Goal: Task Accomplishment & Management: Manage account settings

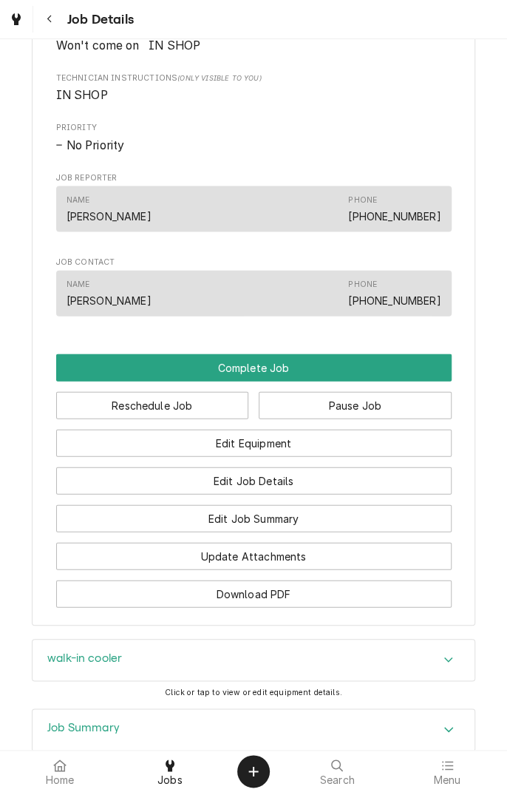
scroll to position [902, 0]
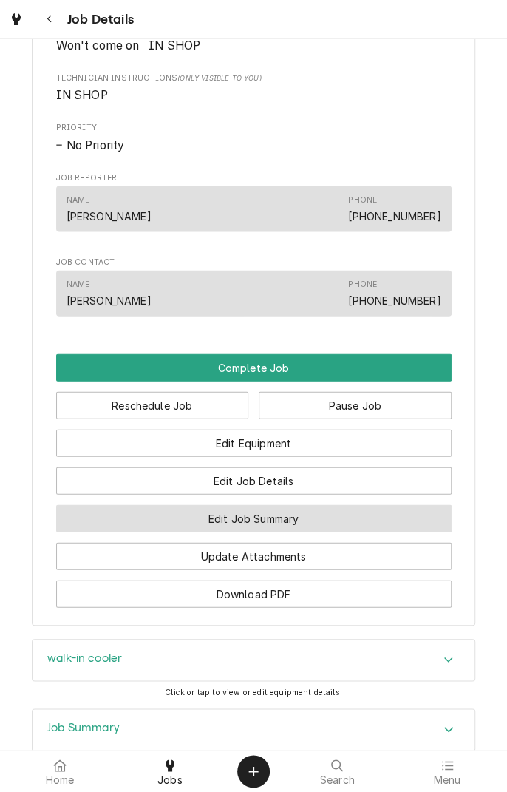
click at [322, 531] on button "Edit Job Summary" at bounding box center [253, 517] width 395 height 27
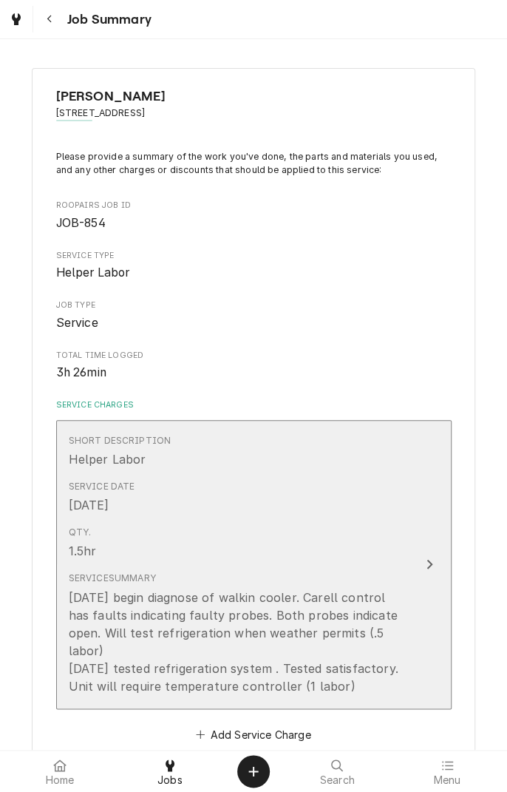
click at [428, 679] on button "Short Description Helper Labor Service Date Aug 19, 2025 Qty. 1.5hr Service Sum…" at bounding box center [253, 564] width 395 height 289
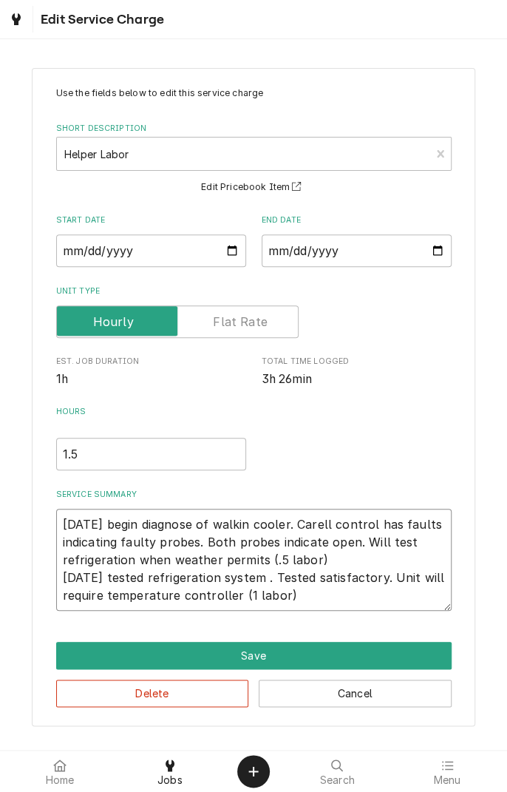
click at [326, 591] on textarea "8/19/25 begin diagnose of walkin cooler. Carell control has faults indicating f…" at bounding box center [253, 560] width 395 height 102
type textarea "x"
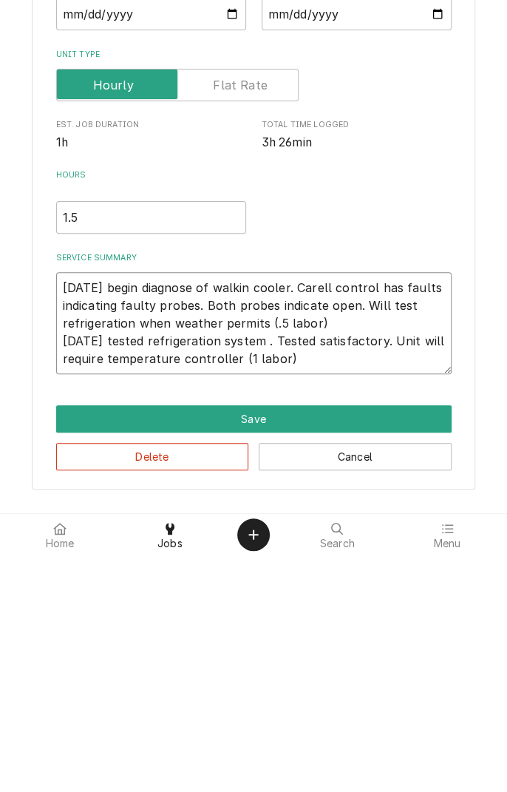
type textarea "8/19/25 begin diagnose of walkin cooler. Carell control has faults indicating f…"
type textarea "x"
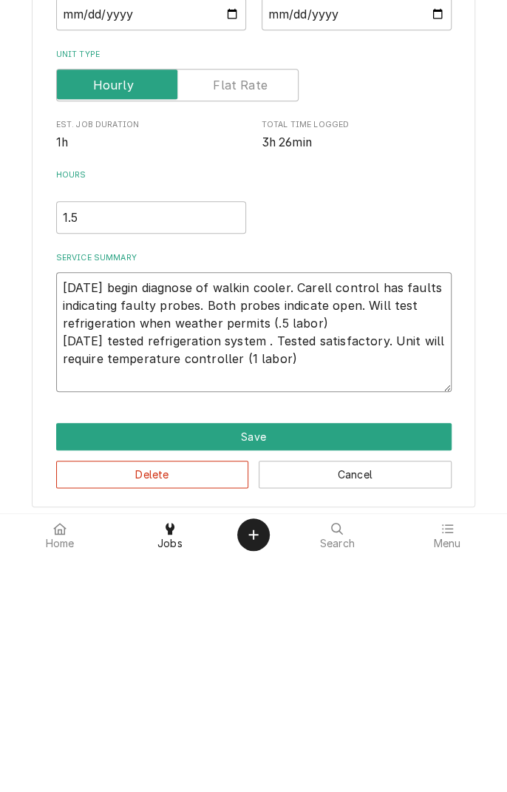
type textarea "8/19/25 begin diagnose of walkin cooler. Carell control has faults indicating f…"
type textarea "x"
type textarea "8/19/25 begin diagnose of walkin cooler. Carell control has faults indicating f…"
type textarea "x"
type textarea "8/19/25 begin diagnose of walkin cooler. Carell control has faults indicating f…"
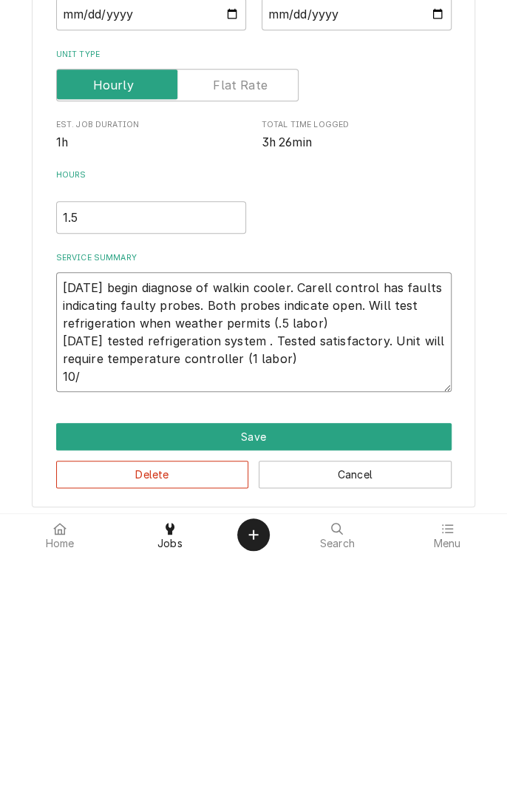
type textarea "x"
type textarea "8/19/25 begin diagnose of walkin cooler. Carell control has faults indicating f…"
type textarea "x"
type textarea "8/19/25 begin diagnose of walkin cooler. Carell control has faults indicating f…"
type textarea "x"
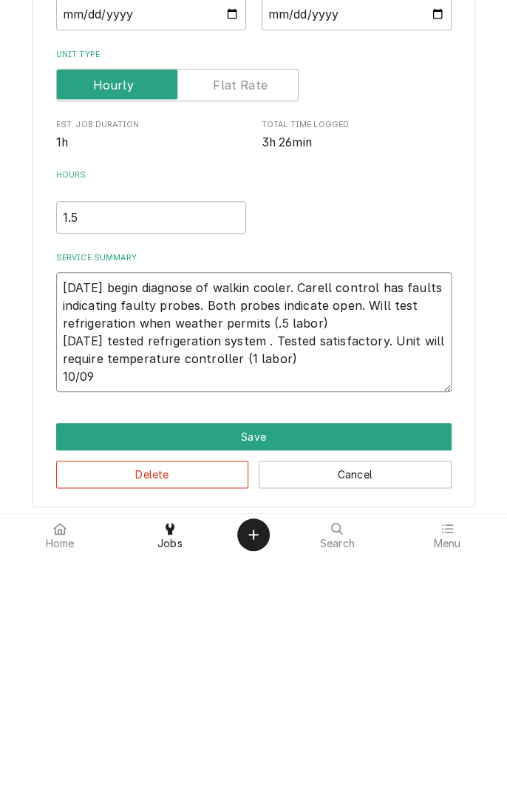
type textarea "8/19/25 begin diagnose of walkin cooler. Carell control has faults indicating f…"
type textarea "x"
type textarea "8/19/25 begin diagnose of walkin cooler. Carell control has faults indicating f…"
type textarea "x"
type textarea "8/19/25 begin diagnose of walkin cooler. Carell control has faults indicating f…"
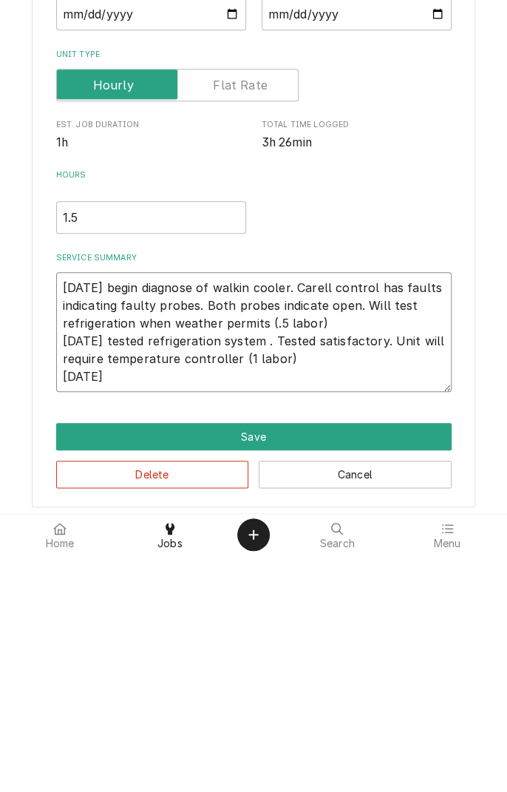
type textarea "x"
type textarea "8/19/25 begin diagnose of walkin cooler. Carell control has faults indicating f…"
type textarea "x"
type textarea "8/19/25 begin diagnose of walkin cooler. Carell control has faults indicating f…"
type textarea "x"
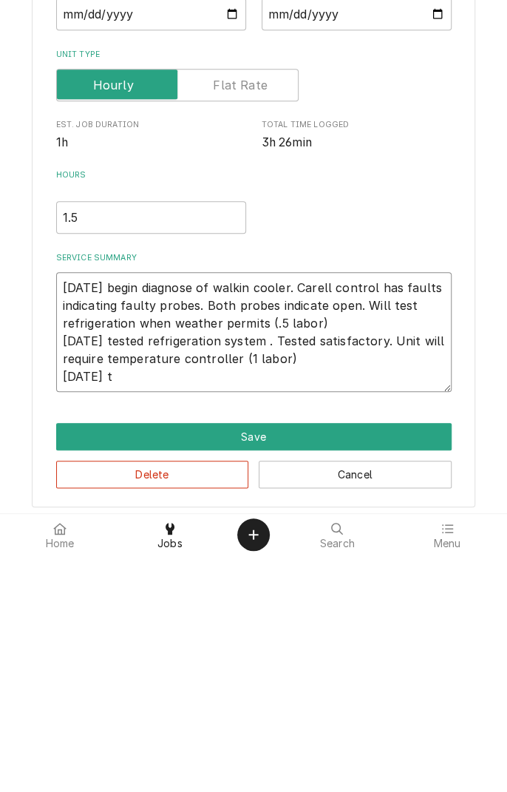
type textarea "8/19/25 begin diagnose of walkin cooler. Carell control has faults indicating f…"
type textarea "x"
type textarea "8/19/25 begin diagnose of walkin cooler. Carell control has faults indicating f…"
type textarea "x"
type textarea "8/19/25 begin diagnose of walkin cooler. Carell control has faults indicating f…"
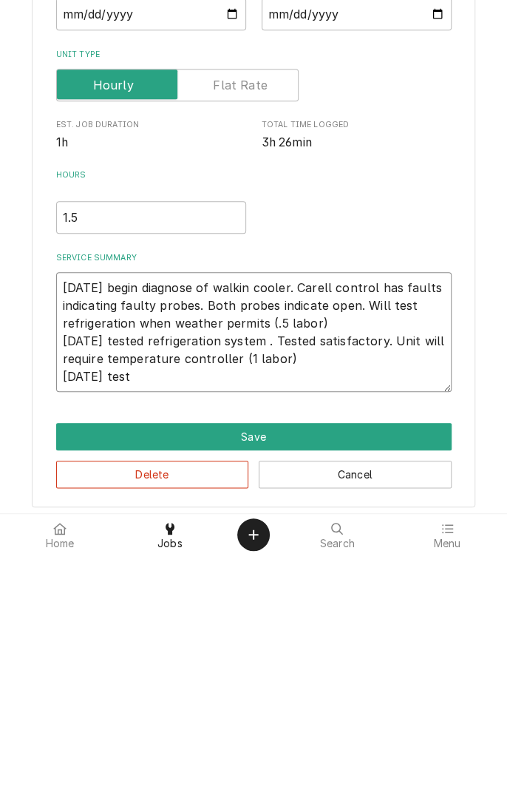
type textarea "x"
type textarea "8/19/25 begin diagnose of walkin cooler. Carell control has faults indicating f…"
type textarea "x"
type textarea "8/19/25 begin diagnose of walkin cooler. Carell control has faults indicating f…"
type textarea "x"
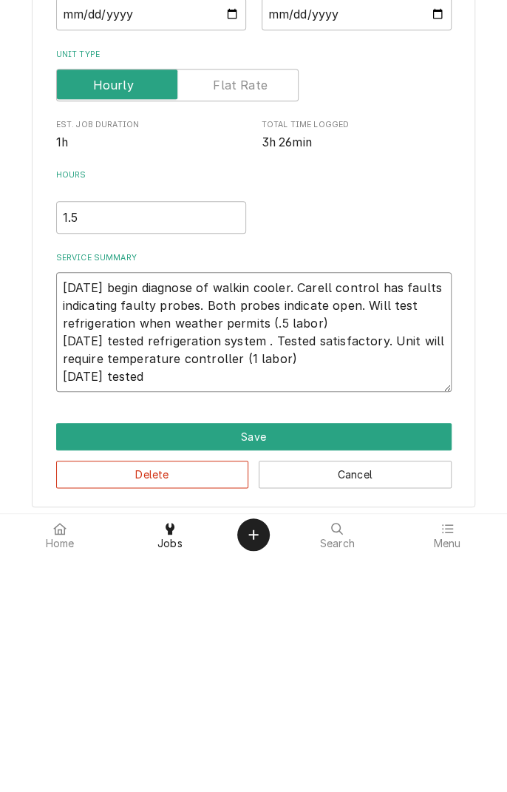
type textarea "8/19/25 begin diagnose of walkin cooler. Carell control has faults indicating f…"
type textarea "x"
type textarea "8/19/25 begin diagnose of walkin cooler. Carell control has faults indicating f…"
type textarea "x"
type textarea "8/19/25 begin diagnose of walkin cooler. Carell control has faults indicating f…"
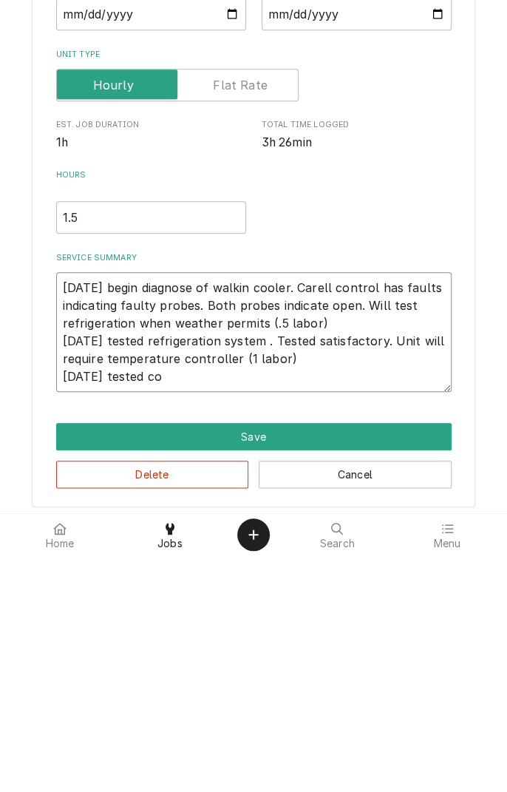
type textarea "x"
type textarea "8/19/25 begin diagnose of walkin cooler. Carell control has faults indicating f…"
type textarea "x"
type textarea "8/19/25 begin diagnose of walkin cooler. Carell control has faults indicating f…"
type textarea "x"
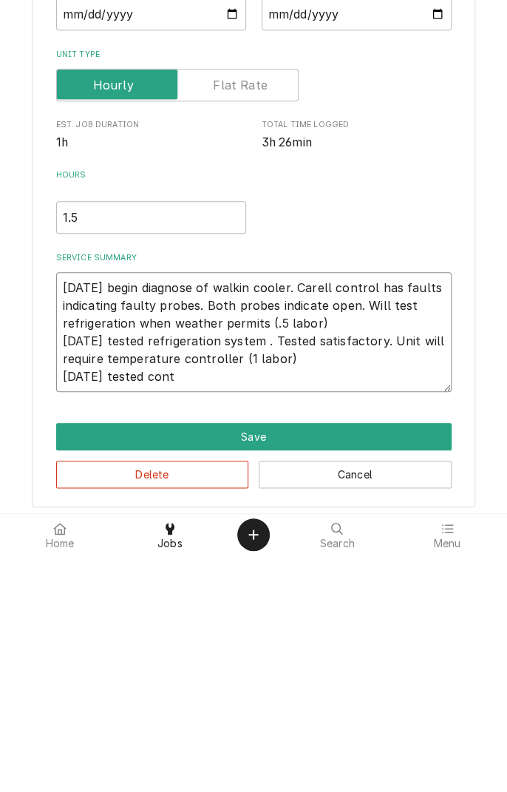
type textarea "8/19/25 begin diagnose of walkin cooler. Carell control has faults indicating f…"
type textarea "x"
type textarea "8/19/25 begin diagnose of walkin cooler. Carell control has faults indicating f…"
type textarea "x"
type textarea "8/19/25 begin diagnose of walkin cooler. Carell control has faults indicating f…"
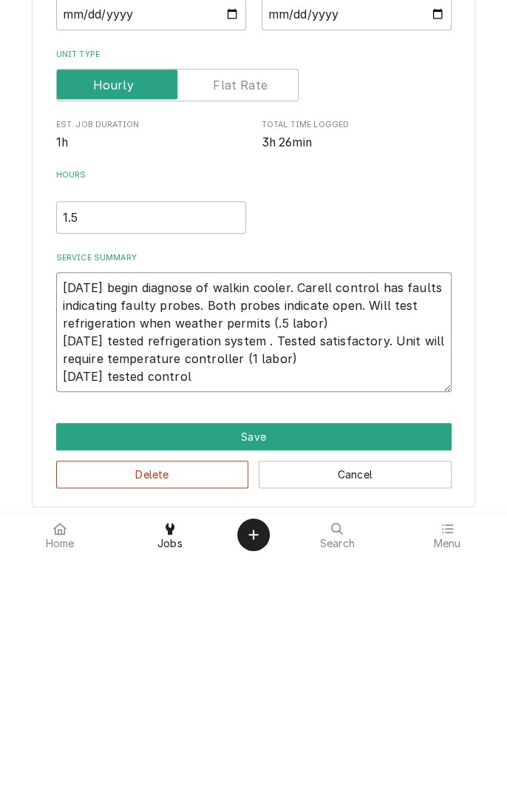
type textarea "x"
type textarea "8/19/25 begin diagnose of walkin cooler. Carell control has faults indicating f…"
type textarea "x"
type textarea "8/19/25 begin diagnose of walkin cooler. Carell control has faults indicating f…"
type textarea "x"
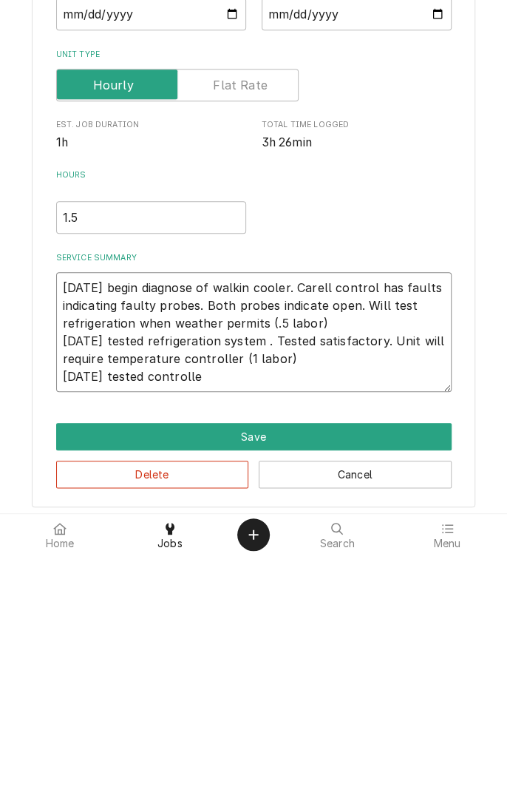
type textarea "8/19/25 begin diagnose of walkin cooler. Carell control has faults indicating f…"
type textarea "x"
type textarea "8/19/25 begin diagnose of walkin cooler. Carell control has faults indicating f…"
type textarea "x"
type textarea "8/19/25 begin diagnose of walkin cooler. Carell control has faults indicating f…"
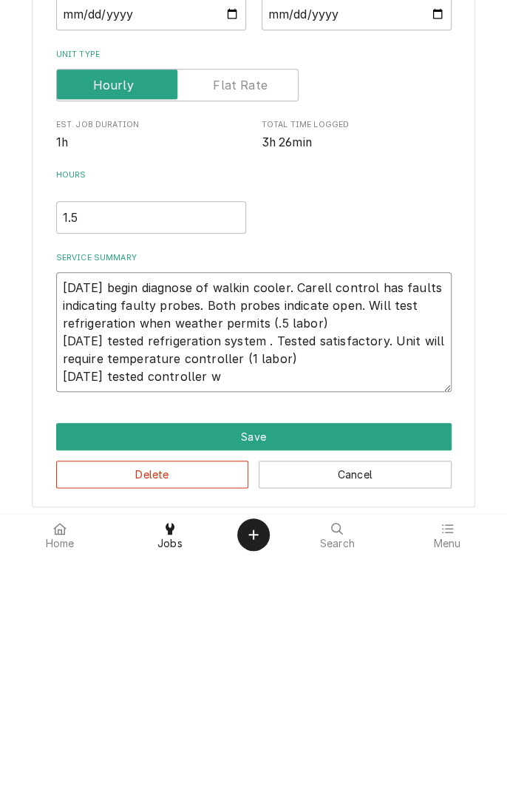
type textarea "x"
type textarea "8/19/25 begin diagnose of walkin cooler. Carell control has faults indicating f…"
type textarea "x"
type textarea "8/19/25 begin diagnose of walkin cooler. Carell control has faults indicating f…"
type textarea "x"
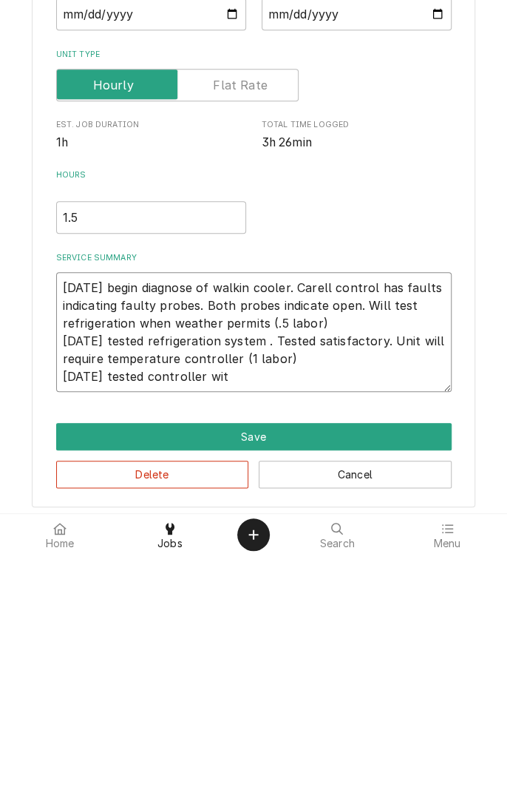
type textarea "8/19/25 begin diagnose of walkin cooler. Carell control has faults indicating f…"
type textarea "x"
type textarea "8/19/25 begin diagnose of walkin cooler. Carell control has faults indicating f…"
type textarea "x"
type textarea "8/19/25 begin diagnose of walkin cooler. Carell control has faults indicating f…"
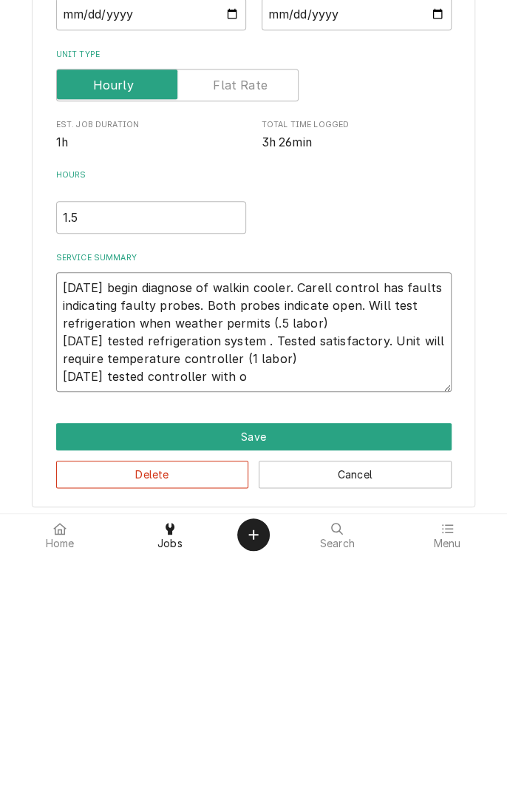
type textarea "x"
type textarea "8/19/25 begin diagnose of walkin cooler. Carell control has faults indicating f…"
type textarea "x"
type textarea "8/19/25 begin diagnose of walkin cooler. Carell control has faults indicating f…"
type textarea "x"
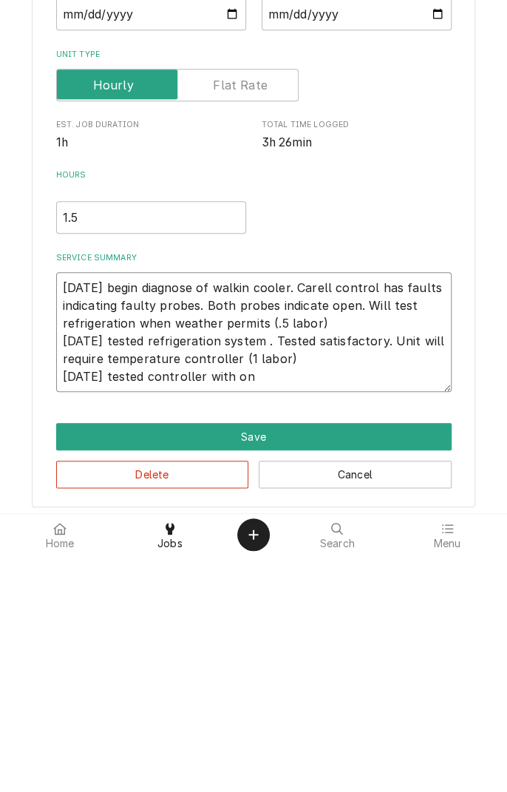
type textarea "8/19/25 begin diagnose of walkin cooler. Carell control has faults indicating f…"
type textarea "x"
type textarea "8/19/25 begin diagnose of walkin cooler. Carell control has faults indicating f…"
type textarea "x"
type textarea "8/19/25 begin diagnose of walkin cooler. Carell control has faults indicating f…"
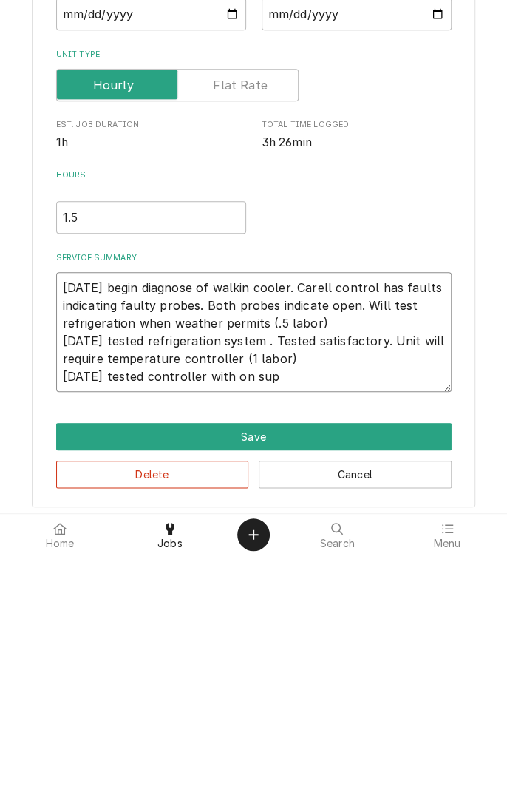
type textarea "x"
type textarea "8/19/25 begin diagnose of walkin cooler. Carell control has faults indicating f…"
type textarea "x"
type textarea "8/19/25 begin diagnose of walkin cooler. Carell control has faults indicating f…"
type textarea "x"
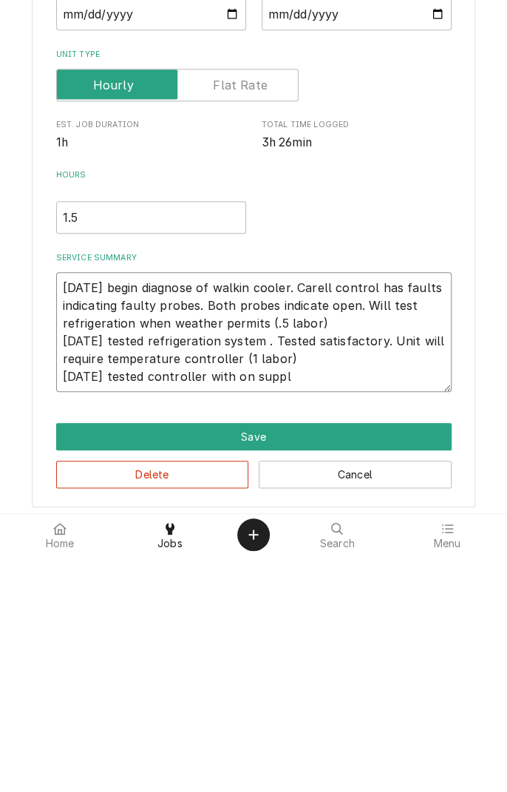
type textarea "8/19/25 begin diagnose of walkin cooler. Carell control has faults indicating f…"
type textarea "x"
type textarea "8/19/25 begin diagnose of walkin cooler. Carell control has faults indicating f…"
type textarea "x"
type textarea "8/19/25 begin diagnose of walkin cooler. Carell control has faults indicating f…"
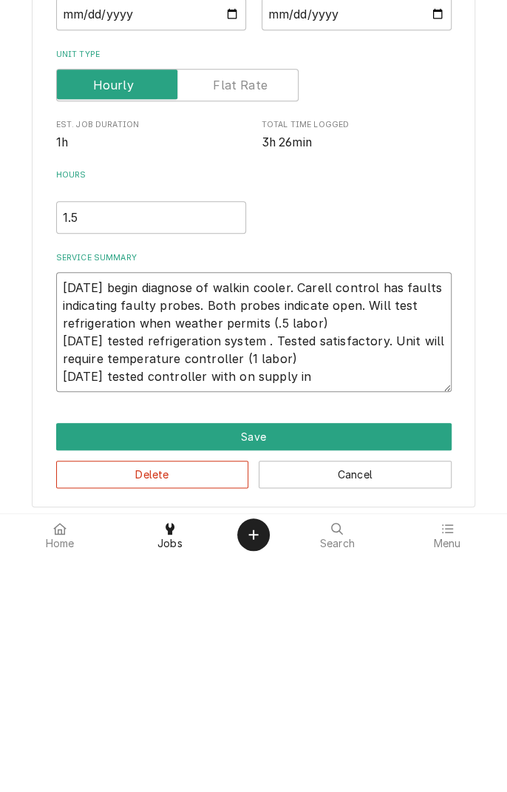
type textarea "x"
type textarea "8/19/25 begin diagnose of walkin cooler. Carell control has faults indicating f…"
type textarea "x"
type textarea "8/19/25 begin diagnose of walkin cooler. Carell control has faults indicating f…"
type textarea "x"
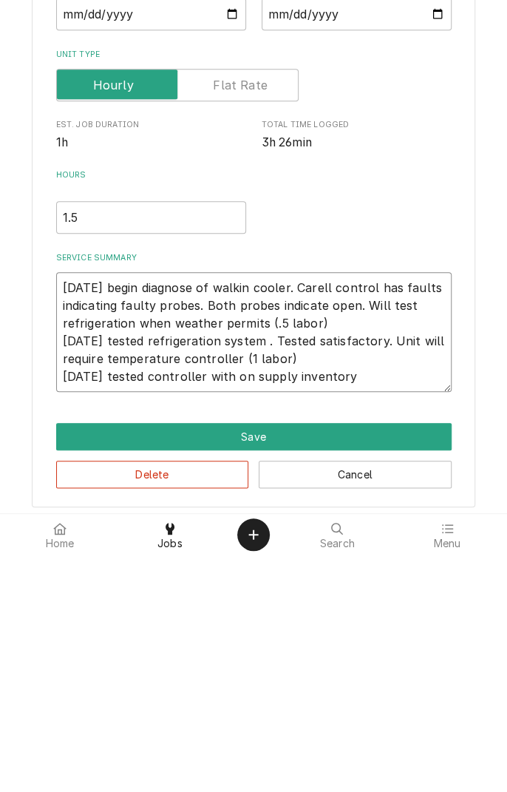
type textarea "8/19/25 begin diagnose of walkin cooler. Carell control has faults indicating f…"
type textarea "x"
click at [234, 614] on textarea "8/19/25 begin diagnose of walkin cooler. Carell control has faults indicating f…" at bounding box center [253, 569] width 395 height 120
type textarea "8/19/25 begin diagnose of walkin cooler. Carell control has faults indicating f…"
type textarea "x"
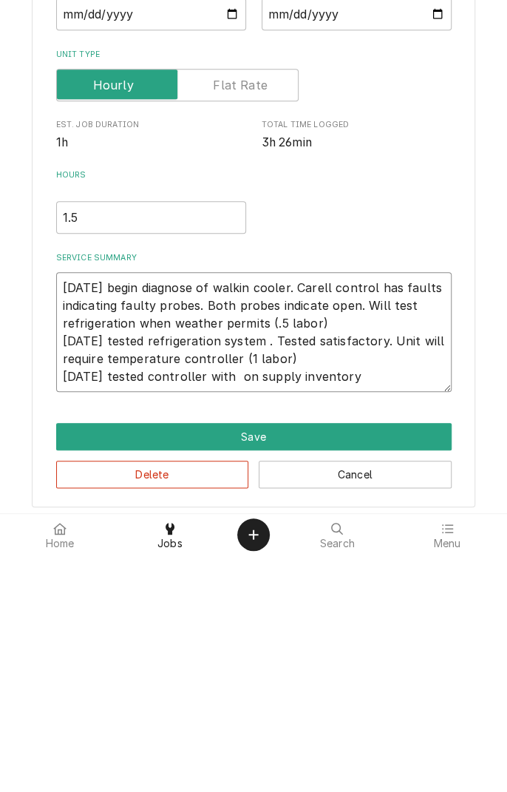
type textarea "8/19/25 begin diagnose of walkin cooler. Carell control has faults indicating f…"
type textarea "x"
type textarea "8/19/25 begin diagnose of walkin cooler. Carell control has faults indicating f…"
type textarea "x"
type textarea "8/19/25 begin diagnose of walkin cooler. Carell control has faults indicating f…"
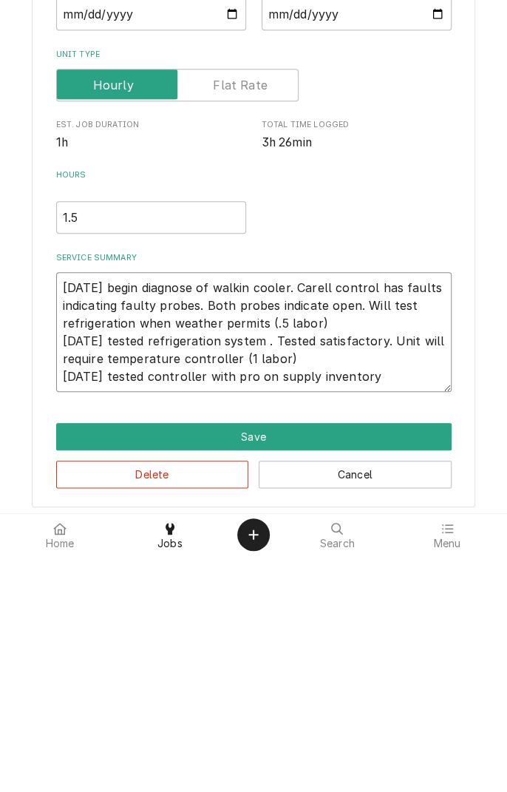
type textarea "x"
type textarea "8/19/25 begin diagnose of walkin cooler. Carell control has faults indicating f…"
type textarea "x"
type textarea "8/19/25 begin diagnose of walkin cooler. Carell control has faults indicating f…"
type textarea "x"
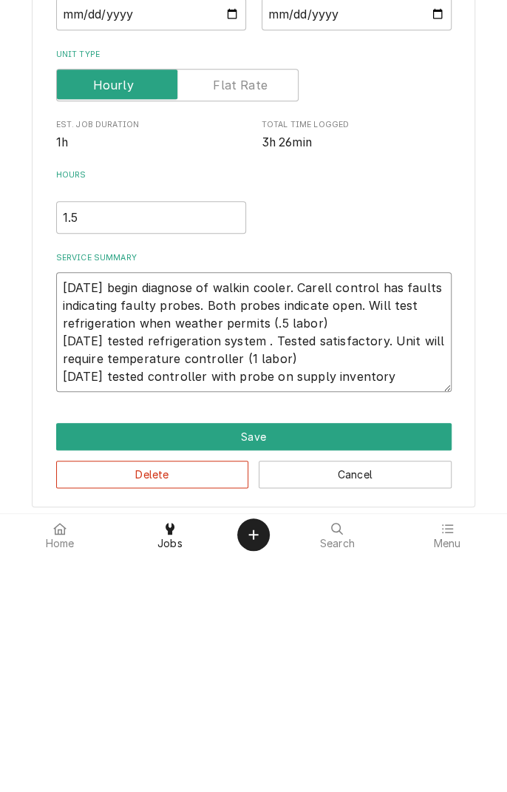
type textarea "8/19/25 begin diagnose of walkin cooler. Carell control has faults indicating f…"
type textarea "x"
type textarea "8/19/25 begin diagnose of walkin cooler. Carell control has faults indicating f…"
type textarea "x"
type textarea "8/19/25 begin diagnose of walkin cooler. Carell control has faults indicating f…"
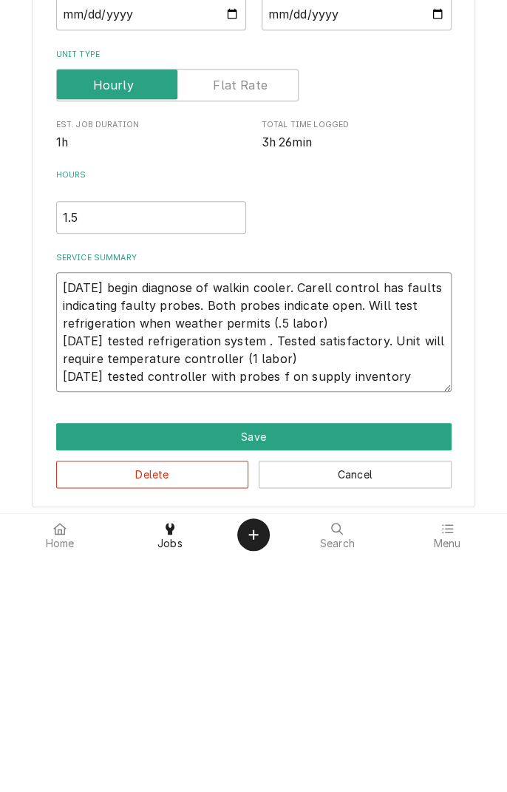
type textarea "x"
type textarea "8/19/25 begin diagnose of walkin cooler. Carell control has faults indicating f…"
type textarea "x"
type textarea "8/19/25 begin diagnose of walkin cooler. Carell control has faults indicating f…"
type textarea "x"
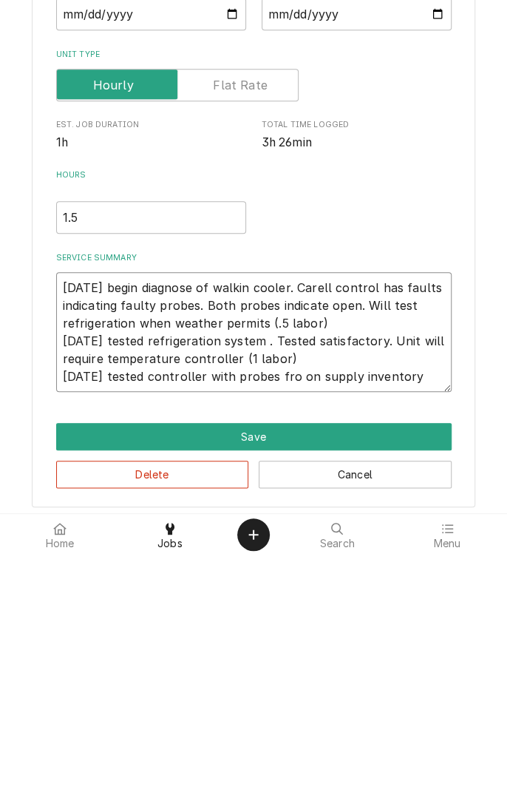
type textarea "8/19/25 begin diagnose of walkin cooler. Carell control has faults indicating f…"
type textarea "x"
click at [436, 615] on textarea "8/19/25 begin diagnose of walkin cooler. Carell control has faults indicating f…" at bounding box center [253, 569] width 395 height 120
type textarea "8/19/25 begin diagnose of walkin cooler. Carell control has faults indicating f…"
type textarea "x"
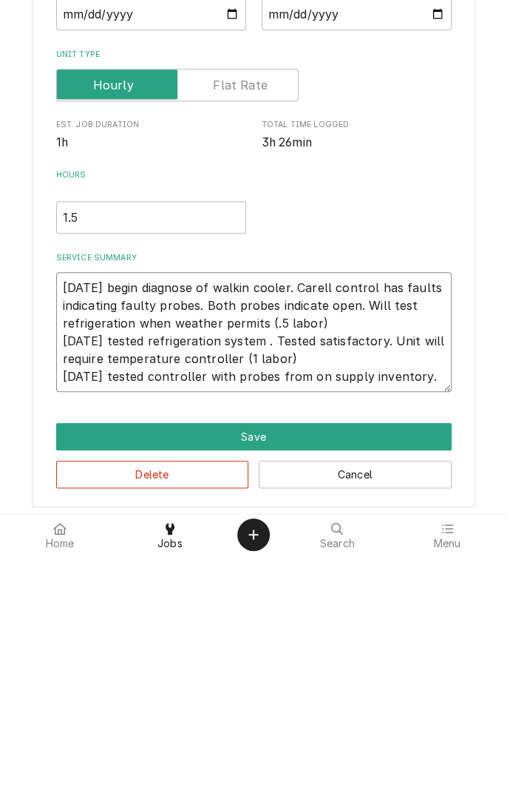
type textarea "8/19/25 begin diagnose of walkin cooler. Carell control has faults indicating f…"
type textarea "x"
type textarea "8/19/25 begin diagnose of walkin cooler. Carell control has faults indicating f…"
type textarea "x"
type textarea "8/19/25 begin diagnose of walkin cooler. Carell control has faults indicating f…"
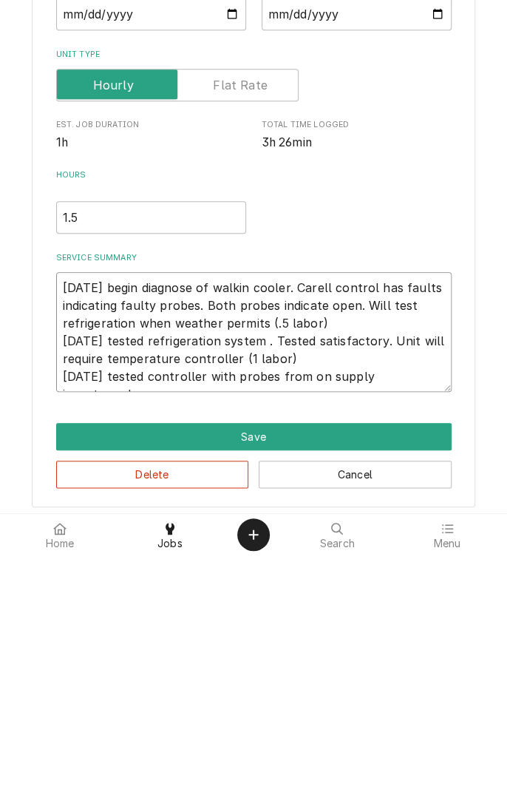
type textarea "x"
type textarea "8/19/25 begin diagnose of walkin cooler. Carell control has faults indicating f…"
type textarea "x"
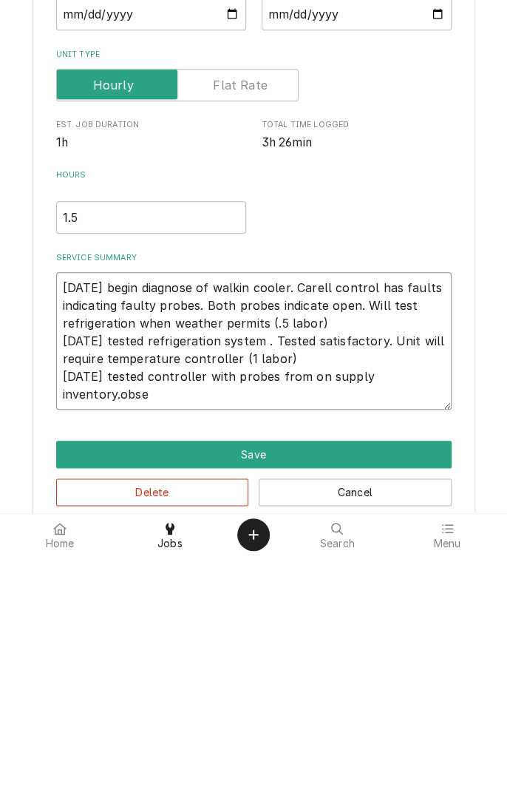
type textarea "8/19/25 begin diagnose of walkin cooler. Carell control has faults indicating f…"
type textarea "x"
type textarea "8/19/25 begin diagnose of walkin cooler. Carell control has faults indicating f…"
type textarea "x"
type textarea "8/19/25 begin diagnose of walkin cooler. Carell control has faults indicating f…"
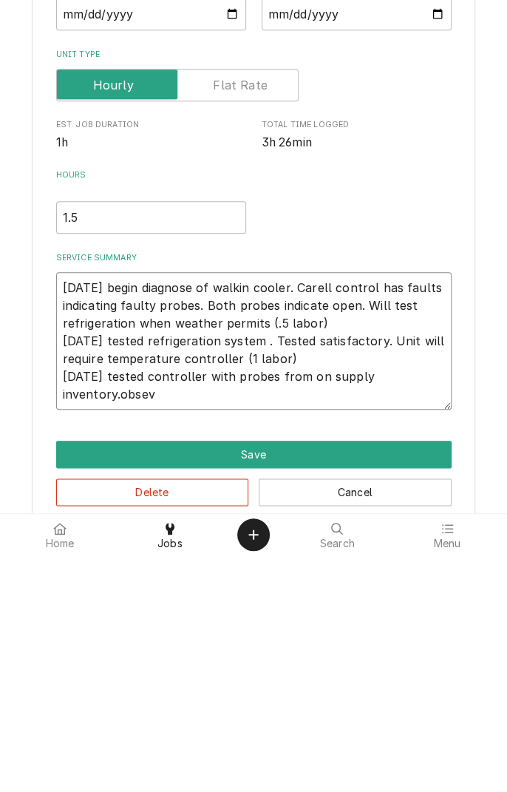
type textarea "x"
type textarea "8/19/25 begin diagnose of walkin cooler. Carell control has faults indicating f…"
type textarea "x"
type textarea "8/19/25 begin diagnose of walkin cooler. Carell control has faults indicating f…"
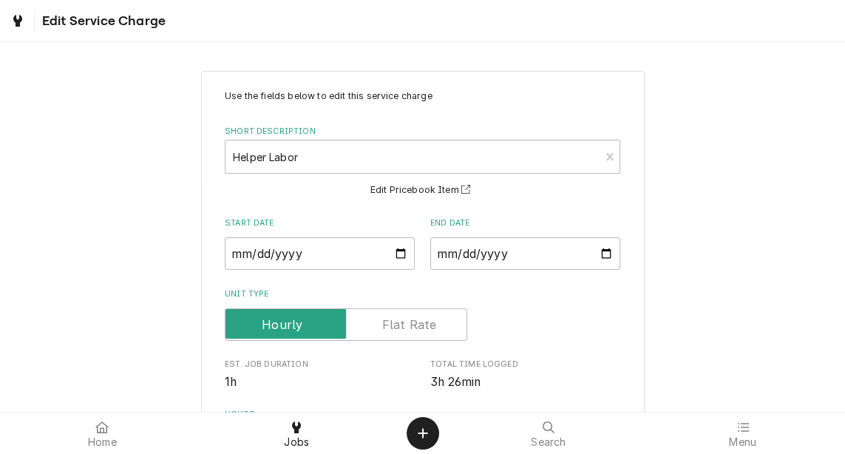
type textarea "x"
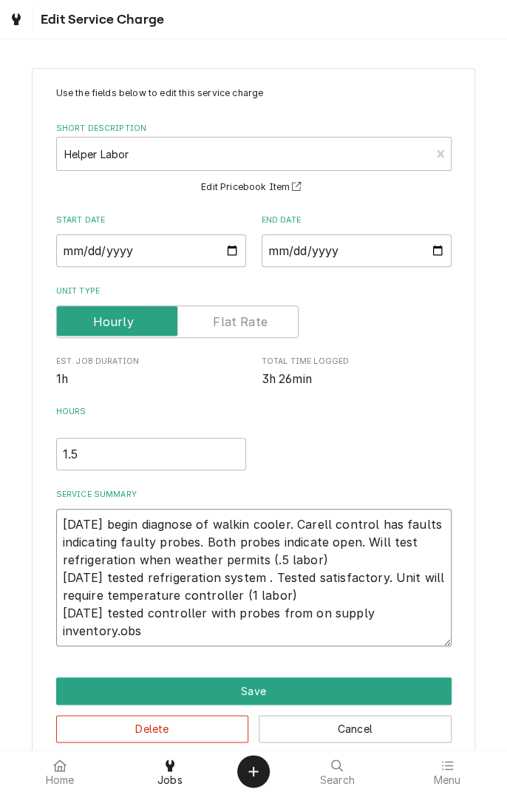
type textarea "8/19/25 begin diagnose of walkin cooler. Carell control has faults indicating f…"
type textarea "x"
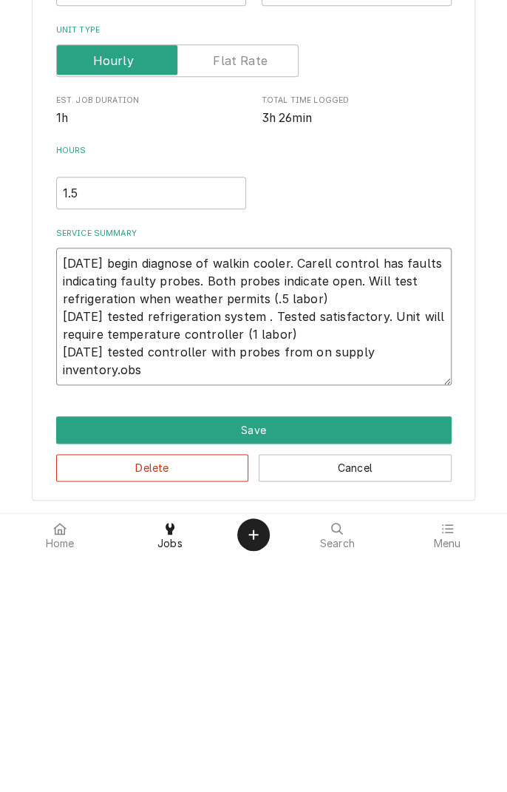
click at [324, 597] on textarea "8/19/25 begin diagnose of walkin cooler. Carell control has faults indicating f…" at bounding box center [253, 552] width 395 height 137
click at [324, 596] on textarea "8/19/25 begin diagnose of walkin cooler. Carell control has faults indicating f…" at bounding box center [253, 552] width 395 height 137
type textarea "8/19/25 begin diagnose of walkin cooler. Carell control has faults indicating f…"
type textarea "x"
type textarea "8/19/25 begin diagnose of walkin cooler. Carell control has faults indicating f…"
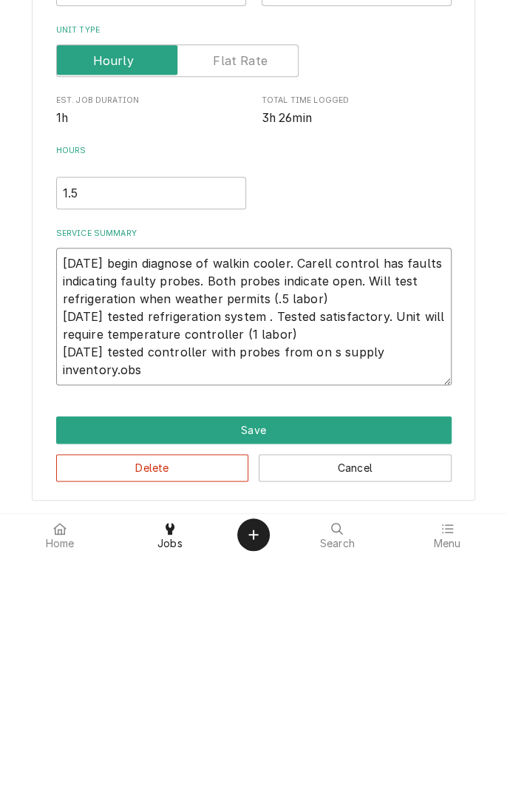
type textarea "x"
type textarea "8/19/25 begin diagnose of walkin cooler. Carell control has faults indicating f…"
type textarea "x"
type textarea "8/19/25 begin diagnose of walkin cooler. Carell control has faults indicating f…"
type textarea "x"
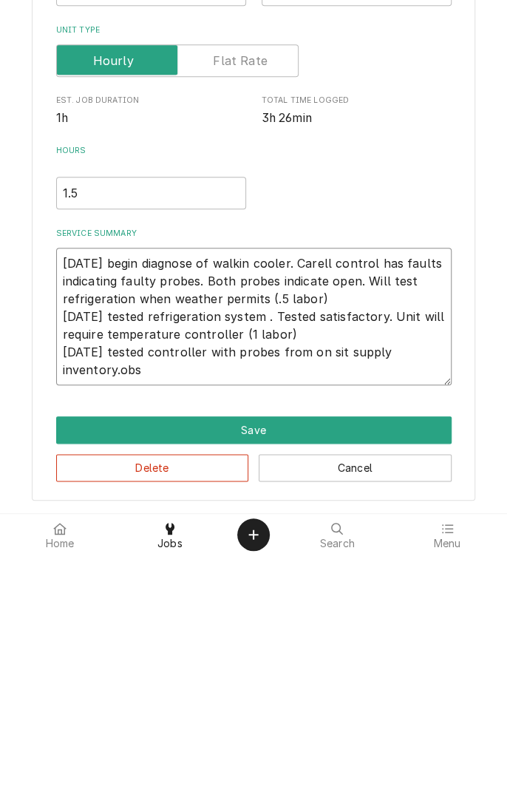
type textarea "8/19/25 begin diagnose of walkin cooler. Carell control has faults indicating f…"
type textarea "x"
click at [159, 610] on textarea "8/19/25 begin diagnose of walkin cooler. Carell control has faults indicating f…" at bounding box center [253, 552] width 395 height 137
type textarea "8/19/25 begin diagnose of walkin cooler. Carell control has faults indicating f…"
type textarea "x"
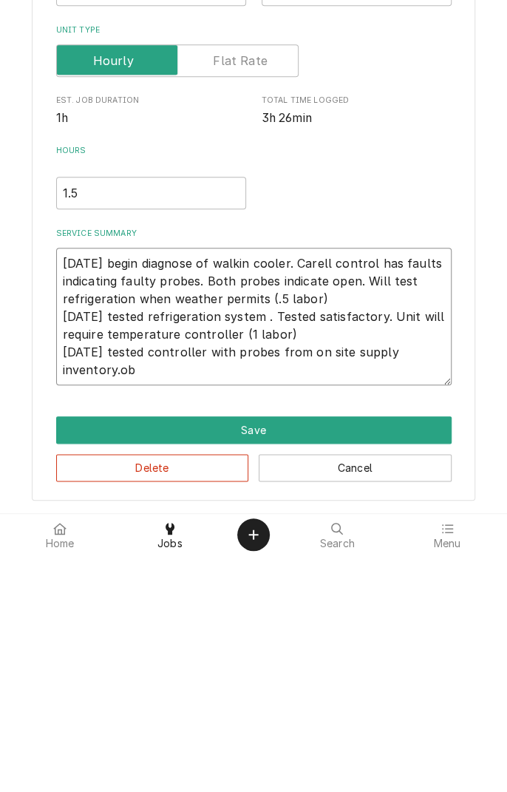
type textarea "8/19/25 begin diagnose of walkin cooler. Carell control has faults indicating f…"
type textarea "x"
type textarea "8/19/25 begin diagnose of walkin cooler. Carell control has faults indicating f…"
type textarea "x"
type textarea "8/19/25 begin diagnose of walkin cooler. Carell control has faults indicating f…"
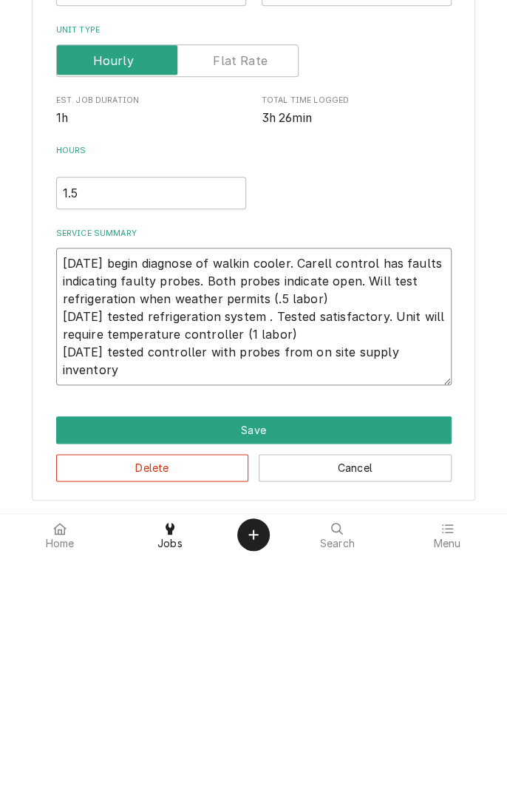
type textarea "x"
type textarea "8/19/25 begin diagnose of walkin cooler. Carell control has faults indicating f…"
type textarea "x"
type textarea "8/19/25 begin diagnose of walkin cooler. Carell control has faults indicating f…"
type textarea "x"
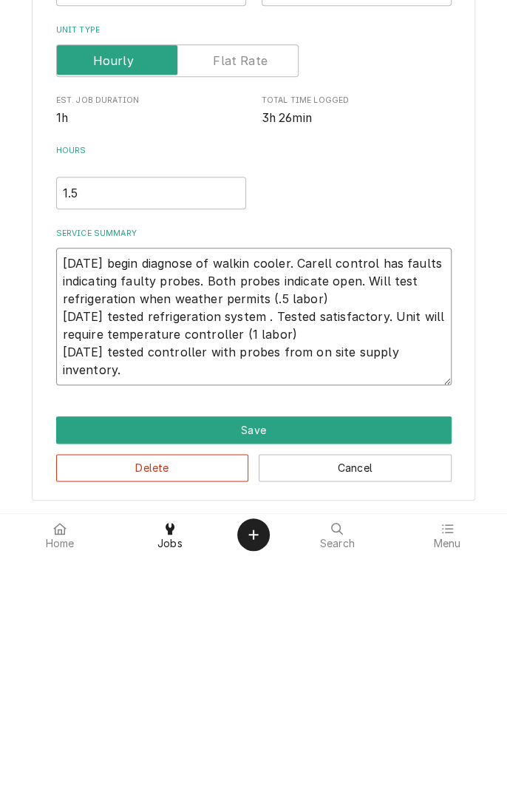
type textarea "8/19/25 begin diagnose of walkin cooler. Carell control has faults indicating f…"
type textarea "x"
type textarea "8/19/25 begin diagnose of walkin cooler. Carell control has faults indicating f…"
type textarea "x"
type textarea "8/19/25 begin diagnose of walkin cooler. Carell control has faults indicating f…"
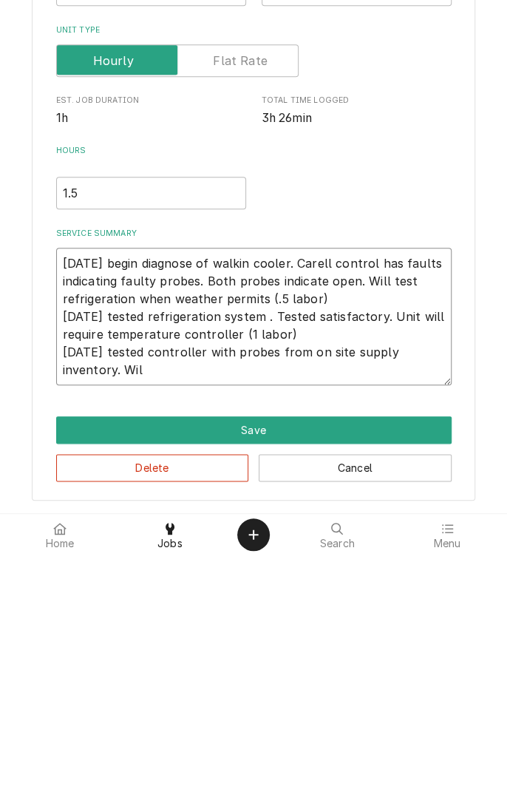
type textarea "x"
type textarea "8/19/25 begin diagnose of walkin cooler. Carell control has faults indicating f…"
type textarea "x"
type textarea "8/19/25 begin diagnose of walkin cooler. Carell control has faults indicating f…"
type textarea "x"
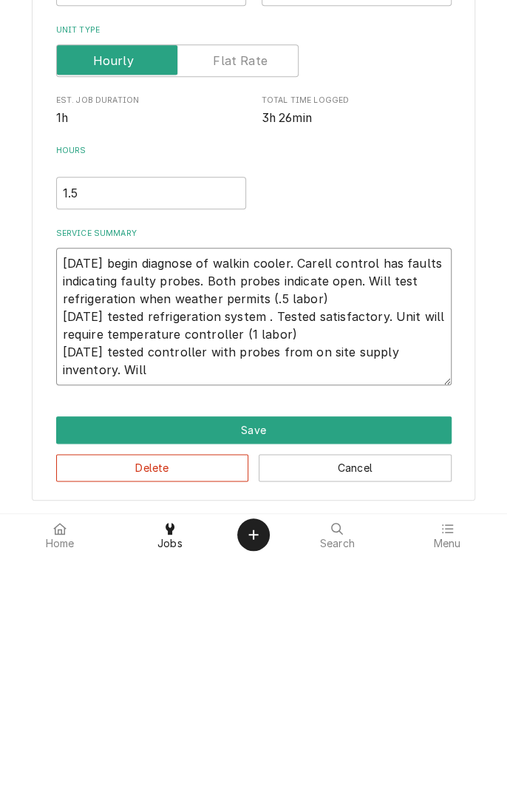
type textarea "8/19/25 begin diagnose of walkin cooler. Carell control has faults indicating f…"
type textarea "x"
type textarea "8/19/25 begin diagnose of walkin cooler. Carell control has faults indicating f…"
type textarea "x"
type textarea "8/19/25 begin diagnose of walkin cooler. Carell control has faults indicating f…"
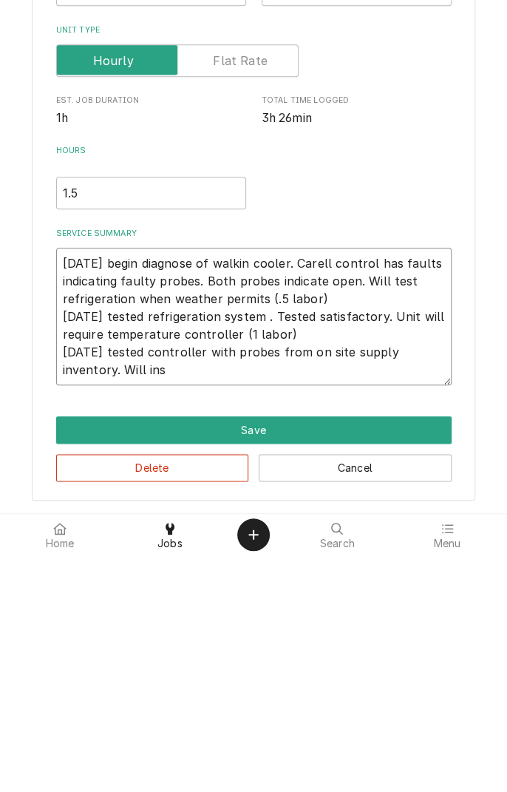
type textarea "x"
type textarea "8/19/25 begin diagnose of walkin cooler. Carell control has faults indicating f…"
type textarea "x"
type textarea "8/19/25 begin diagnose of walkin cooler. Carell control has faults indicating f…"
type textarea "x"
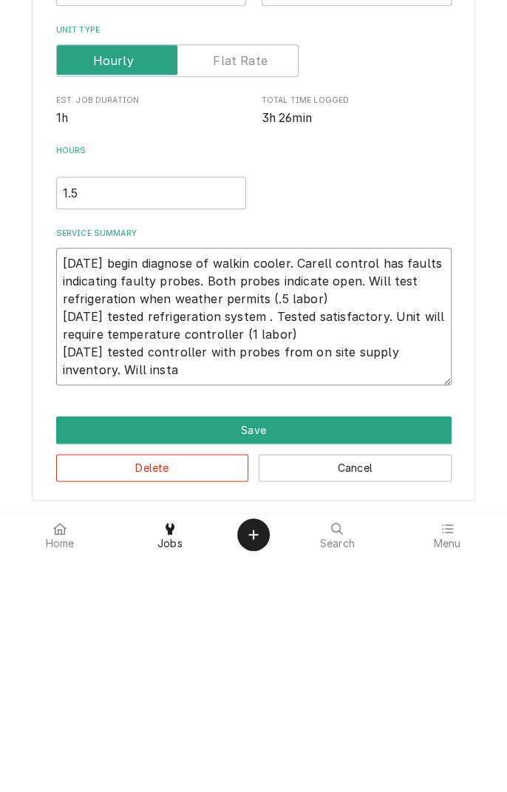
type textarea "8/19/25 begin diagnose of walkin cooler. Carell control has faults indicating f…"
type textarea "x"
type textarea "8/19/25 begin diagnose of walkin cooler. Carell control has faults indicating f…"
type textarea "x"
type textarea "8/19/25 begin diagnose of walkin cooler. Carell control has faults indicating f…"
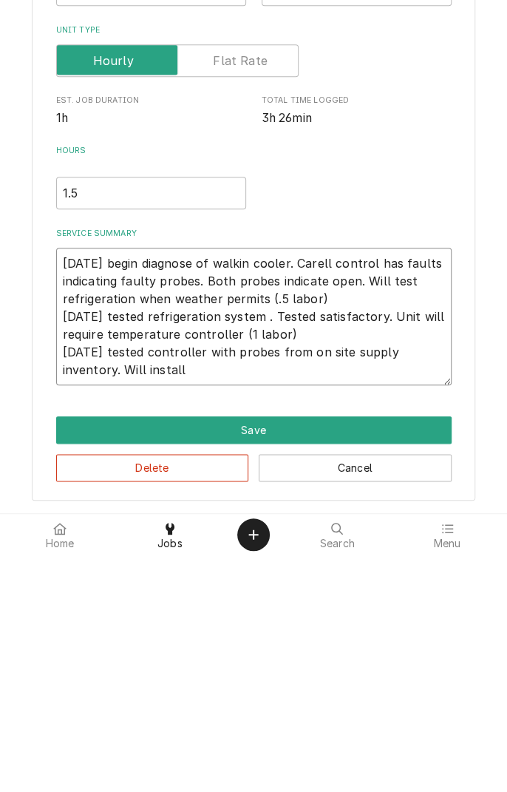
type textarea "x"
type textarea "8/19/25 begin diagnose of walkin cooler. Carell control has faults indicating f…"
type textarea "x"
type textarea "8/19/25 begin diagnose of walkin cooler. Carell control has faults indicating f…"
type textarea "x"
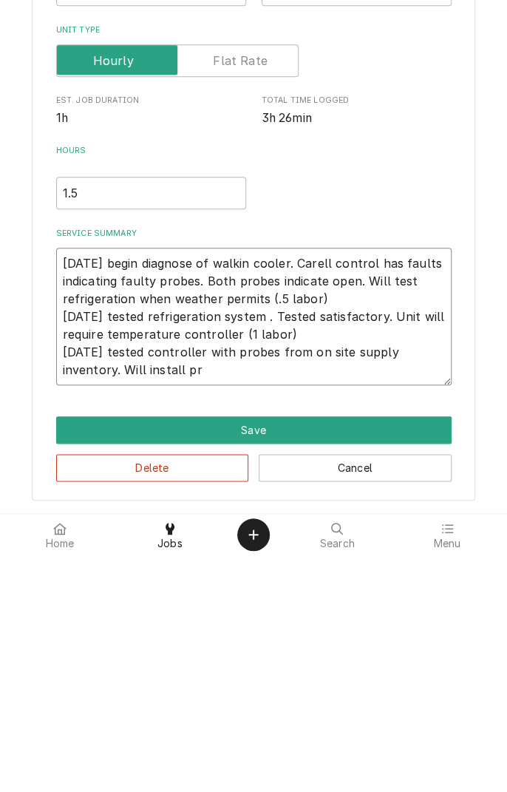
type textarea "8/19/25 begin diagnose of walkin cooler. Carell control has faults indicating f…"
type textarea "x"
type textarea "8/19/25 begin diagnose of walkin cooler. Carell control has faults indicating f…"
type textarea "x"
type textarea "8/19/25 begin diagnose of walkin cooler. Carell control has faults indicating f…"
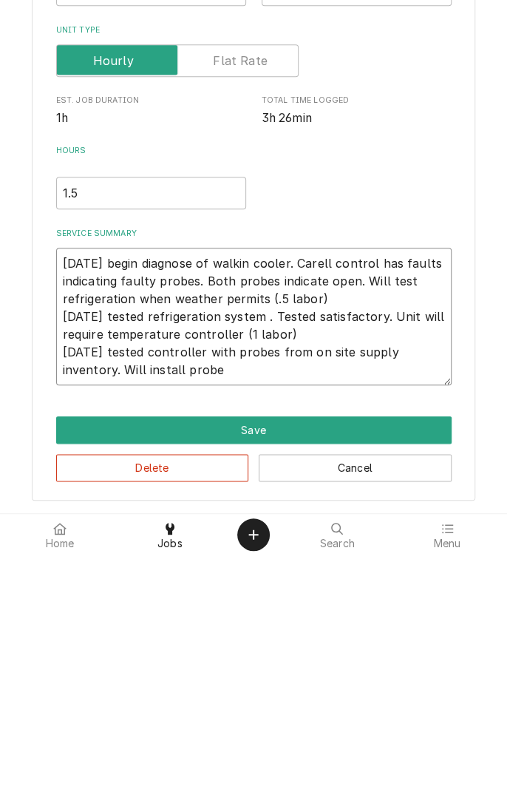
type textarea "x"
type textarea "8/19/25 begin diagnose of walkin cooler. Carell control has faults indicating f…"
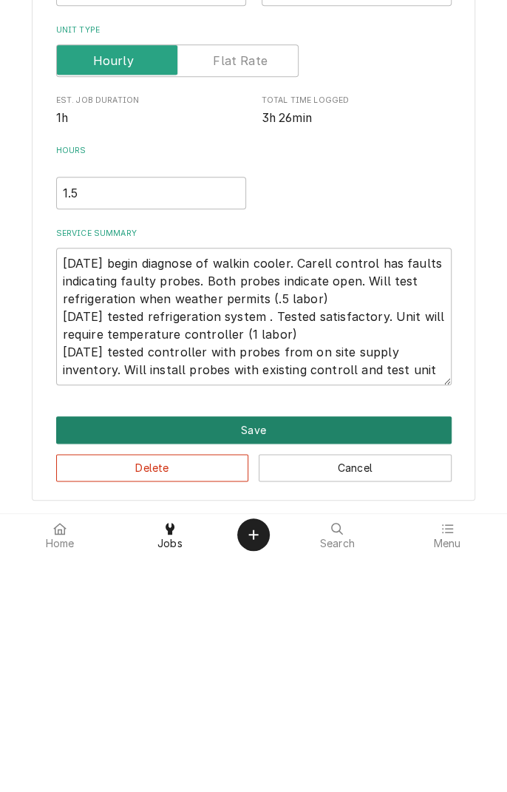
click at [282, 667] on button "Save" at bounding box center [253, 666] width 395 height 27
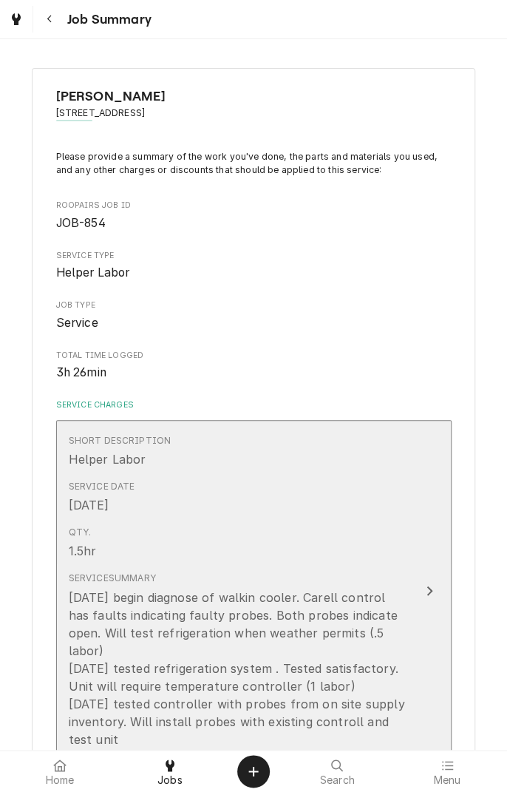
click at [346, 711] on div "8/19/25 begin diagnose of walkin cooler. Carell control has faults indicating f…" at bounding box center [238, 668] width 339 height 160
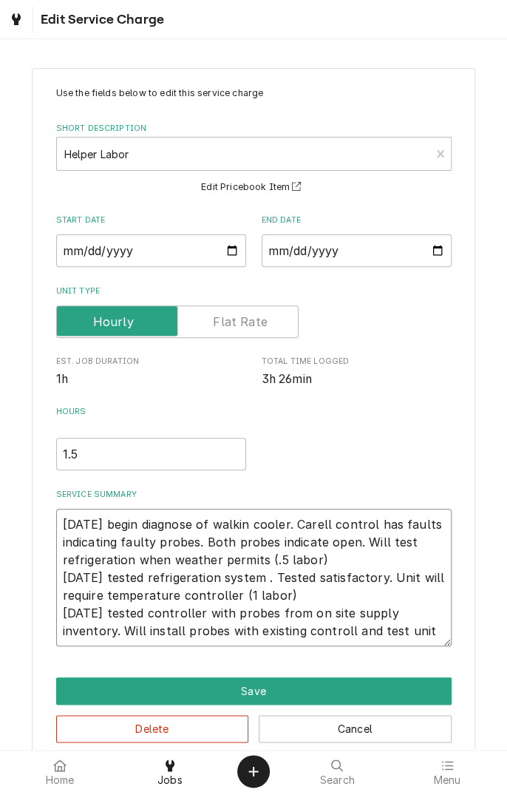
click at [344, 631] on textarea "8/19/25 begin diagnose of walkin cooler. Carell control has faults indicating f…" at bounding box center [253, 577] width 395 height 137
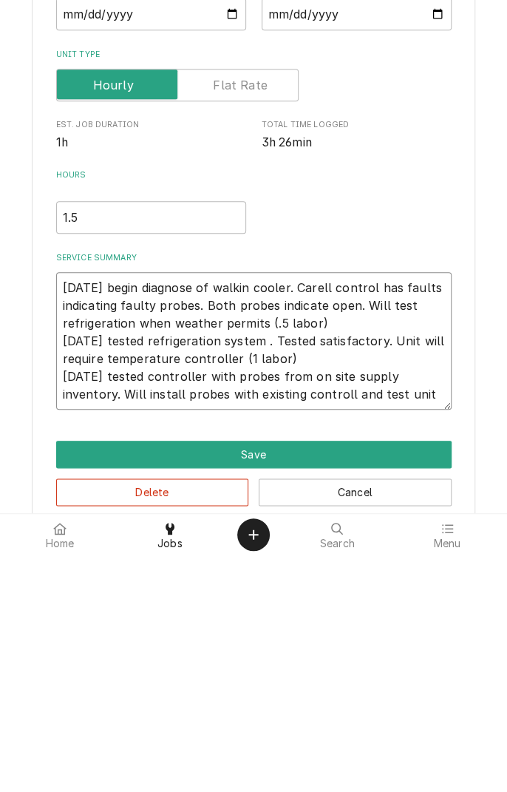
click at [353, 632] on textarea "8/19/25 begin diagnose of walkin cooler. Carell control has faults indicating f…" at bounding box center [253, 577] width 395 height 137
click at [346, 636] on textarea "8/19/25 begin diagnose of walkin cooler. Carell control has faults indicating f…" at bounding box center [253, 577] width 395 height 137
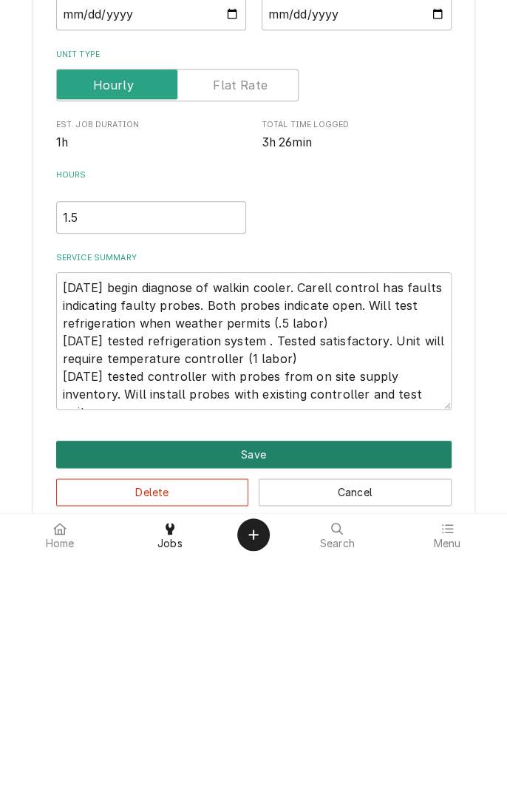
click at [335, 698] on button "Save" at bounding box center [253, 690] width 395 height 27
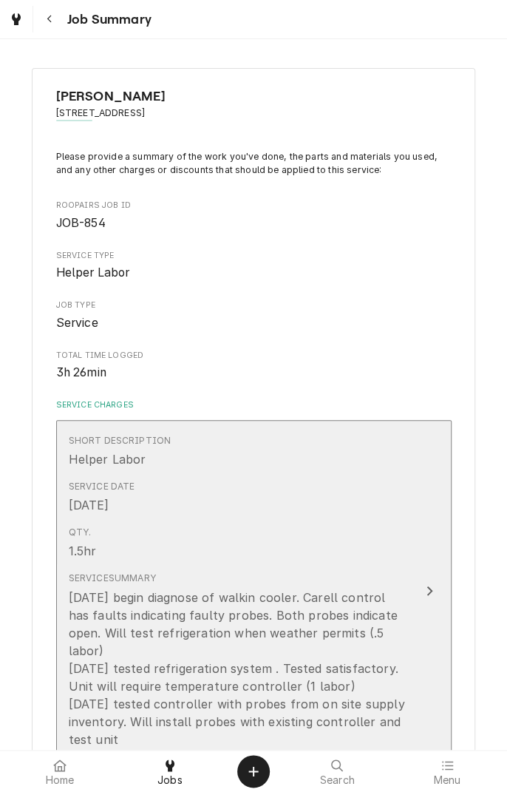
click at [170, 717] on div "8/19/25 begin diagnose of walkin cooler. Carell control has faults indicating f…" at bounding box center [238, 668] width 339 height 160
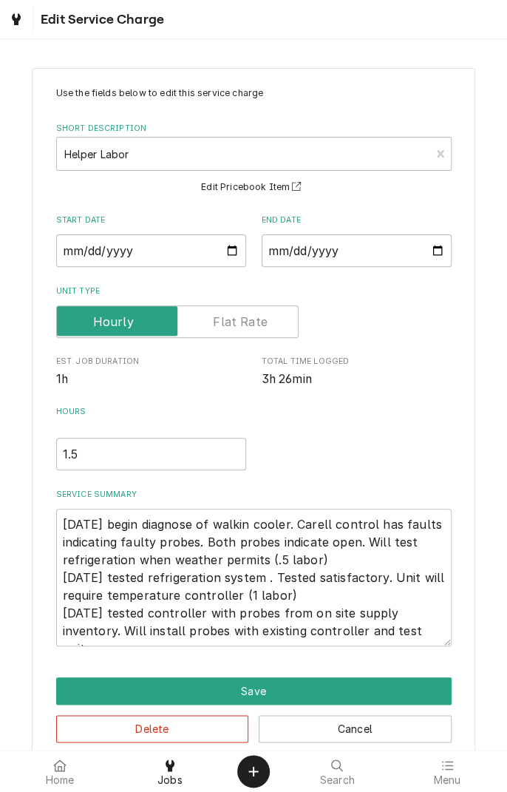
scroll to position [24, 0]
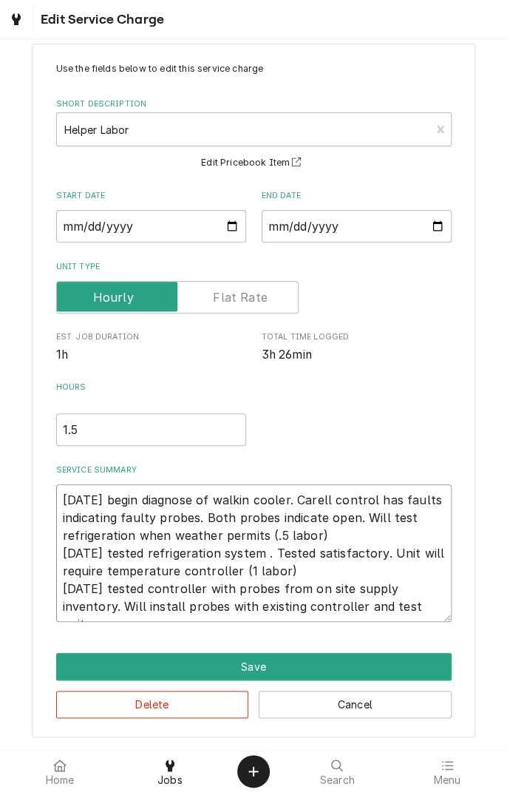
click at [441, 609] on textarea "8/19/25 begin diagnose of walkin cooler. Carell control has faults indicating f…" at bounding box center [253, 552] width 395 height 137
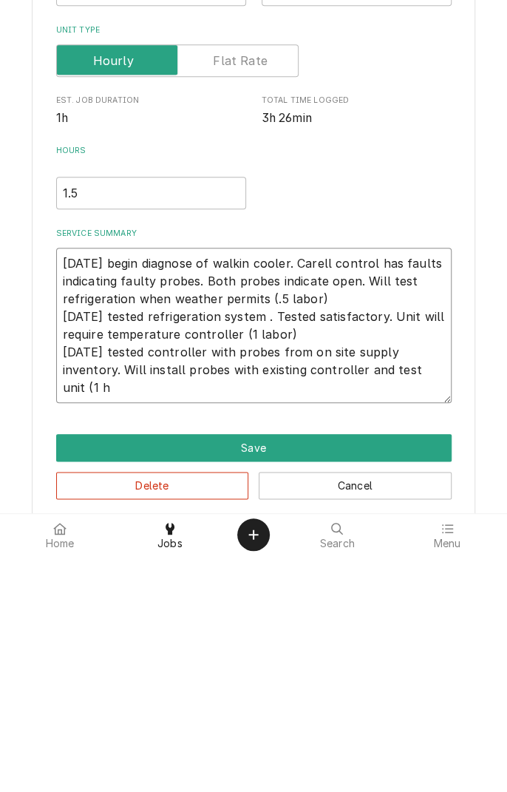
scroll to position [0, 0]
click at [92, 429] on input "1.5" at bounding box center [151, 429] width 190 height 33
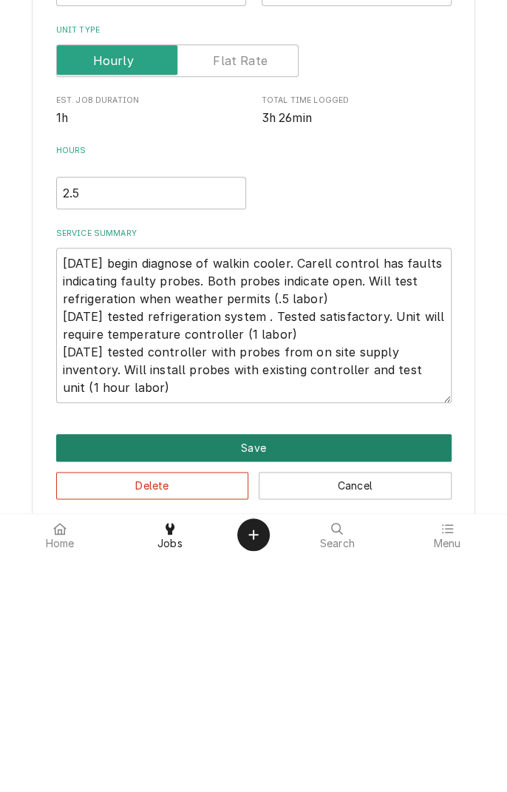
click at [265, 690] on button "Save" at bounding box center [253, 683] width 395 height 27
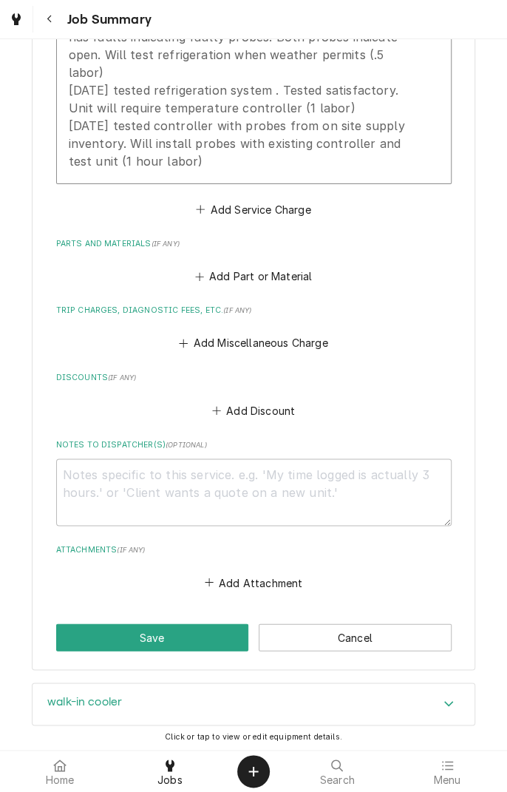
scroll to position [630, 0]
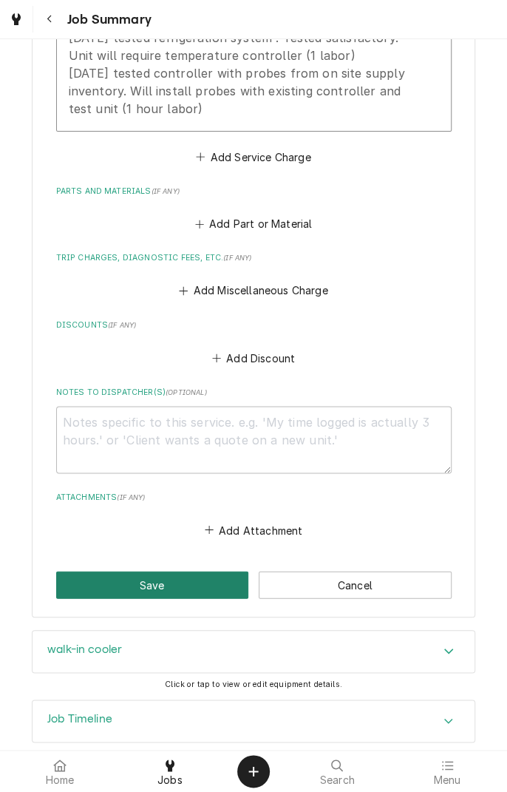
click at [194, 571] on button "Save" at bounding box center [152, 584] width 193 height 27
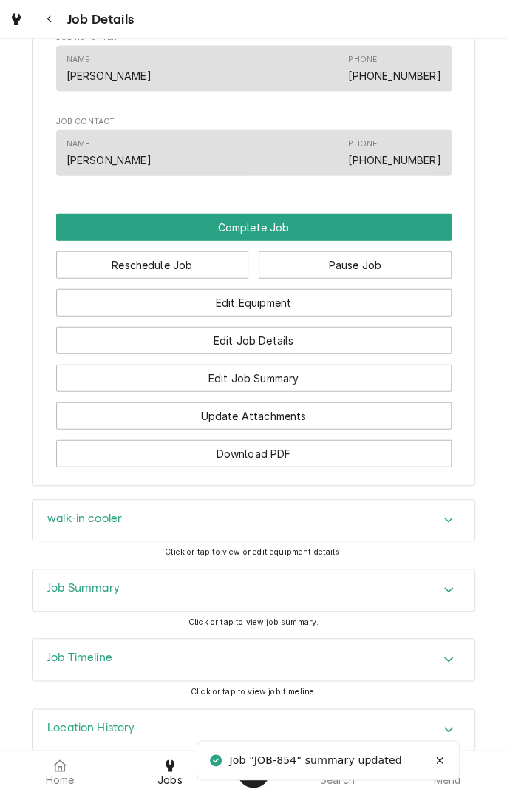
scroll to position [1086, 0]
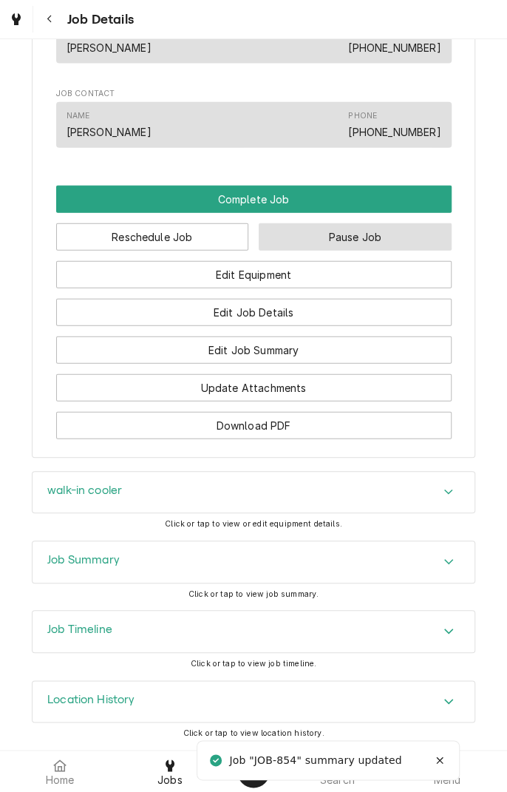
click at [373, 245] on button "Pause Job" at bounding box center [355, 236] width 193 height 27
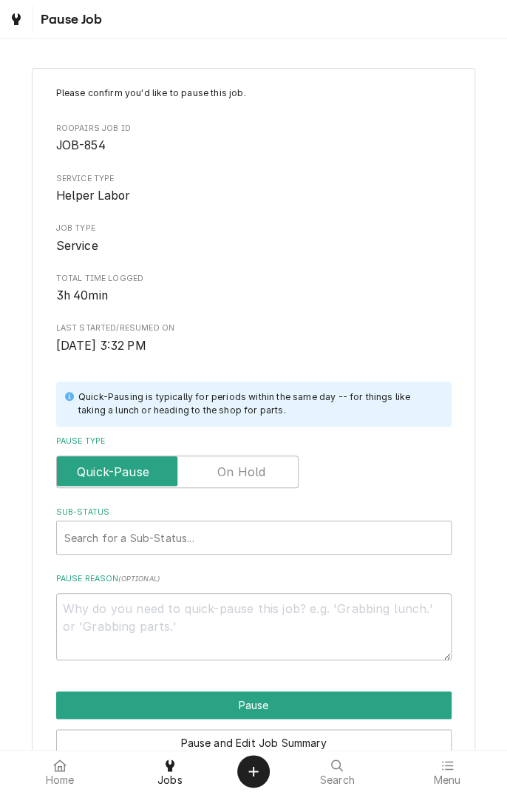
click at [252, 477] on label "Pause Type" at bounding box center [177, 471] width 242 height 33
click at [252, 477] on input "Pause Type" at bounding box center [177, 471] width 229 height 33
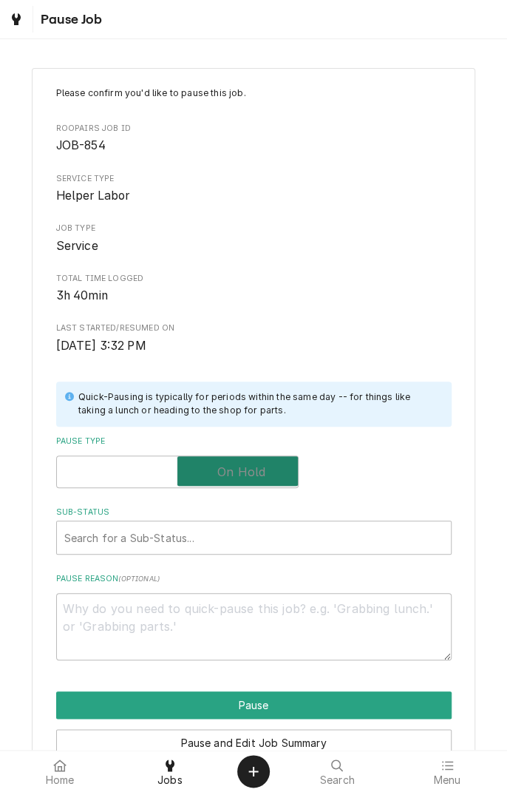
checkbox input "true"
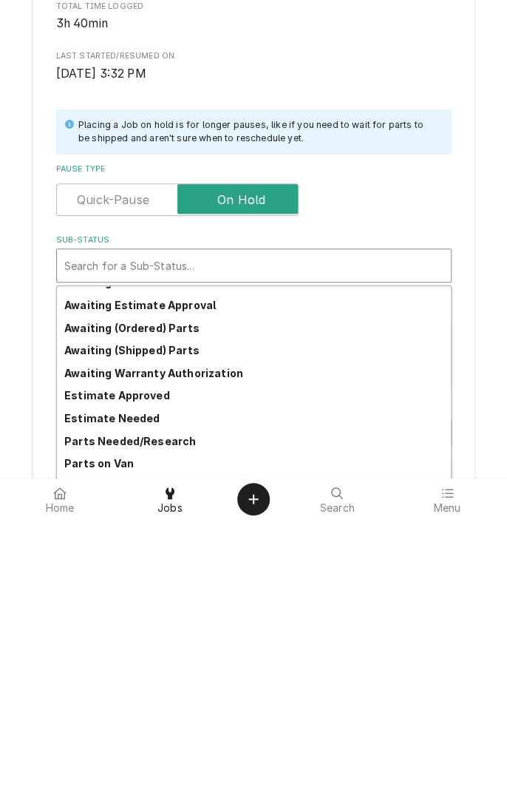
scroll to position [39, 0]
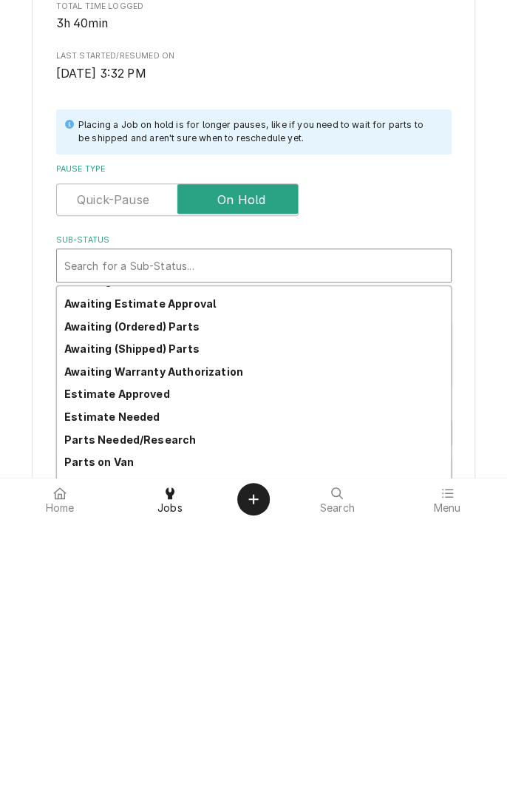
click at [182, 714] on strong "Parts Needed/Research" at bounding box center [130, 711] width 132 height 13
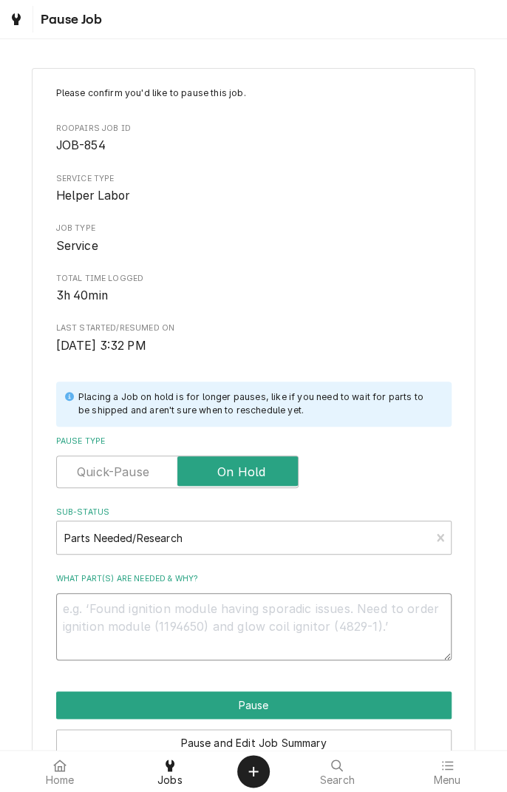
click at [220, 613] on textarea "What part(s) are needed & why?" at bounding box center [253, 626] width 395 height 67
type textarea "x"
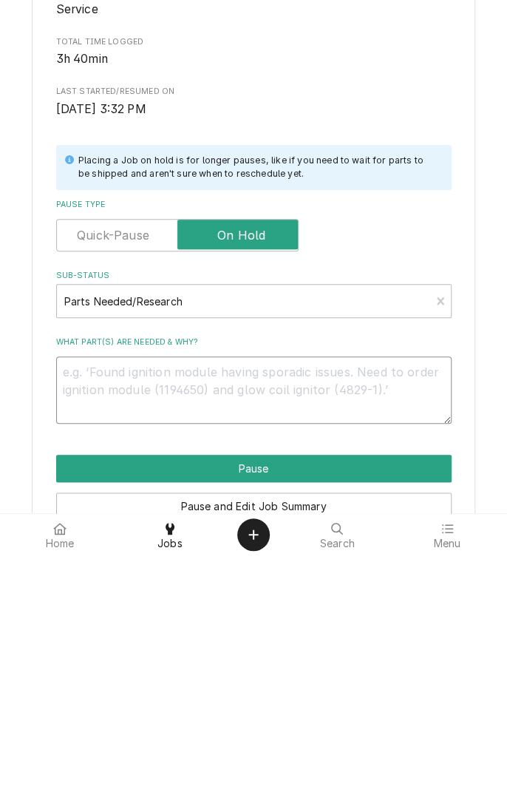
type textarea "I"
type textarea "x"
type textarea "In"
type textarea "x"
type textarea "Ins"
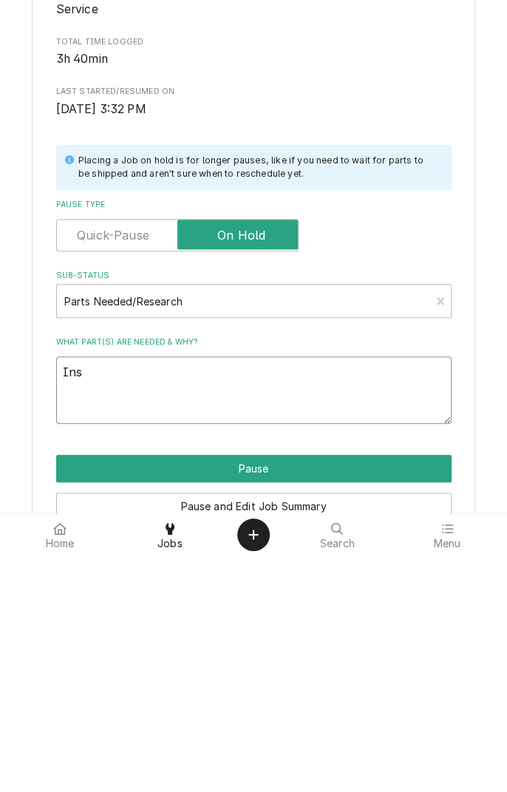
type textarea "x"
type textarea "Inst"
type textarea "x"
type textarea "Insta"
type textarea "x"
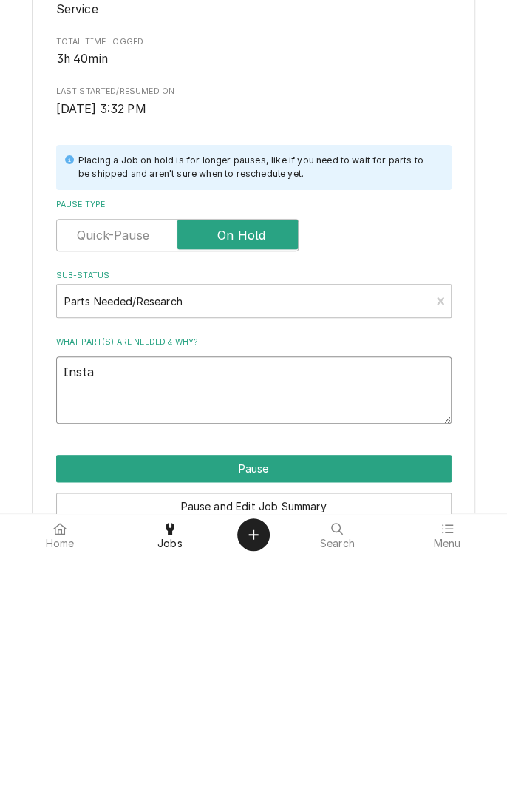
type textarea "Instal"
type textarea "x"
type textarea "Install"
type textarea "x"
type textarea "Installing"
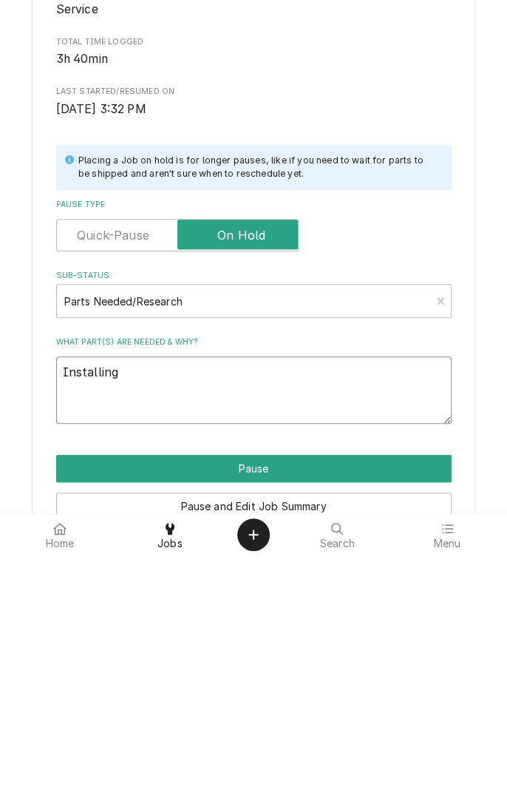
type textarea "x"
type textarea "Installing p"
type textarea "x"
type textarea "Installing pr"
type textarea "x"
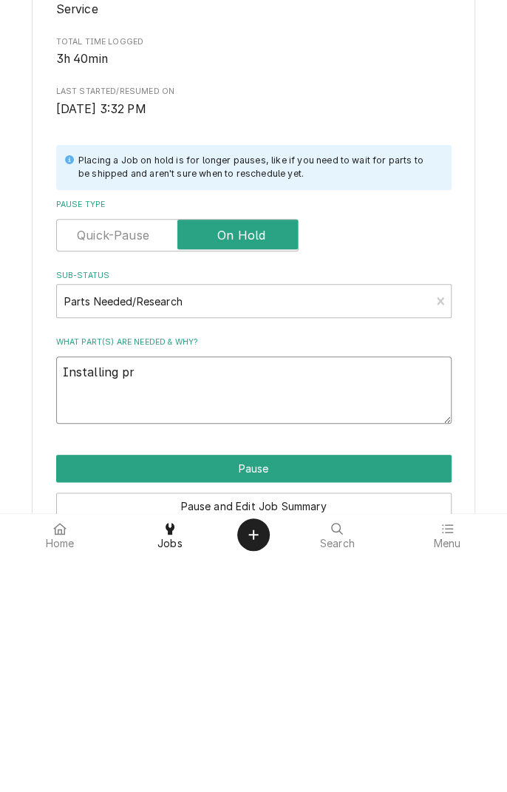
type textarea "Installing pro"
type textarea "x"
type textarea "Installing prob"
type textarea "x"
type textarea "Installing probe"
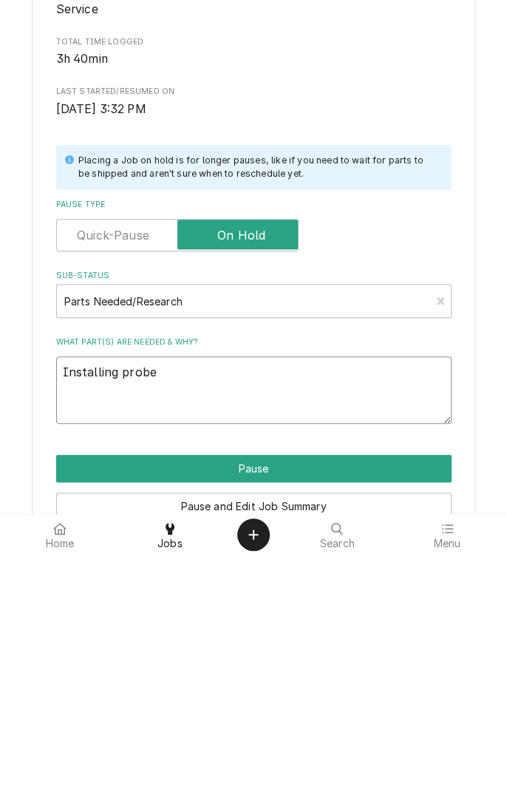
type textarea "x"
type textarea "Installing probes"
type textarea "x"
type textarea "Installing probes"
type textarea "x"
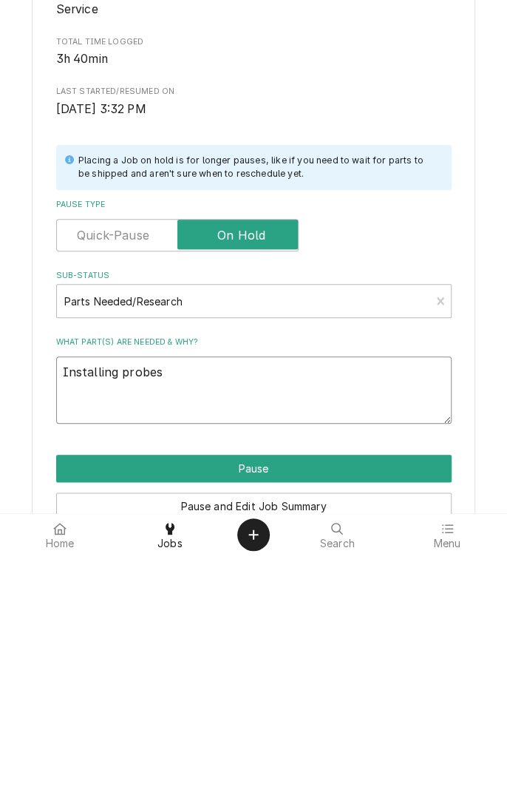
type textarea "Installing probes a"
type textarea "x"
type textarea "Installing probes an"
type textarea "x"
type textarea "Installing probes and"
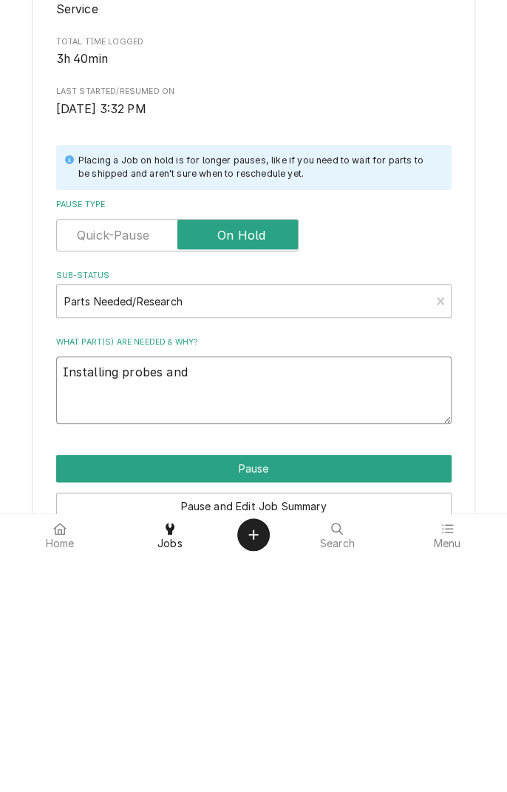
type textarea "x"
type textarea "Installing probes and"
type textarea "x"
type textarea "Installing probes and t"
type textarea "x"
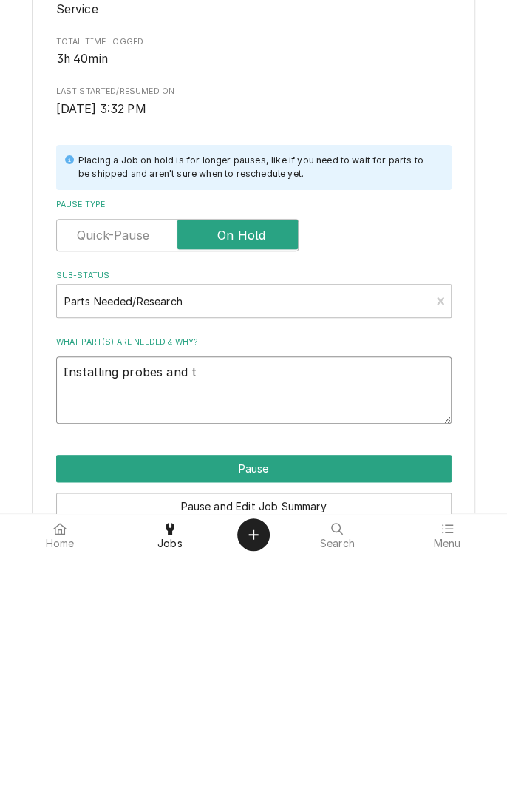
type textarea "Installing probes and te"
type textarea "x"
type textarea "Installing probes and tes"
type textarea "x"
type textarea "Installing probes and test"
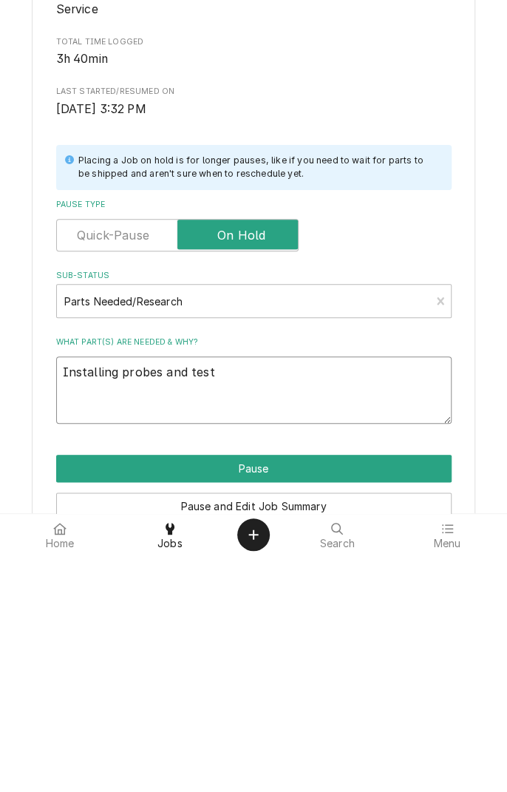
type textarea "x"
type textarea "Installing probes and test"
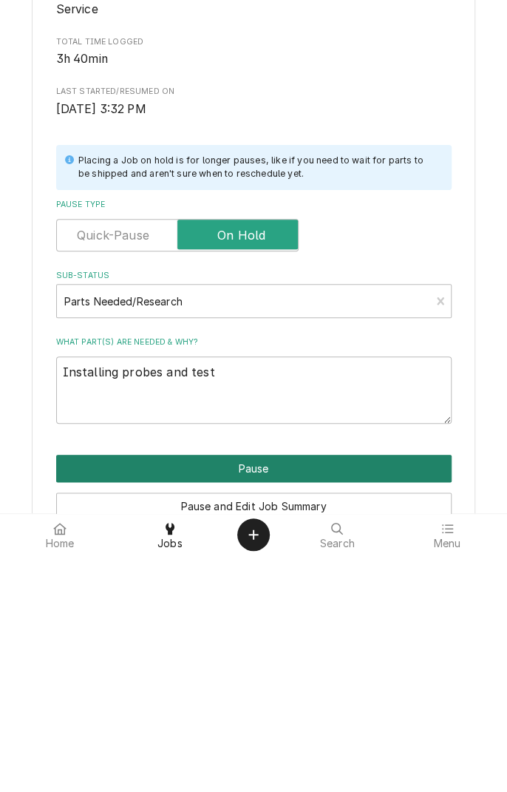
click at [272, 705] on button "Pause" at bounding box center [253, 704] width 395 height 27
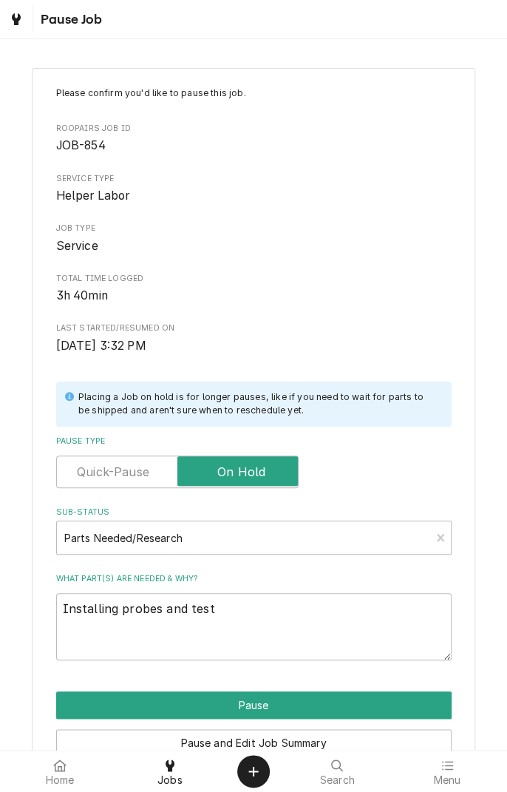
type textarea "x"
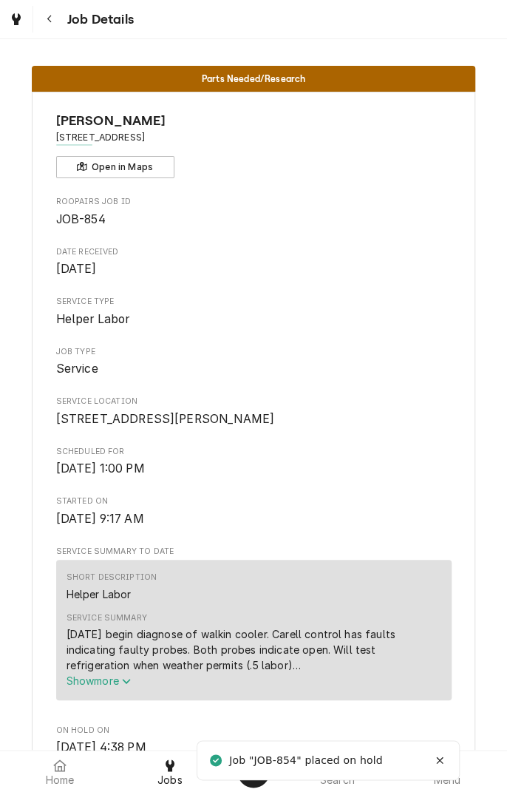
click at [72, 30] on div "Job Details" at bounding box center [85, 19] width 98 height 27
click at [55, 28] on button "Navigate back" at bounding box center [49, 19] width 27 height 27
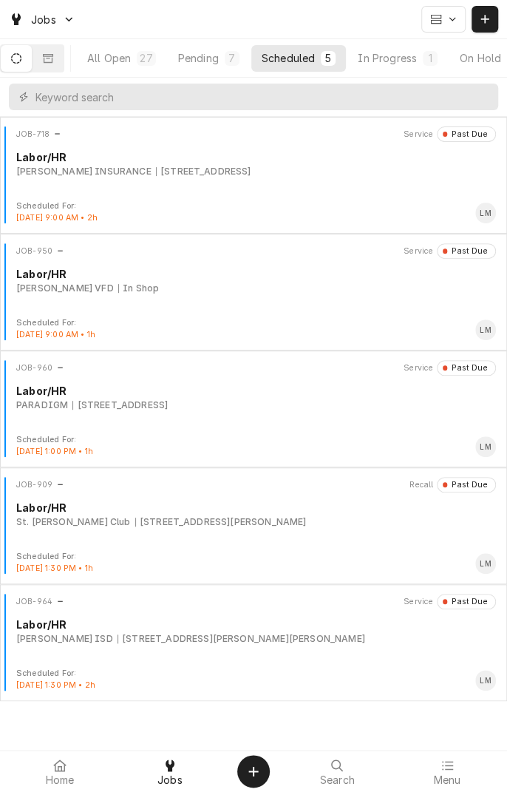
click at [118, 68] on button "All Open 27" at bounding box center [121, 58] width 89 height 27
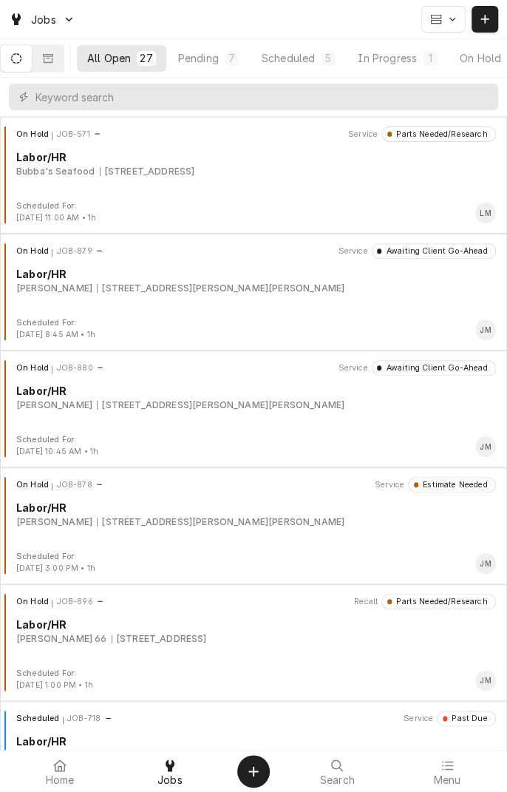
click at [404, 68] on button "In Progress 1" at bounding box center [397, 58] width 101 height 27
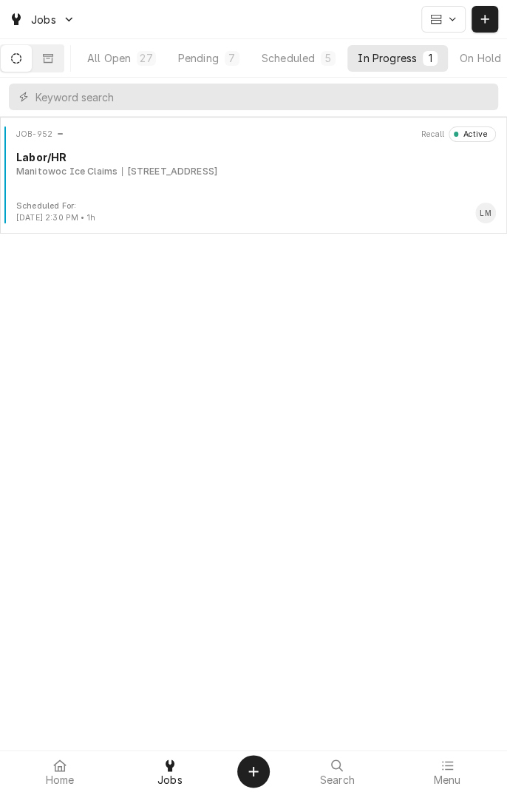
click at [189, 193] on div "JOB-952 Recall Active Labor/HR Manitowoc Ice Claims 4556 US-59, Beeville, TX 78…" at bounding box center [253, 163] width 495 height 74
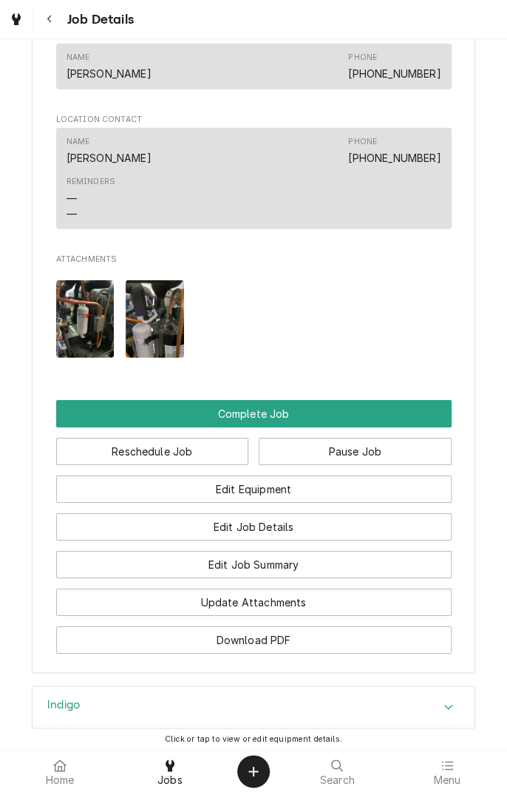
scroll to position [1222, 0]
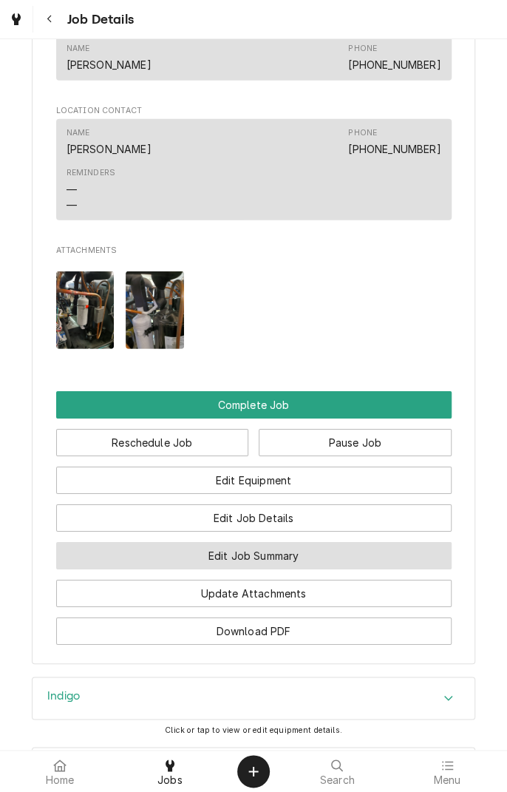
click at [331, 569] on button "Edit Job Summary" at bounding box center [253, 555] width 395 height 27
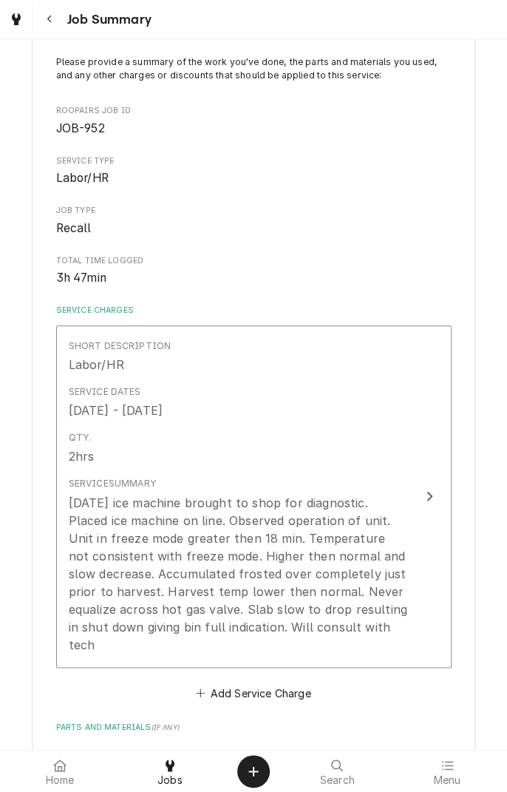
scroll to position [95, 0]
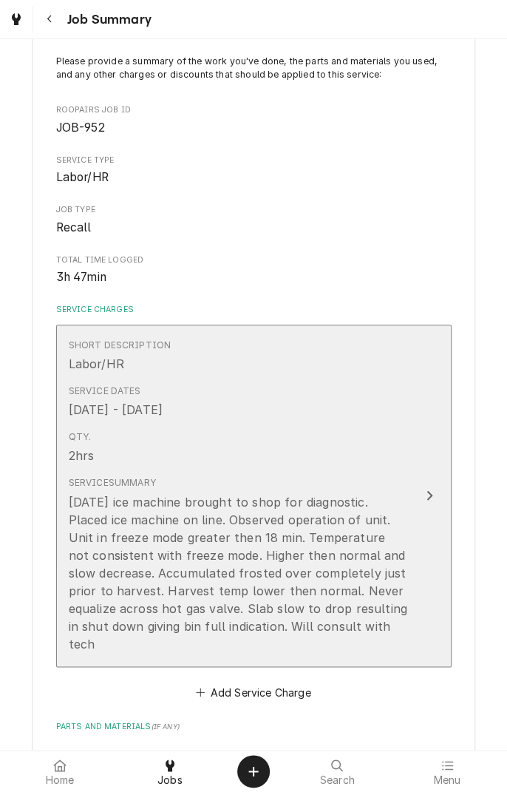
click at [183, 650] on div "[DATE] ice machine brought to shop for diagnostic. Placed ice machine on line. …" at bounding box center [238, 573] width 339 height 160
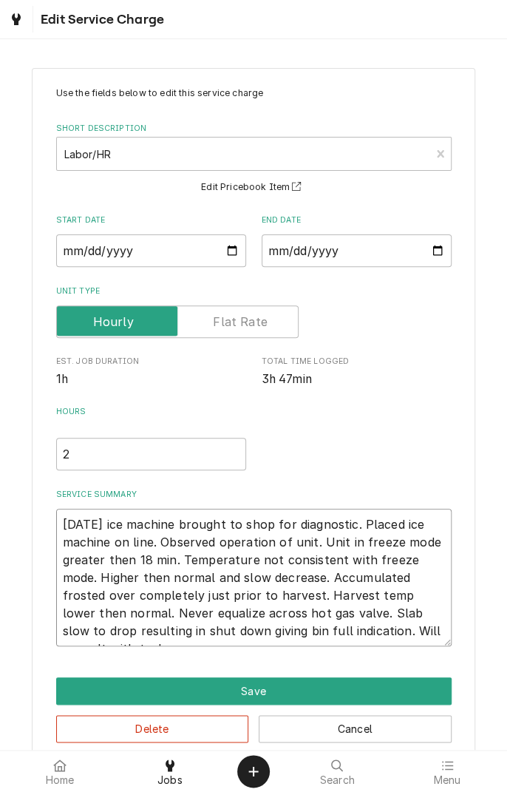
click at [415, 635] on textarea "[DATE] ice machine brought to shop for diagnostic. Placed ice machine on line. …" at bounding box center [253, 577] width 395 height 137
type textarea "x"
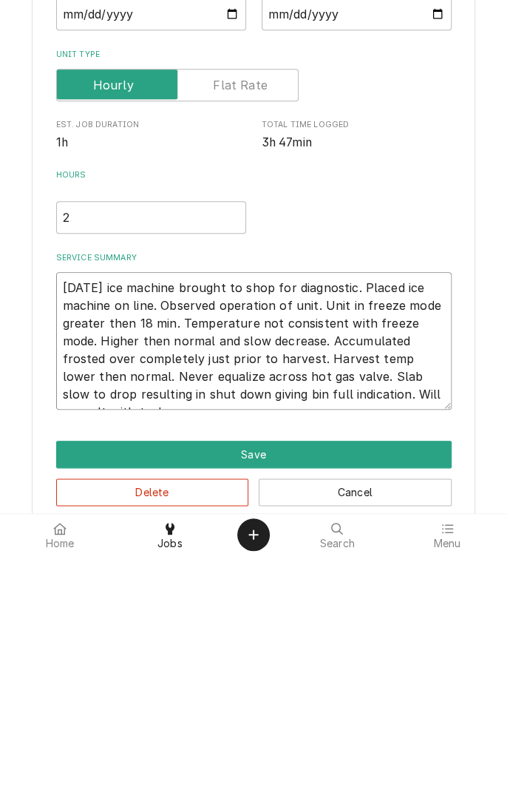
type textarea "[DATE] ice machine brought to shop for diagnostic. Placed ice machine on line. …"
type textarea "x"
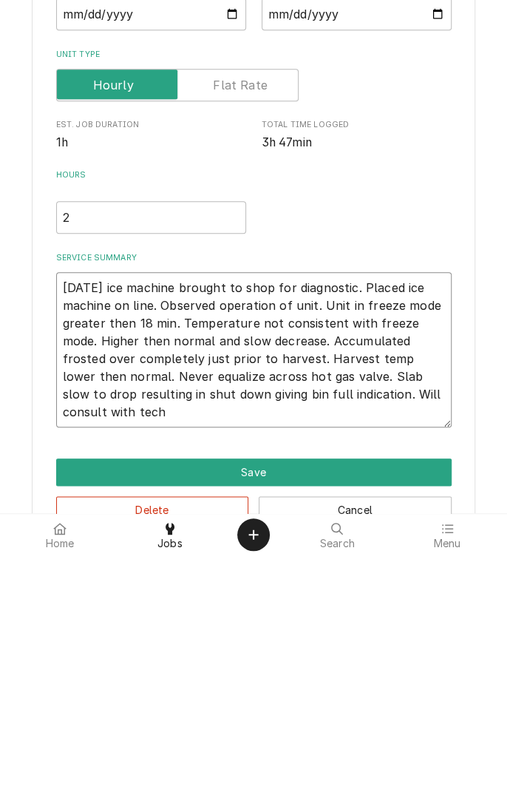
type textarea "[DATE] ice machine brought to shop for diagnostic. Placed ice machine on line. …"
type textarea "x"
type textarea "[DATE] ice machine brought to shop for diagnostic. Placed ice machine on line. …"
type textarea "x"
type textarea "[DATE] ice machine brought to shop for diagnostic. Placed ice machine on line. …"
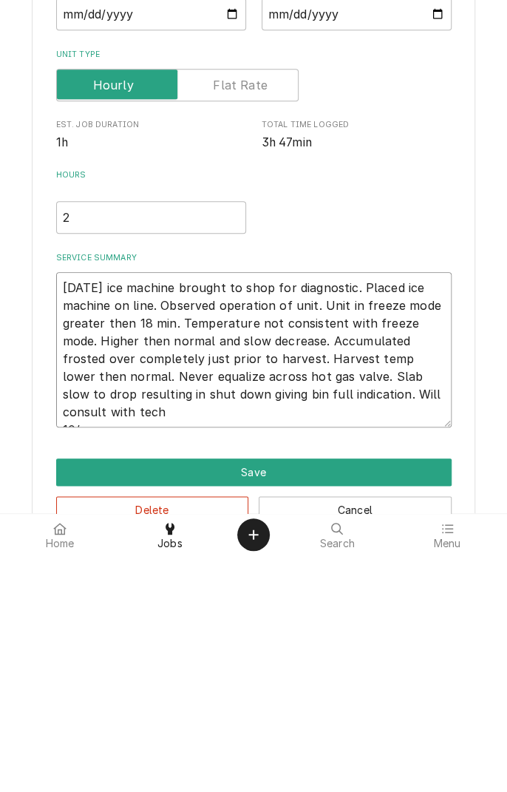
type textarea "x"
type textarea "[DATE] ice machine brought to shop for diagnostic. Placed ice machine on line. …"
type textarea "x"
type textarea "[DATE] ice machine brought to shop for diagnostic. Placed ice machine on line. …"
type textarea "x"
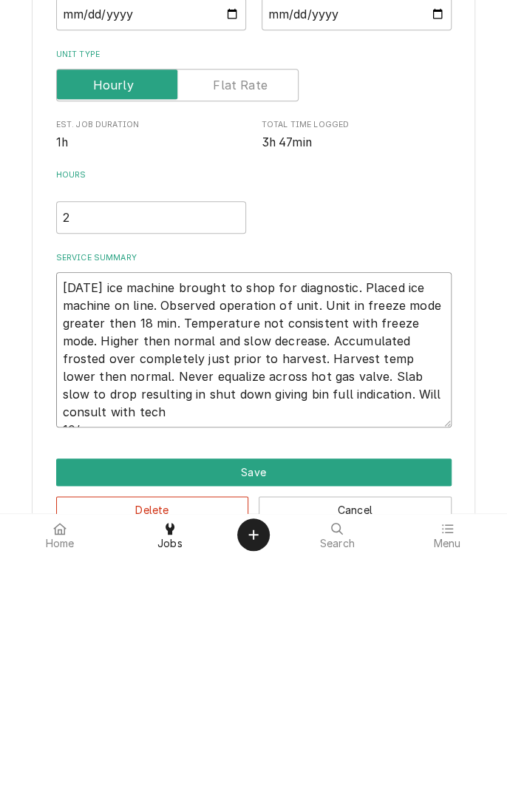
type textarea "[DATE] ice machine brought to shop for diagnostic. Placed ice machine on line. …"
type textarea "x"
type textarea "[DATE] ice machine brought to shop for diagnostic. Placed ice machine on line. …"
type textarea "x"
type textarea "[DATE] ice machine brought to shop for diagnostic. Placed ice machine on line. …"
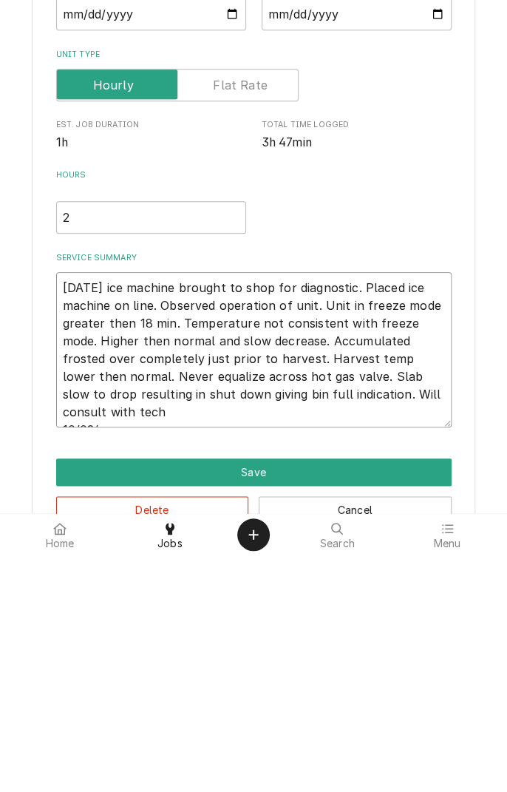
type textarea "x"
type textarea "[DATE] ice machine brought to shop for diagnostic. Placed ice machine on line. …"
type textarea "x"
type textarea "[DATE] ice machine brought to shop for diagnostic. Placed ice machine on line. …"
type textarea "x"
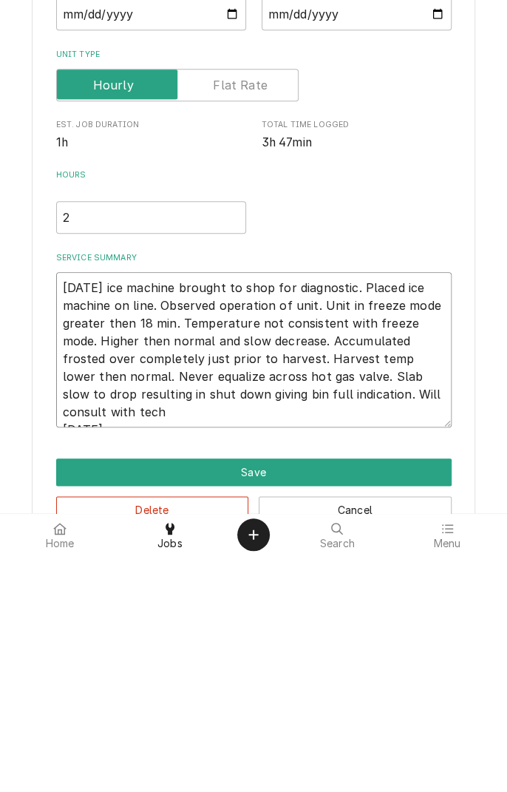
type textarea "10/04/25 ice machine brought to shop for diagnostic. Placed ice machine on line…"
type textarea "x"
type textarea "10/04/25 ice machine brought to shop for diagnostic. Placed ice machine on line…"
type textarea "x"
type textarea "10/04/25 ice machine brought to shop for diagnostic. Placed ice machine on line…"
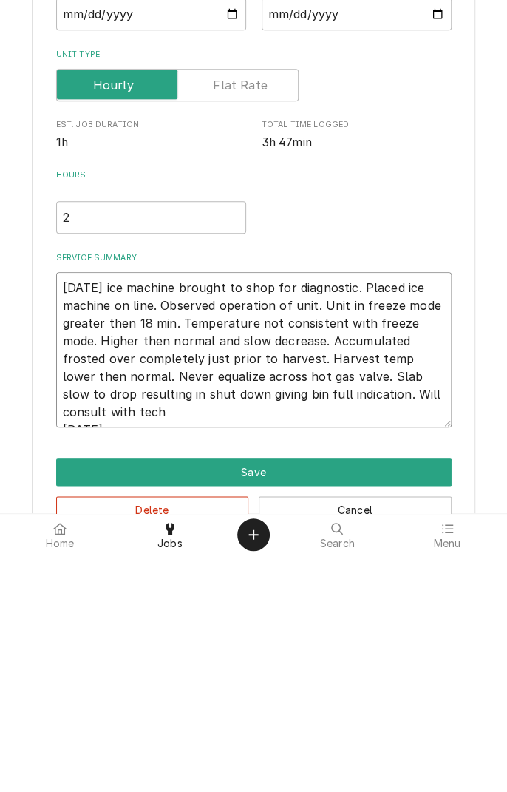
type textarea "x"
type textarea "10/04/25 ice machine brought to shop for diagnostic. Placed ice machine on line…"
type textarea "x"
type textarea "10/04/25 ice machine brought to shop for diagnostic. Placed ice machine on line…"
type textarea "x"
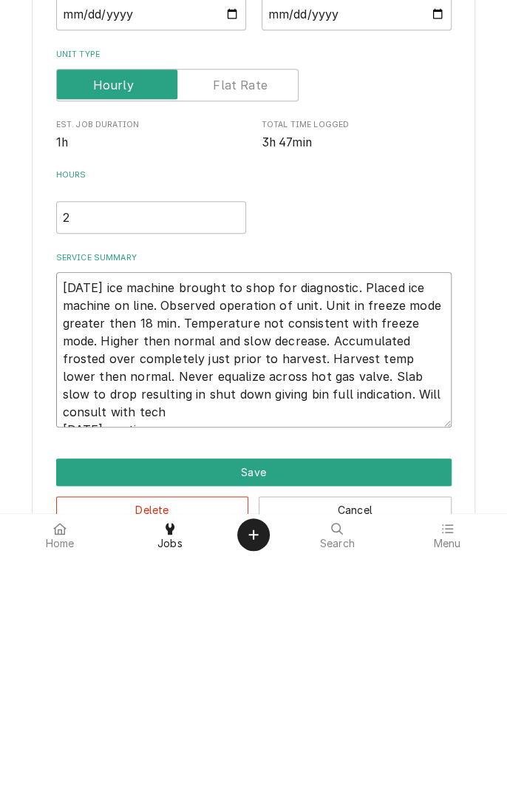
type textarea "10/04/25 ice machine brought to shop for diagnostic. Placed ice machine on line…"
type textarea "x"
type textarea "10/04/25 ice machine brought to shop for diagnostic. Placed ice machine on line…"
type textarea "x"
type textarea "10/04/25 ice machine brought to shop for diagnostic. Placed ice machine on line…"
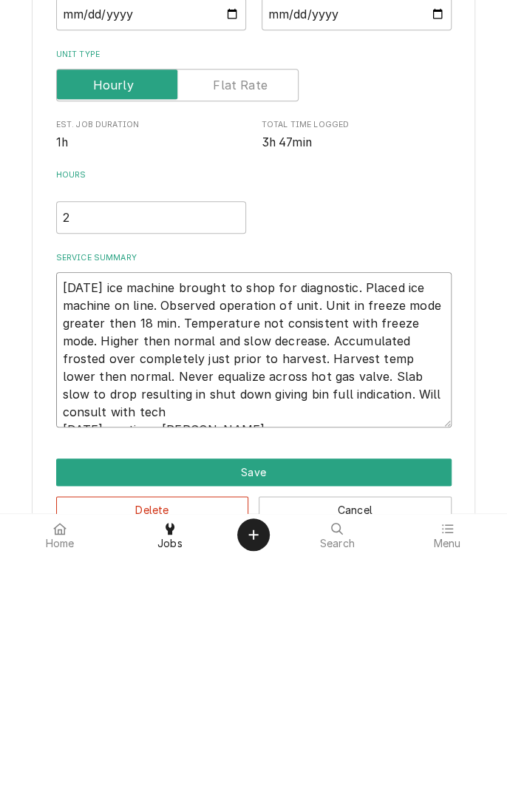
type textarea "x"
type textarea "10/04/25 ice machine brought to shop for diagnostic. Placed ice machine on line…"
type textarea "x"
type textarea "10/04/25 ice machine brought to shop for diagnostic. Placed ice machine on line…"
type textarea "x"
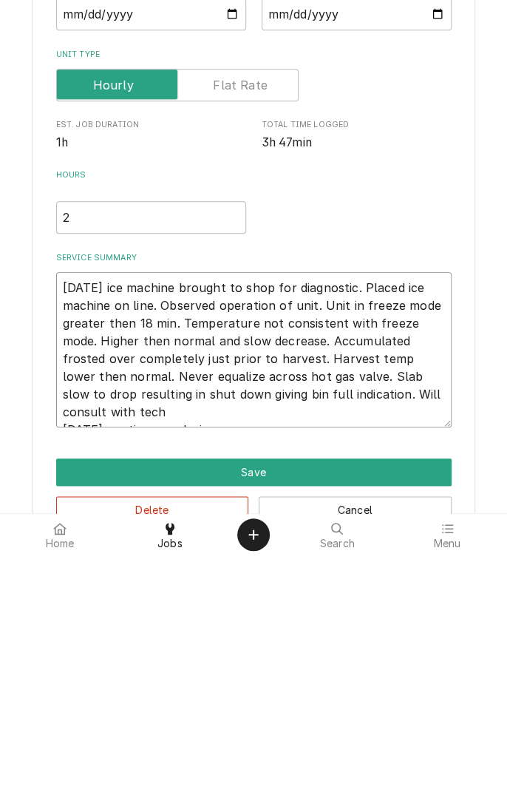
type textarea "10/04/25 ice machine brought to shop for diagnostic. Placed ice machine on line…"
type textarea "x"
type textarea "10/04/25 ice machine brought to shop for diagnostic. Placed ice machine on line…"
type textarea "x"
type textarea "10/04/25 ice machine brought to shop for diagnostic. Placed ice machine on line…"
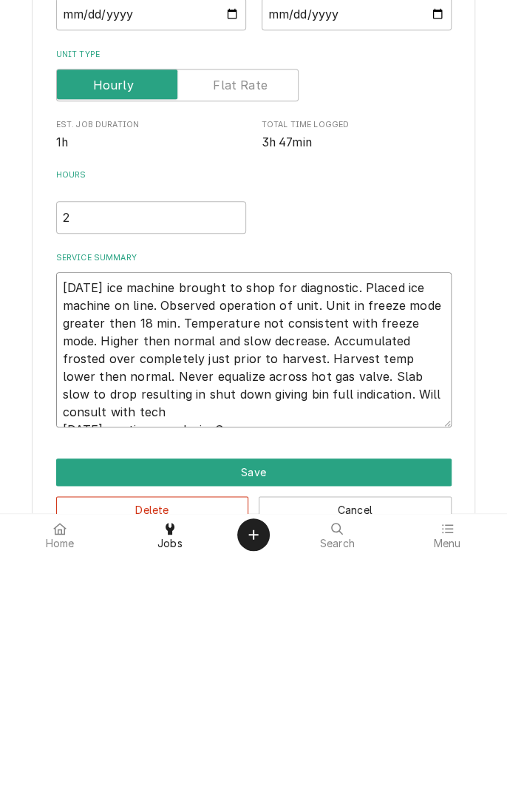
type textarea "x"
type textarea "10/04/25 ice machine brought to shop for diagnostic. Placed ice machine on line…"
type textarea "x"
type textarea "10/04/25 ice machine brought to shop for diagnostic. Placed ice machine on line…"
type textarea "x"
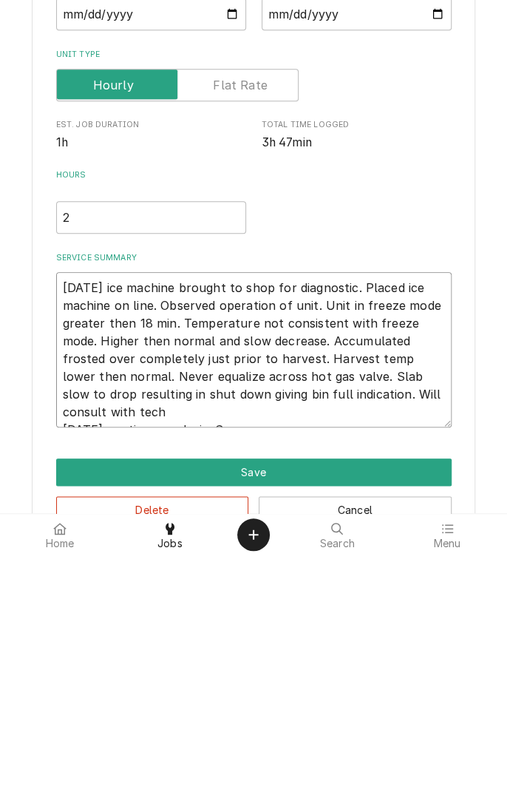
type textarea "10/04/25 ice machine brought to shop for diagnostic. Placed ice machine on line…"
type textarea "x"
type textarea "10/04/25 ice machine brought to shop for diagnostic. Placed ice machine on line…"
type textarea "x"
type textarea "10/04/25 ice machine brought to shop for diagnostic. Placed ice machine on line…"
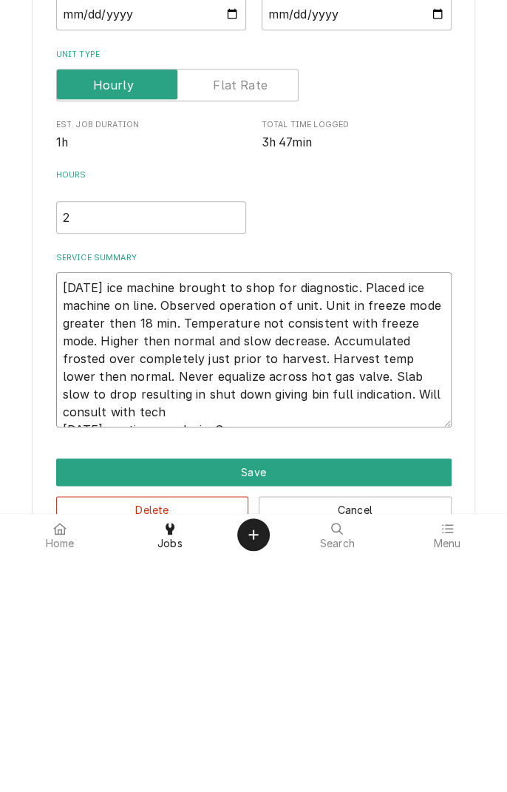
type textarea "x"
type textarea "10/04/25 ice machine brought to shop for diagnostic. Placed ice machine on line…"
type textarea "x"
type textarea "10/04/25 ice machine brought to shop for diagnostic. Placed ice machine on line…"
type textarea "x"
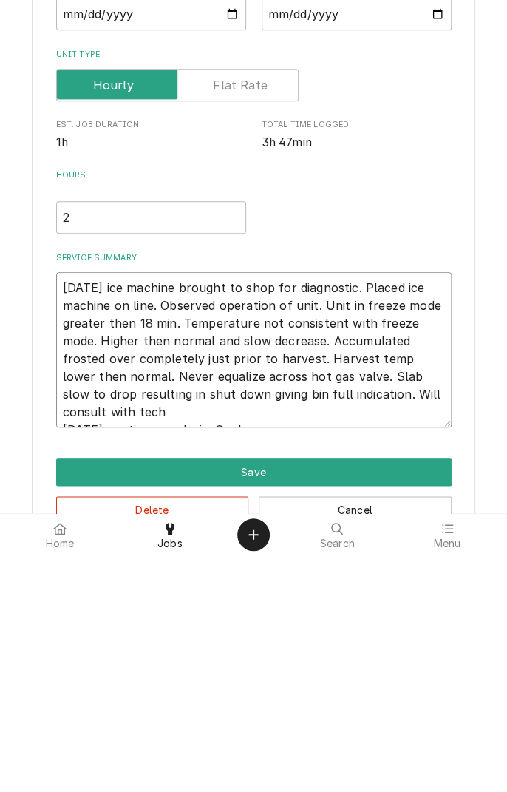
type textarea "10/04/25 ice machine brought to shop for diagnostic. Placed ice machine on line…"
type textarea "x"
type textarea "10/04/25 ice machine brought to shop for diagnostic. Placed ice machine on line…"
type textarea "x"
type textarea "10/04/25 ice machine brought to shop for diagnostic. Placed ice machine on line…"
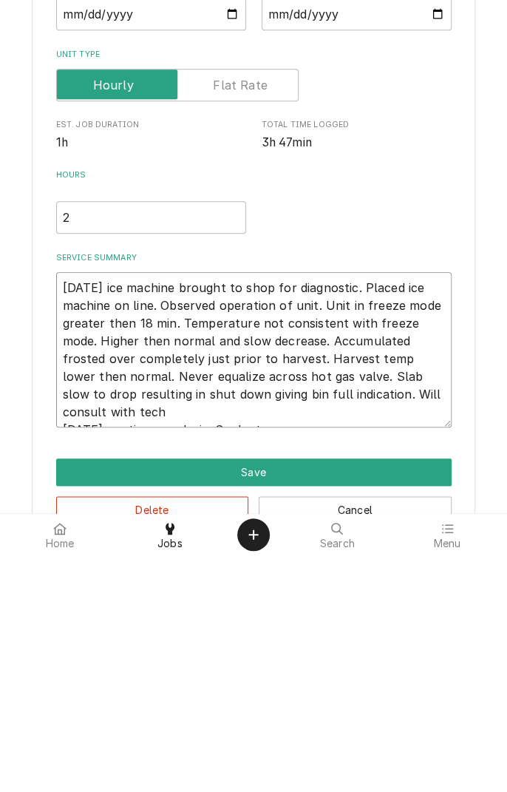
type textarea "x"
type textarea "10/04/25 ice machine brought to shop for diagnostic. Placed ice machine on line…"
type textarea "x"
type textarea "10/04/25 ice machine brought to shop for diagnostic. Placed ice machine on line…"
type textarea "x"
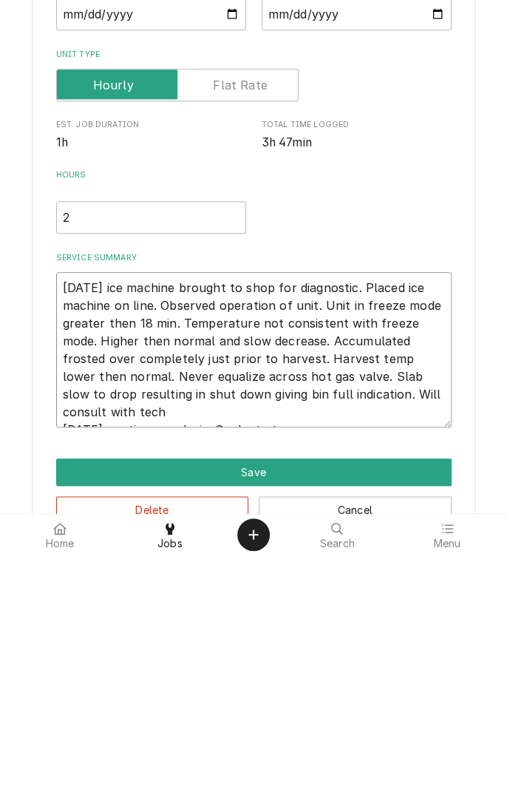
type textarea "10/04/25 ice machine brought to shop for diagnostic. Placed ice machine on line…"
type textarea "x"
type textarea "10/04/25 ice machine brought to shop for diagnostic. Placed ice machine on line…"
type textarea "x"
type textarea "10/04/25 ice machine brought to shop for diagnostic. Placed ice machine on line…"
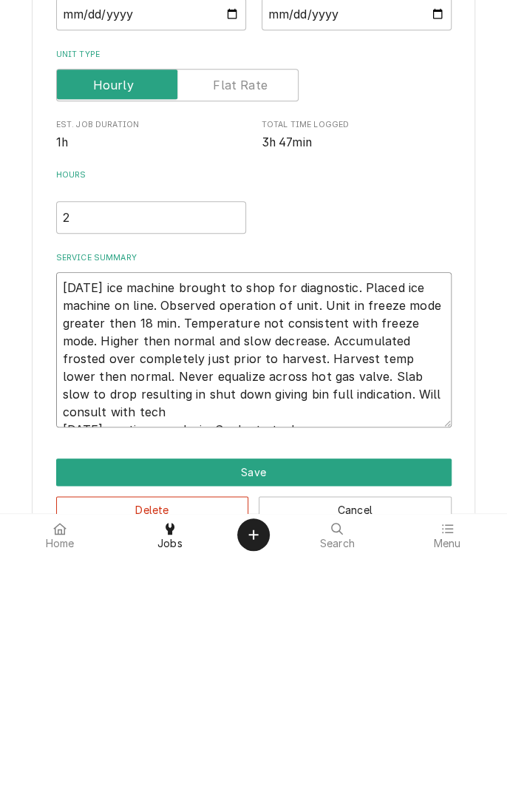
type textarea "x"
type textarea "10/04/25 ice machine brought to shop for diagnostic. Placed ice machine on line…"
type textarea "x"
type textarea "10/04/25 ice machine brought to shop for diagnostic. Placed ice machine on line…"
type textarea "x"
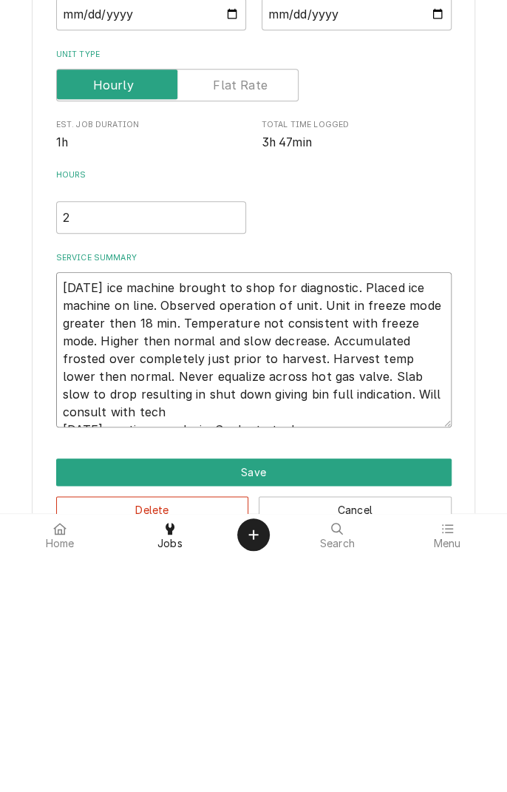
type textarea "10/04/25 ice machine brought to shop for diagnostic. Placed ice machine on line…"
type textarea "x"
type textarea "10/04/25 ice machine brought to shop for diagnostic. Placed ice machine on line…"
type textarea "x"
type textarea "10/04/25 ice machine brought to shop for diagnostic. Placed ice machine on line…"
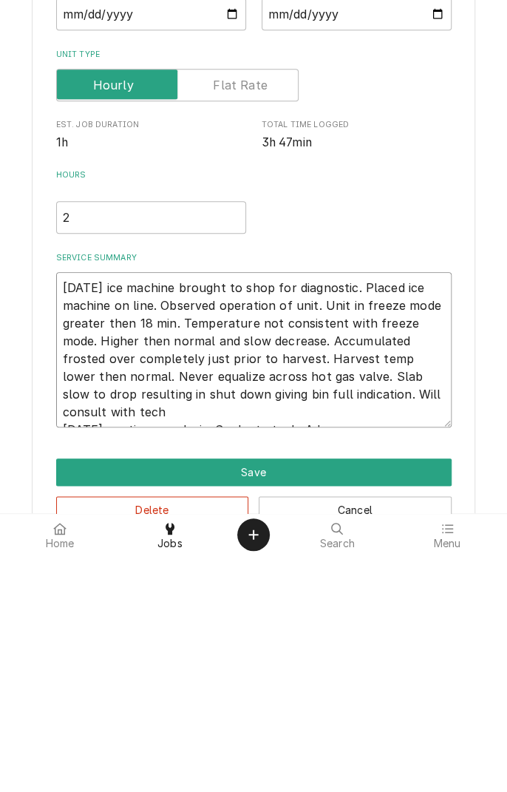
type textarea "x"
type textarea "10/04/25 ice machine brought to shop for diagnostic. Placed ice machine on line…"
type textarea "x"
type textarea "10/04/25 ice machine brought to shop for diagnostic. Placed ice machine on line…"
type textarea "x"
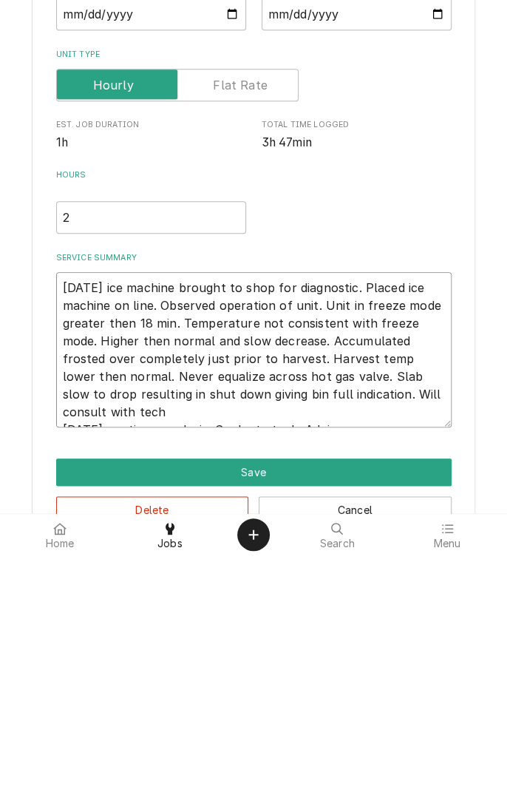
type textarea "10/04/25 ice machine brought to shop for diagnostic. Placed ice machine on line…"
type textarea "x"
type textarea "10/04/25 ice machine brought to shop for diagnostic. Placed ice machine on line…"
type textarea "x"
type textarea "10/04/25 ice machine brought to shop for diagnostic. Placed ice machine on line…"
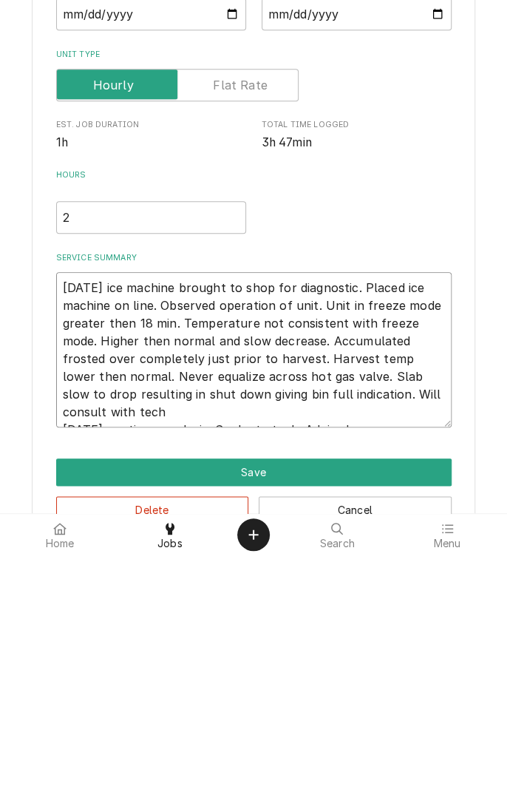
type textarea "x"
type textarea "10/04/25 ice machine brought to shop for diagnostic. Placed ice machine on line…"
type textarea "x"
type textarea "10/04/25 ice machine brought to shop for diagnostic. Placed ice machine on line…"
type textarea "x"
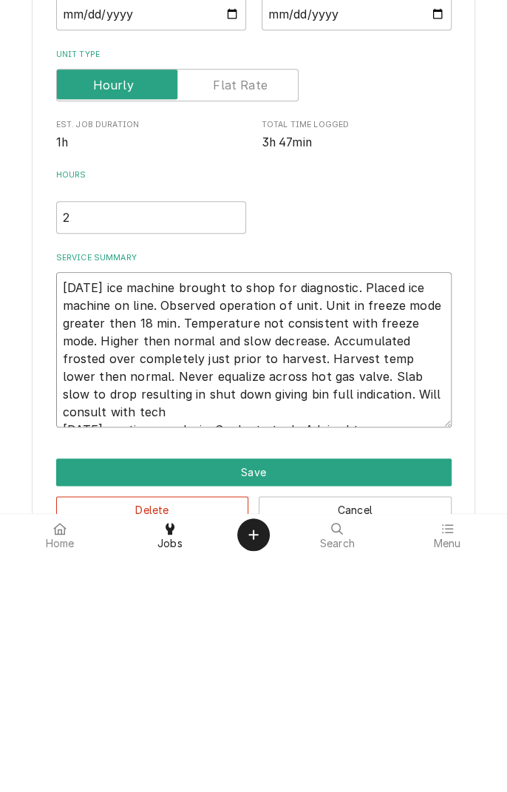
type textarea "10/04/25 ice machine brought to shop for diagnostic. Placed ice machine on line…"
type textarea "x"
type textarea "10/04/25 ice machine brought to shop for diagnostic. Placed ice machine on line…"
type textarea "x"
type textarea "10/04/25 ice machine brought to shop for diagnostic. Placed ice machine on line…"
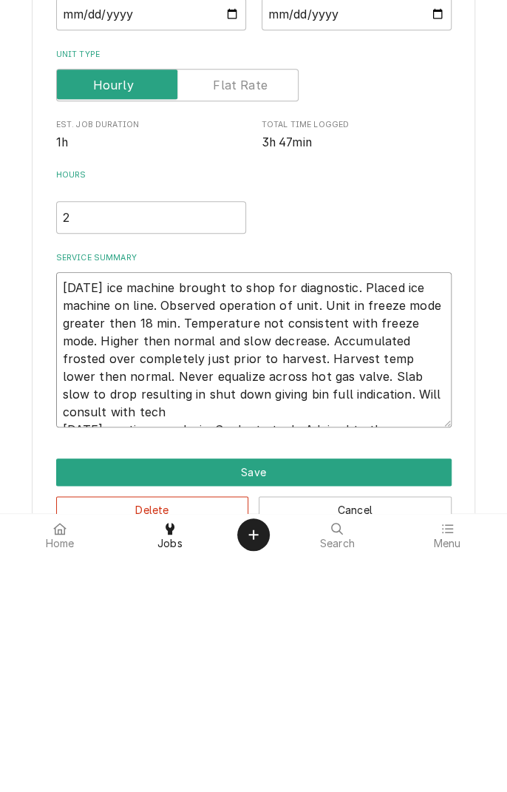
type textarea "x"
type textarea "10/04/25 ice machine brought to shop for diagnostic. Placed ice machine on line…"
type textarea "x"
type textarea "10/04/25 ice machine brought to shop for diagnostic. Placed ice machine on line…"
type textarea "x"
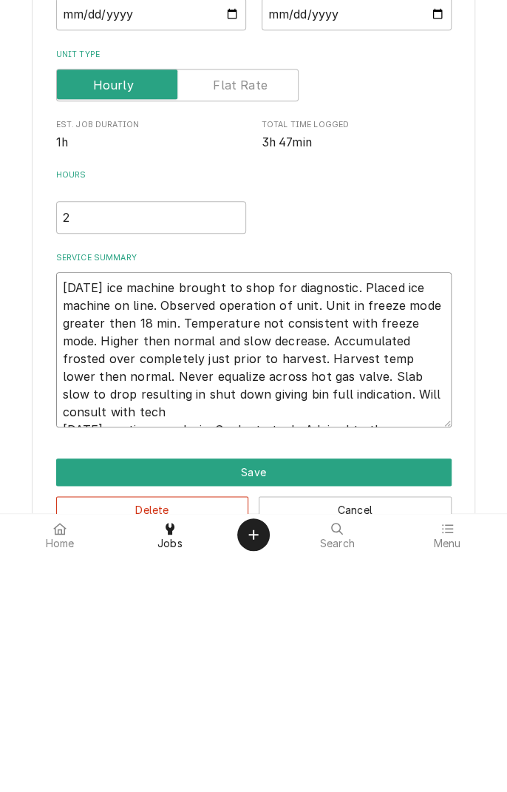
type textarea "10/04/25 ice machine brought to shop for diagnostic. Placed ice machine on line…"
type textarea "x"
type textarea "10/04/25 ice machine brought to shop for diagnostic. Placed ice machine on line…"
type textarea "x"
type textarea "10/04/25 ice machine brought to shop for diagnostic. Placed ice machine on line…"
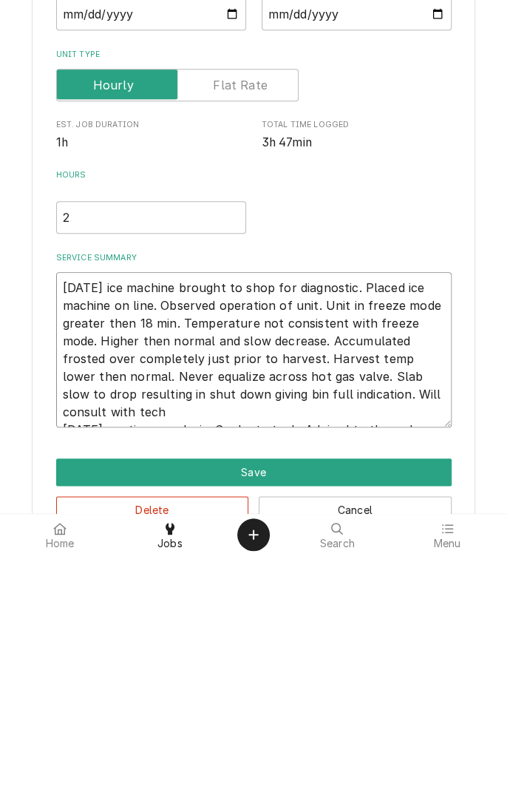
type textarea "x"
type textarea "10/04/25 ice machine brought to shop for diagnostic. Placed ice machine on line…"
type textarea "x"
type textarea "10/04/25 ice machine brought to shop for diagnostic. Placed ice machine on line…"
type textarea "x"
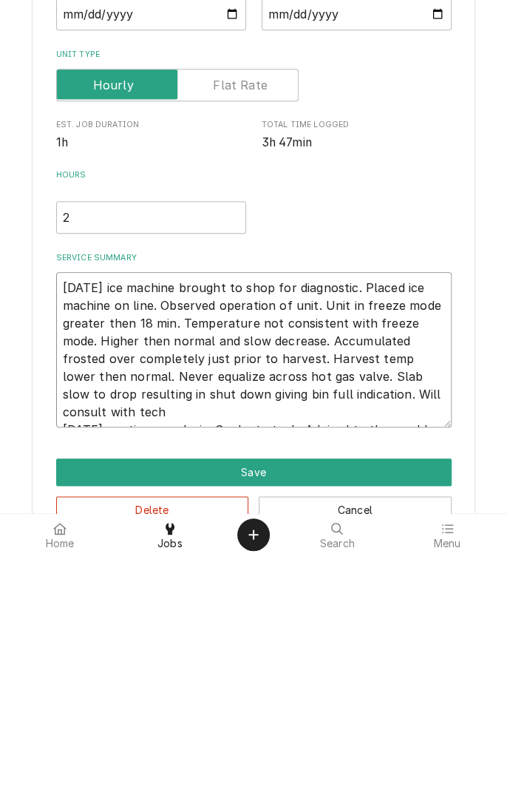
type textarea "10/04/25 ice machine brought to shop for diagnostic. Placed ice machine on line…"
type textarea "x"
type textarea "10/04/25 ice machine brought to shop for diagnostic. Placed ice machine on line…"
type textarea "x"
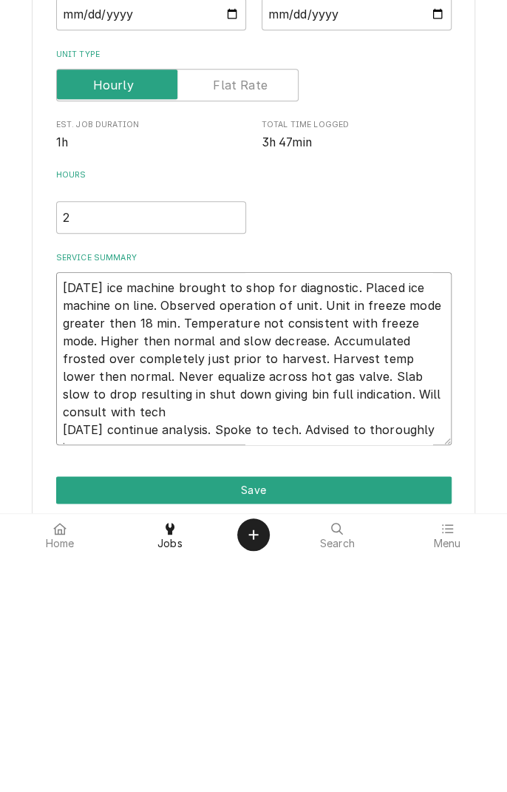
type textarea "10/04/25 ice machine brought to shop for diagnostic. Placed ice machine on line…"
type textarea "x"
type textarea "10/04/25 ice machine brought to shop for diagnostic. Placed ice machine on line…"
type textarea "x"
type textarea "10/04/25 ice machine brought to shop for diagnostic. Placed ice machine on line…"
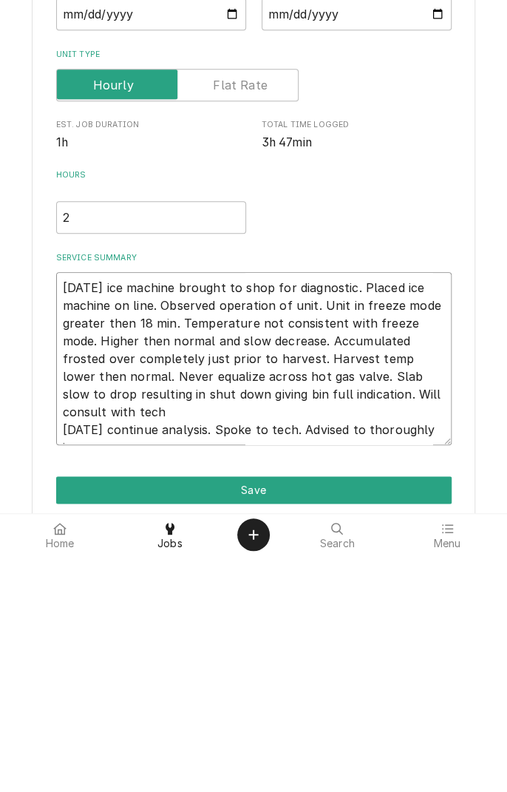
type textarea "x"
type textarea "10/04/25 ice machine brought to shop for diagnostic. Placed ice machine on line…"
type textarea "x"
type textarea "10/04/25 ice machine brought to shop for diagnostic. Placed ice machine on line…"
type textarea "x"
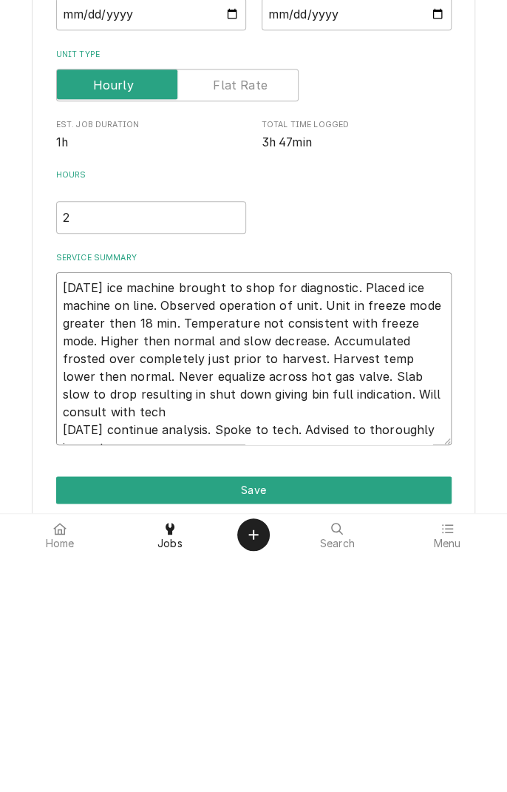
type textarea "10/04/25 ice machine brought to shop for diagnostic. Placed ice machine on line…"
type textarea "x"
type textarea "10/04/25 ice machine brought to shop for diagnostic. Placed ice machine on line…"
type textarea "x"
type textarea "10/04/25 ice machine brought to shop for diagnostic. Placed ice machine on line…"
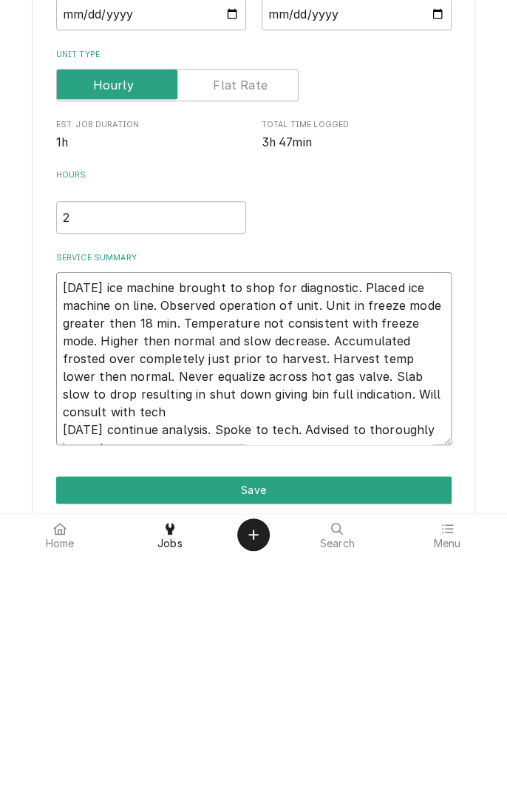
type textarea "x"
type textarea "10/04/25 ice machine brought to shop for diagnostic. Placed ice machine on line…"
type textarea "x"
type textarea "10/04/25 ice machine brought to shop for diagnostic. Placed ice machine on line…"
type textarea "x"
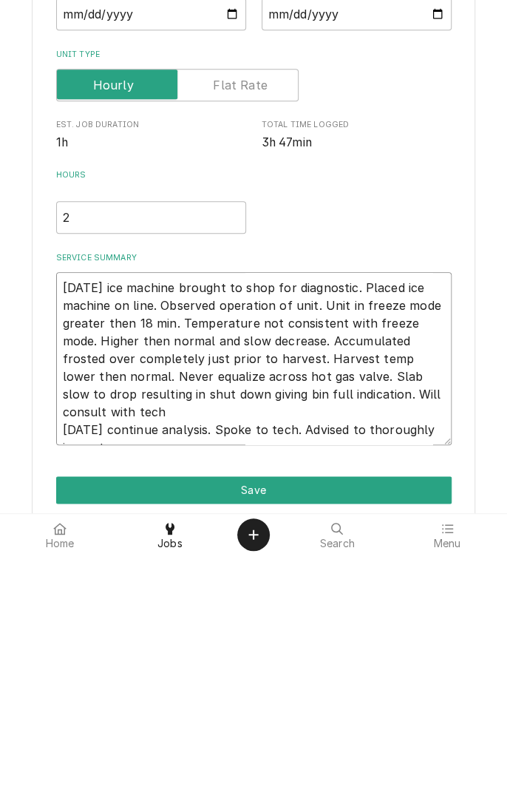
type textarea "10/04/25 ice machine brought to shop for diagnostic. Placed ice machine on line…"
type textarea "x"
type textarea "10/04/25 ice machine brought to shop for diagnostic. Placed ice machine on line…"
type textarea "x"
type textarea "10/04/25 ice machine brought to shop for diagnostic. Placed ice machine on line…"
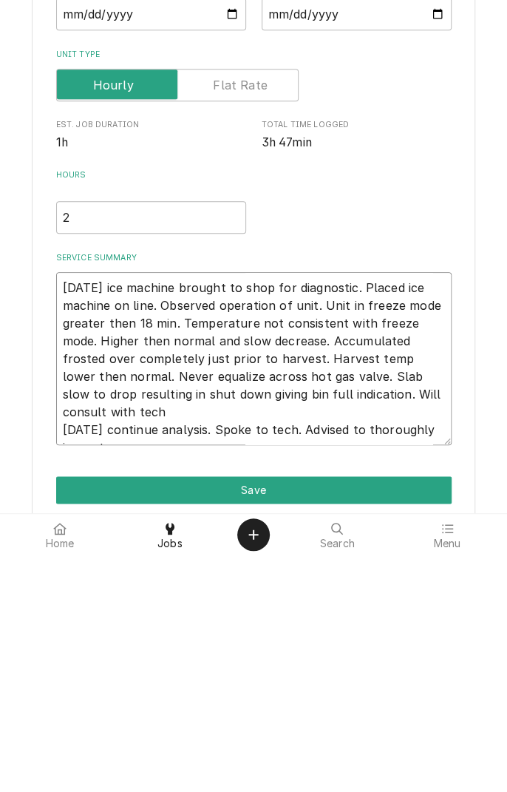
type textarea "x"
type textarea "10/04/25 ice machine brought to shop for diagnostic. Placed ice machine on line…"
type textarea "x"
type textarea "10/04/25 ice machine brought to shop for diagnostic. Placed ice machine on line…"
type textarea "x"
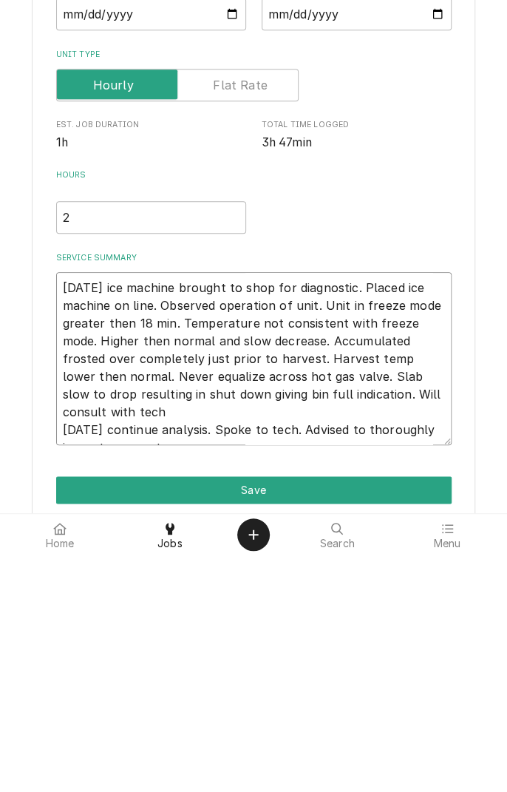
type textarea "10/04/25 ice machine brought to shop for diagnostic. Placed ice machine on line…"
type textarea "x"
type textarea "[DATE] ice machine brought to shop for diagnostic. Placed ice machine on line. …"
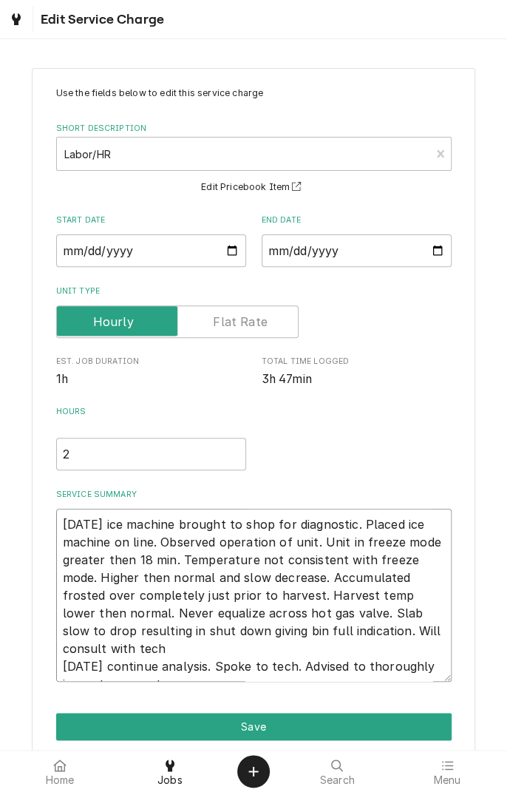
scroll to position [60, 0]
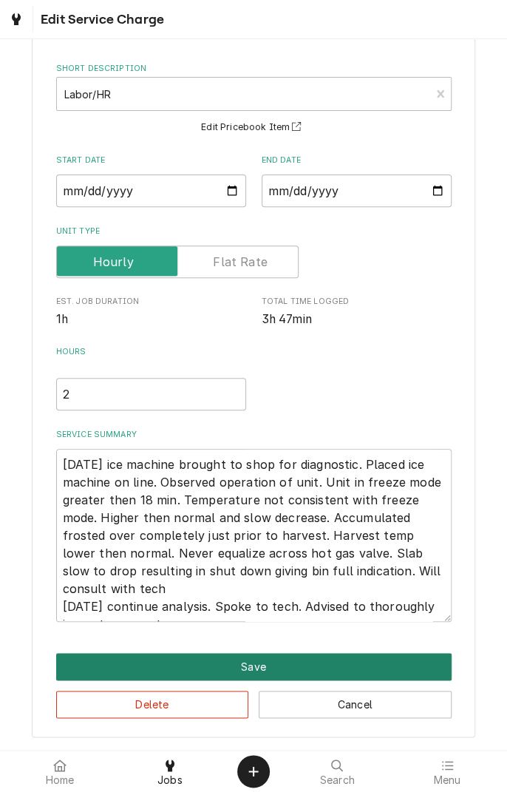
click at [259, 669] on button "Save" at bounding box center [253, 666] width 395 height 27
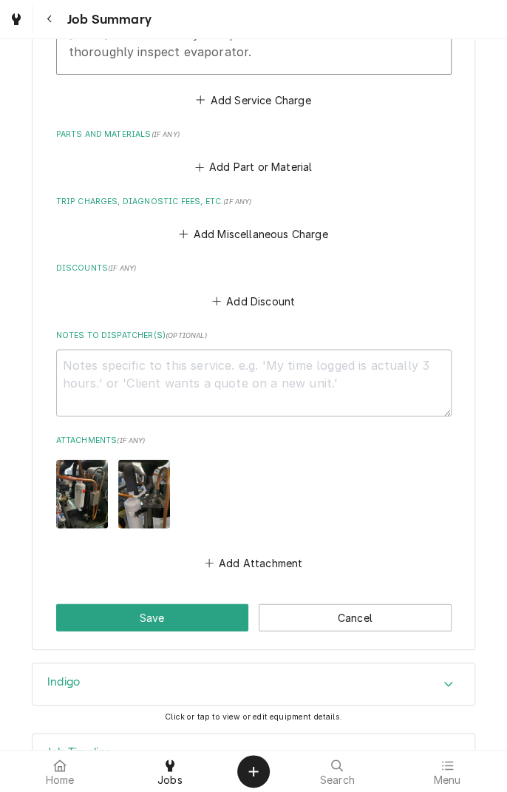
scroll to position [773, 0]
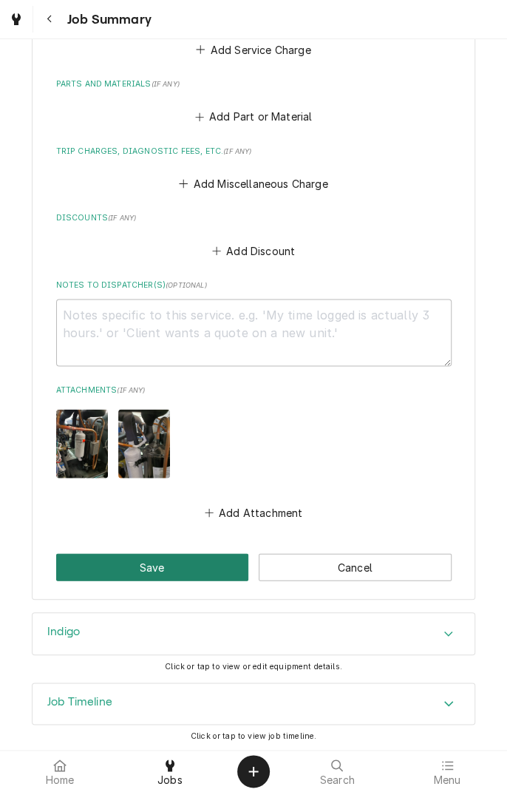
click at [181, 573] on button "Save" at bounding box center [152, 566] width 193 height 27
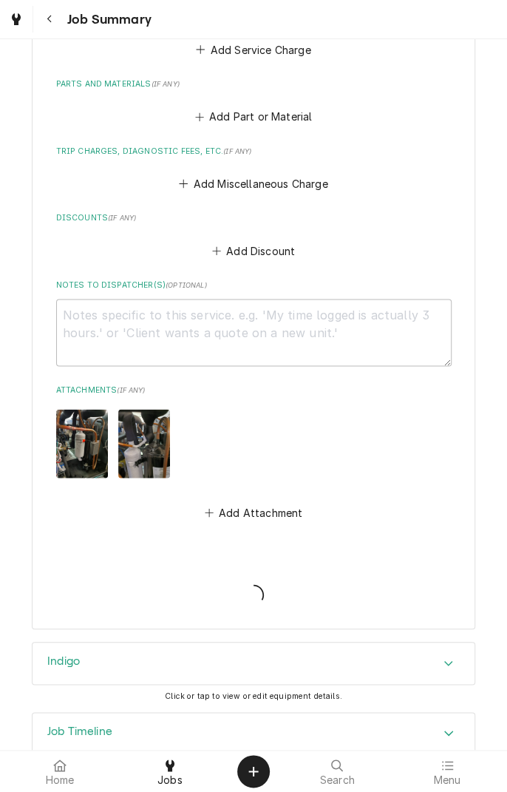
type textarea "x"
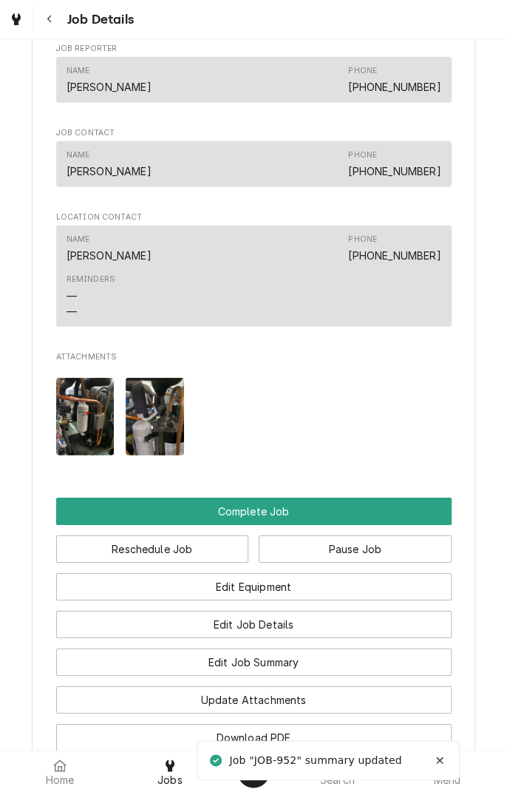
scroll to position [1444, 0]
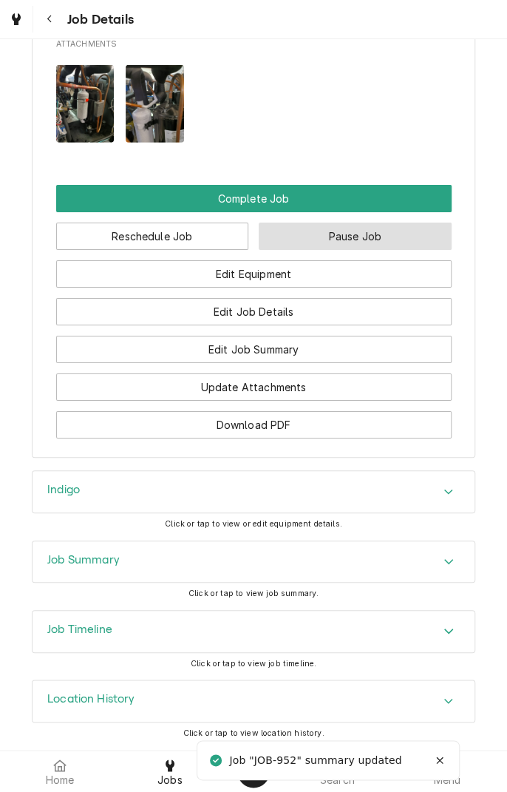
click at [370, 249] on button "Pause Job" at bounding box center [355, 235] width 193 height 27
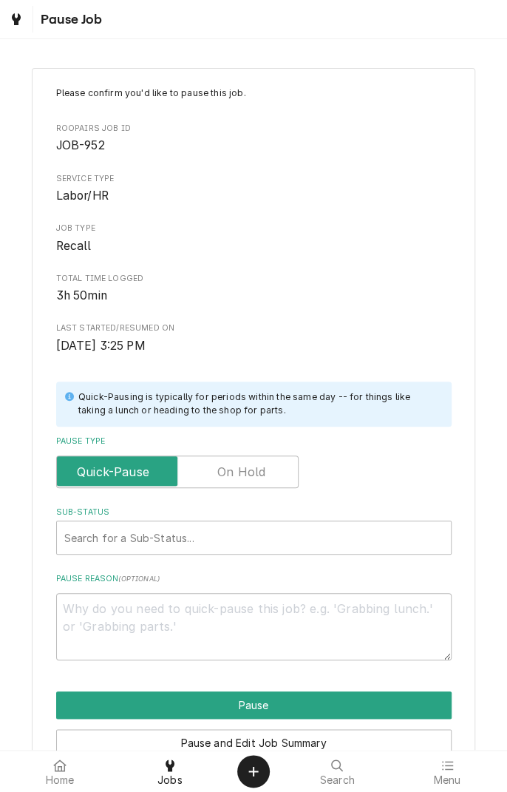
click at [244, 478] on label "Pause Type" at bounding box center [177, 471] width 242 height 33
click at [244, 478] on input "Pause Type" at bounding box center [177, 471] width 229 height 33
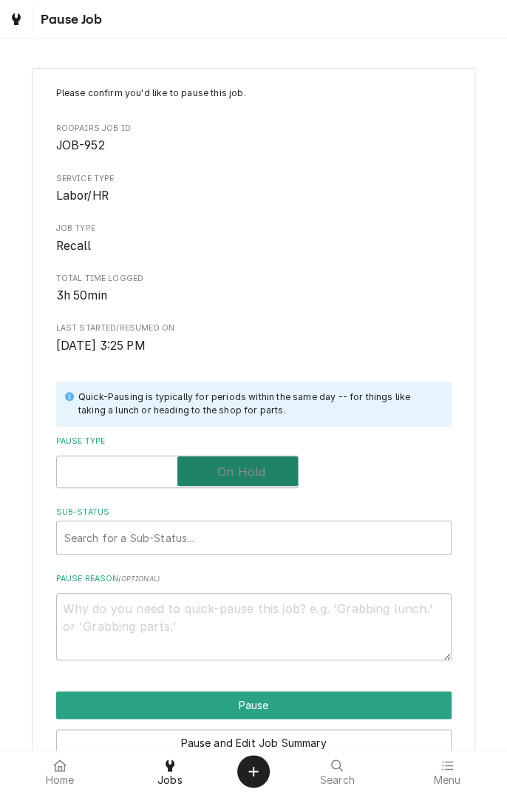
checkbox input "true"
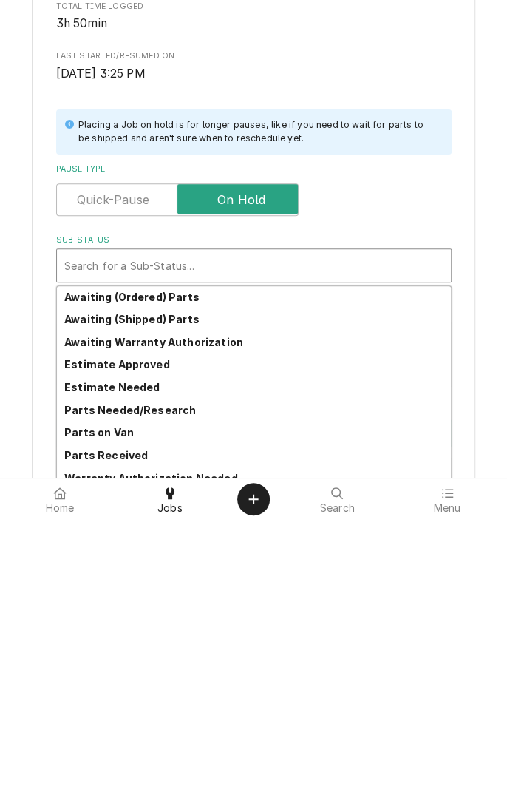
scroll to position [69, 0]
click at [169, 696] on div "Parts on Van" at bounding box center [254, 703] width 394 height 23
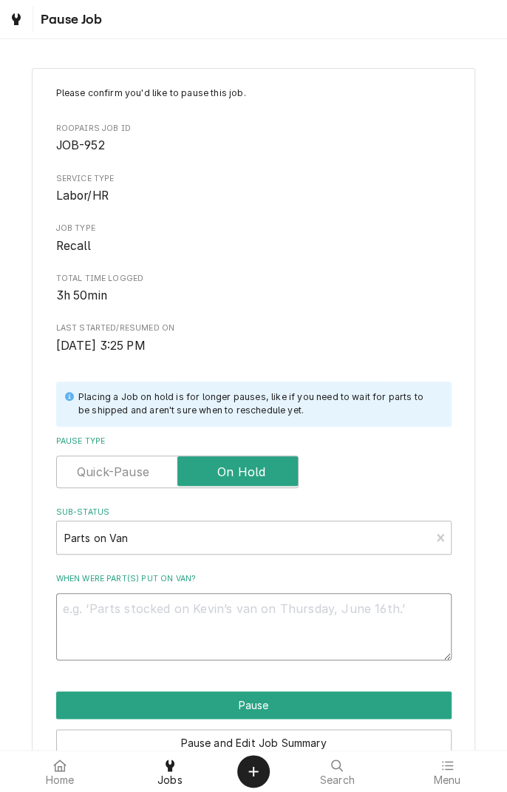
click at [218, 615] on textarea "When were part(s) put on van?" at bounding box center [253, 626] width 395 height 67
type textarea "x"
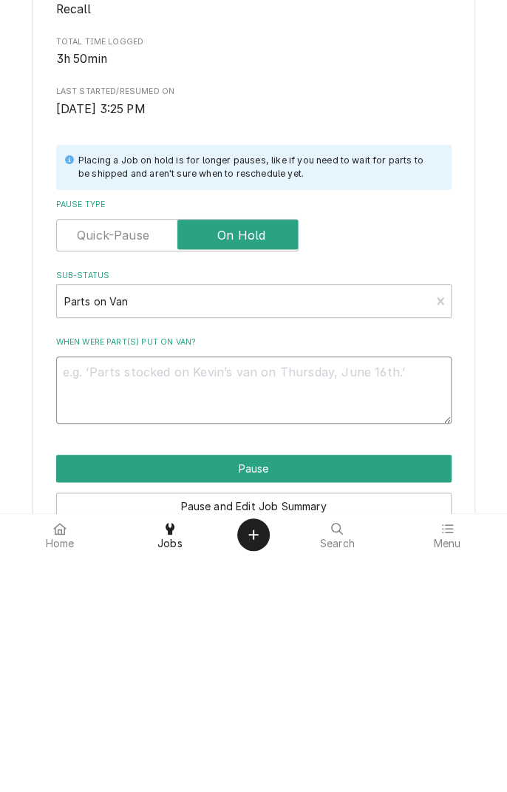
type textarea "E"
type textarea "x"
type textarea "En"
type textarea "x"
type textarea "End"
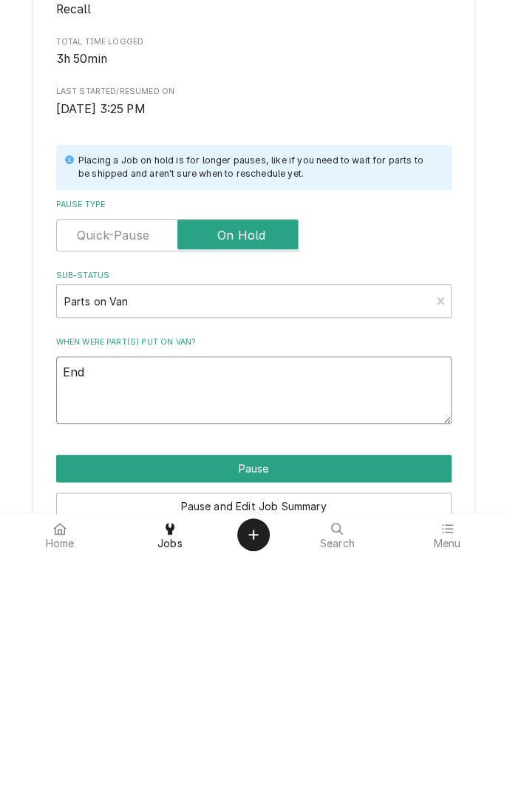
type textarea "x"
type textarea "End"
type textarea "x"
type textarea "End o"
type textarea "x"
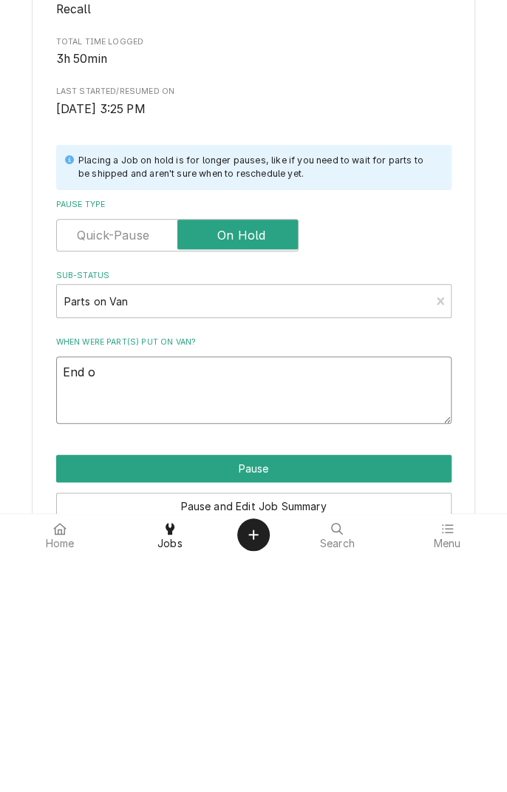
type textarea "End of"
type textarea "x"
type textarea "End of"
type textarea "x"
type textarea "End of d"
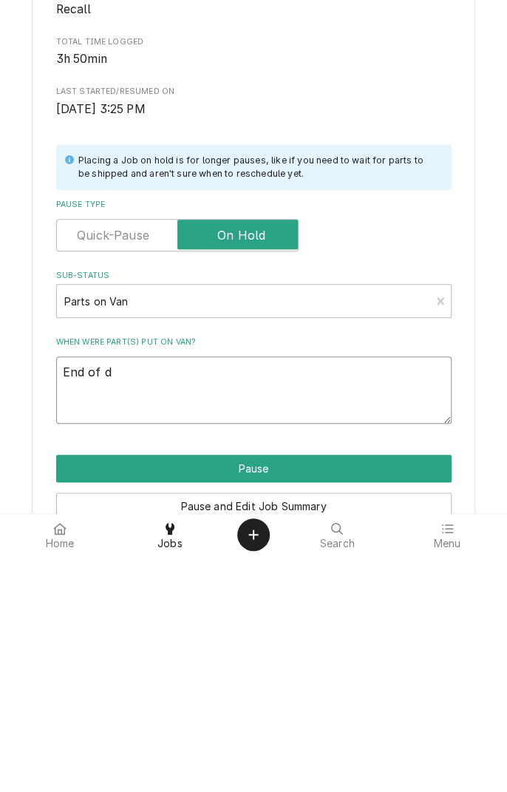
type textarea "x"
type textarea "End of da"
type textarea "x"
type textarea "End of day"
type textarea "x"
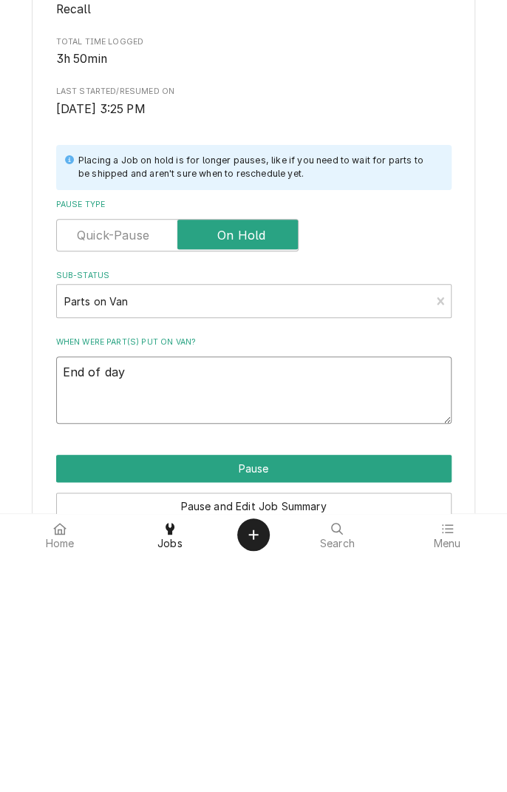
type textarea "End of day"
type textarea "x"
type textarea "End of day."
type textarea "x"
type textarea "End of day. W"
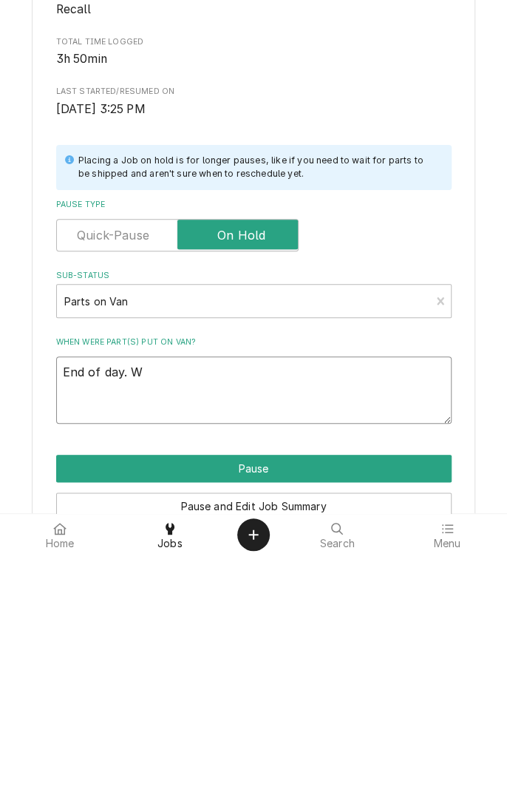
type textarea "x"
type textarea "End of day. Wi"
type textarea "x"
type textarea "End of day. Wil"
type textarea "x"
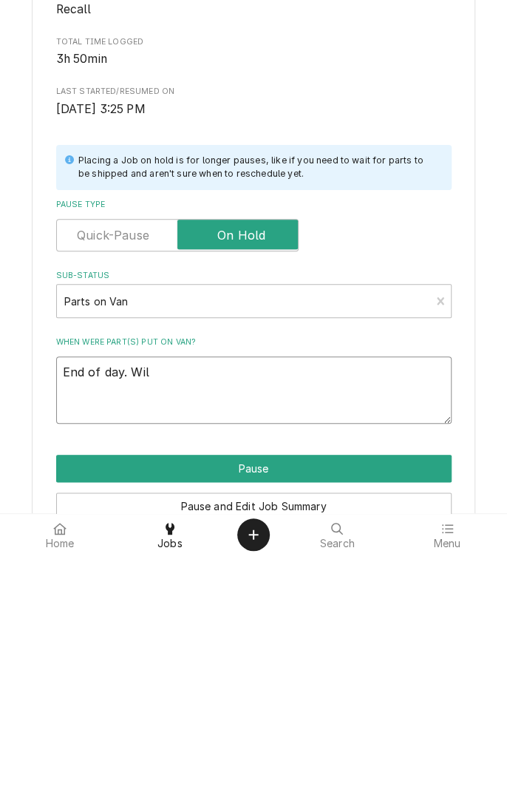
type textarea "End of day. Will"
type textarea "x"
type textarea "End of day. Will"
type textarea "x"
type textarea "End of day. Will i"
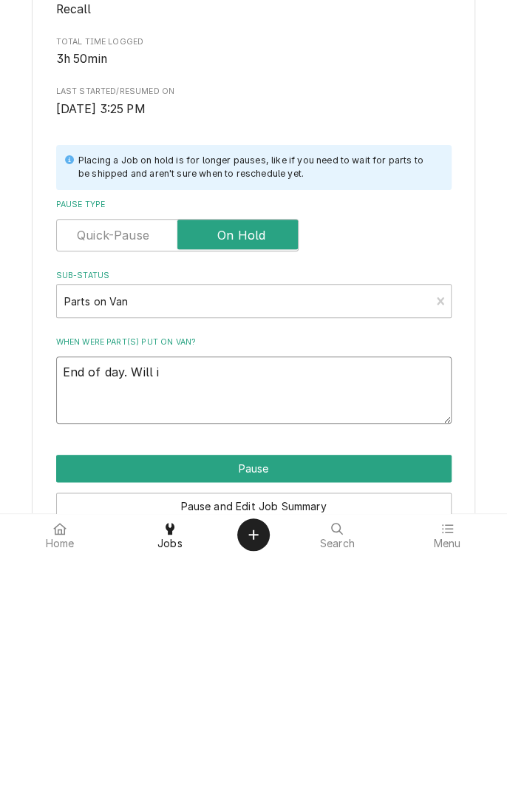
type textarea "x"
type textarea "End of day. Will in"
type textarea "x"
type textarea "End of day. Will ins"
type textarea "x"
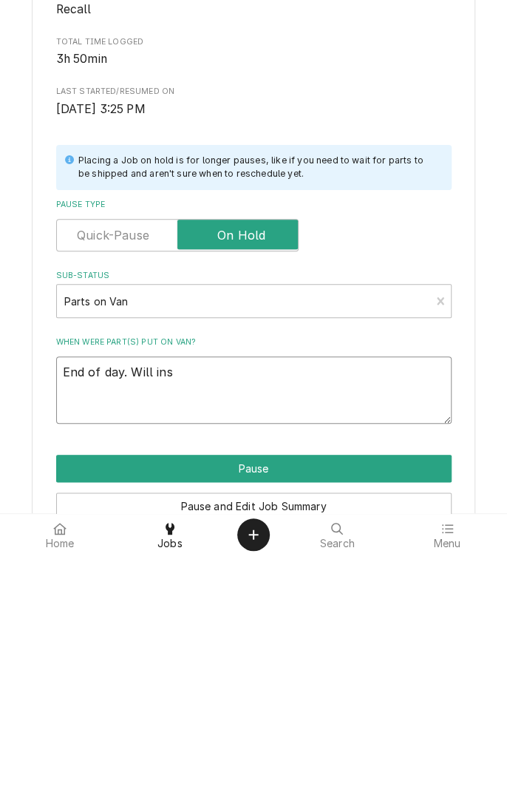
type textarea "End of day. Will insp"
type textarea "x"
type textarea "End of day. Will inspe"
type textarea "x"
type textarea "End of day. Will inspec"
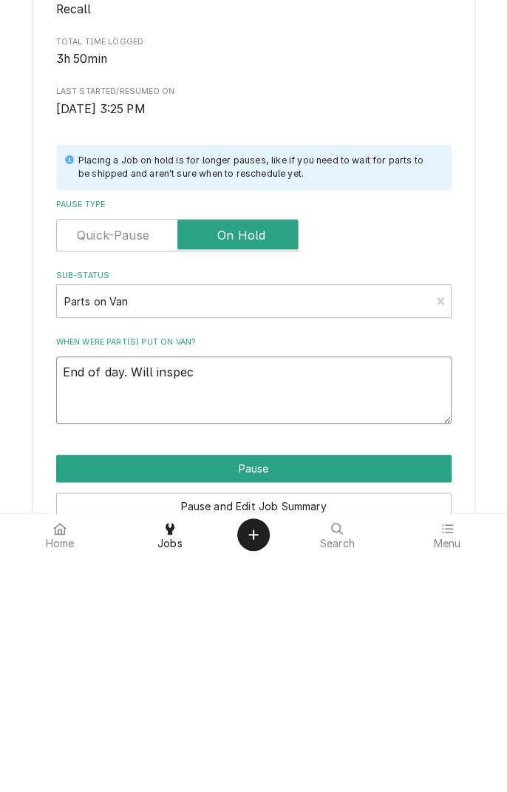
type textarea "x"
type textarea "End of day. Will inspect"
type textarea "x"
type textarea "End of day. Will inspect"
type textarea "x"
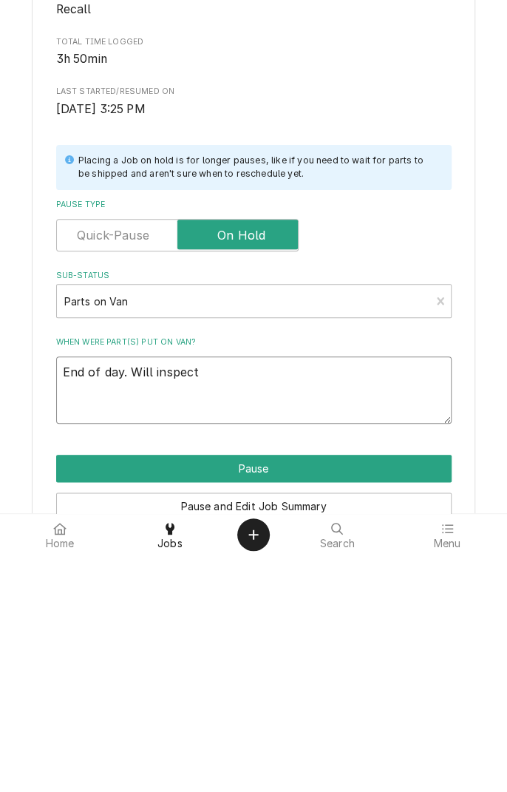
type textarea "End of day. Will inspect e"
type textarea "x"
type textarea "End of day. Will inspect ev"
type textarea "x"
type textarea "End of day. Will inspect eva"
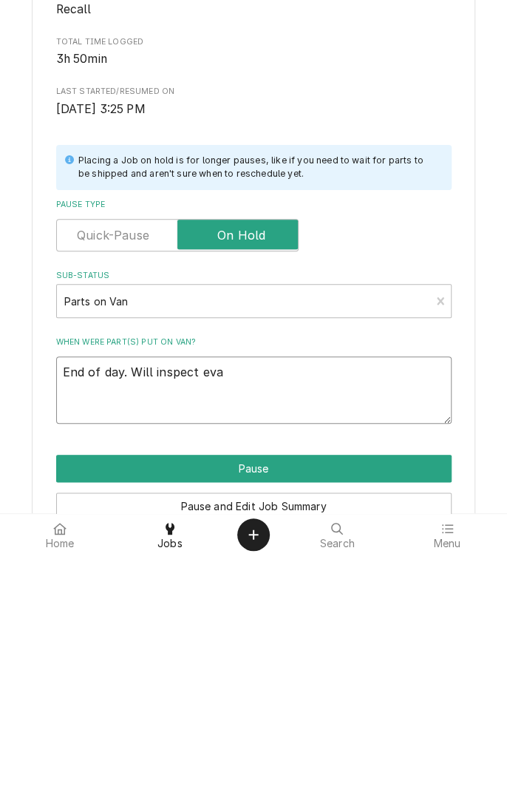
type textarea "x"
type textarea "End of day. Will inspect evaporator"
type textarea "x"
type textarea "End of day. Will inspect evaporator"
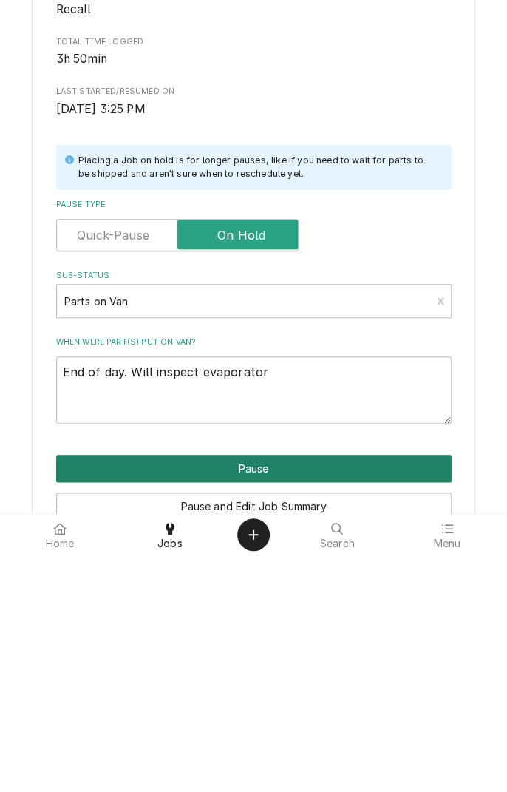
click at [305, 713] on button "Pause" at bounding box center [253, 704] width 395 height 27
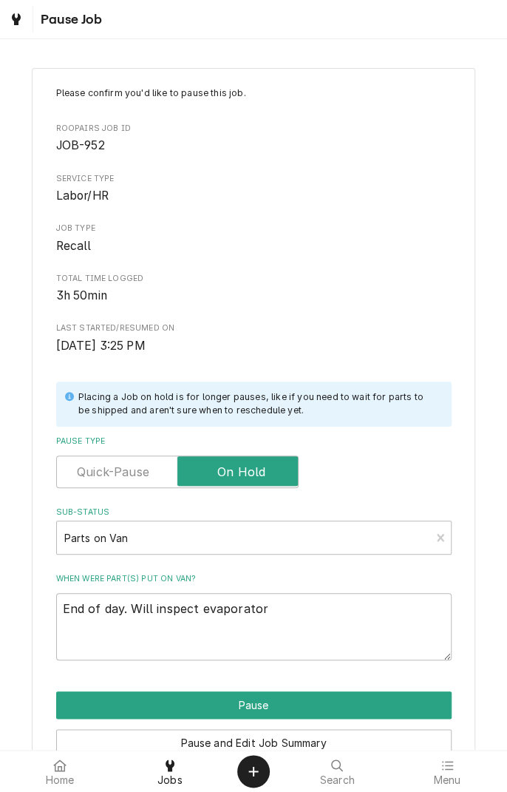
type textarea "x"
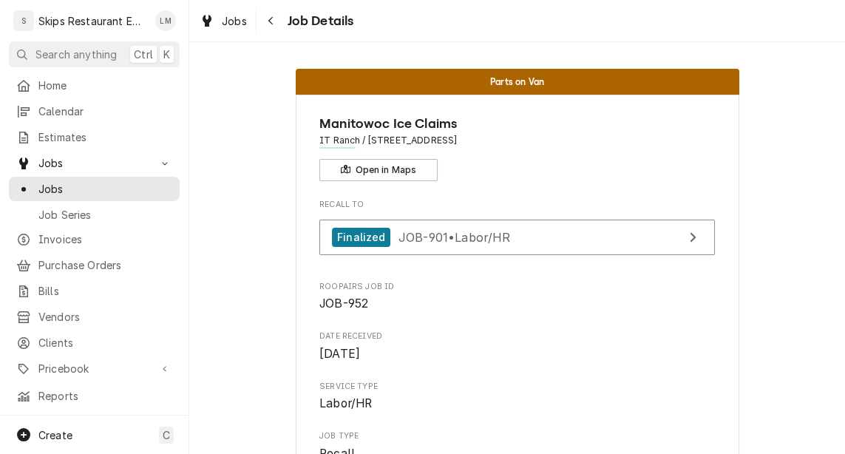
click at [104, 27] on div "Skips Restaurant Equipment" at bounding box center [92, 21] width 109 height 16
click at [88, 12] on div "S Skips Restaurant Equipment" at bounding box center [80, 21] width 143 height 30
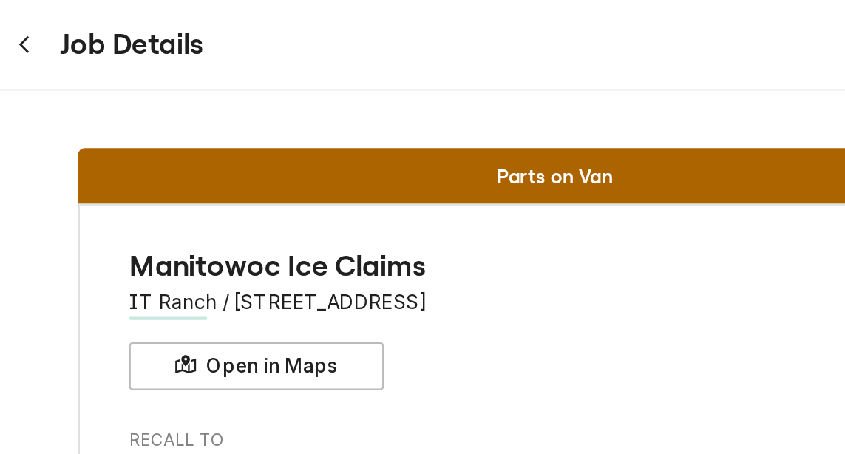
click at [407, 202] on span "Recall To" at bounding box center [516, 205] width 395 height 12
click at [506, 24] on div "Jobs Job Details" at bounding box center [517, 20] width 656 height 41
click at [506, 30] on div "Jobs Job Details" at bounding box center [517, 20] width 656 height 41
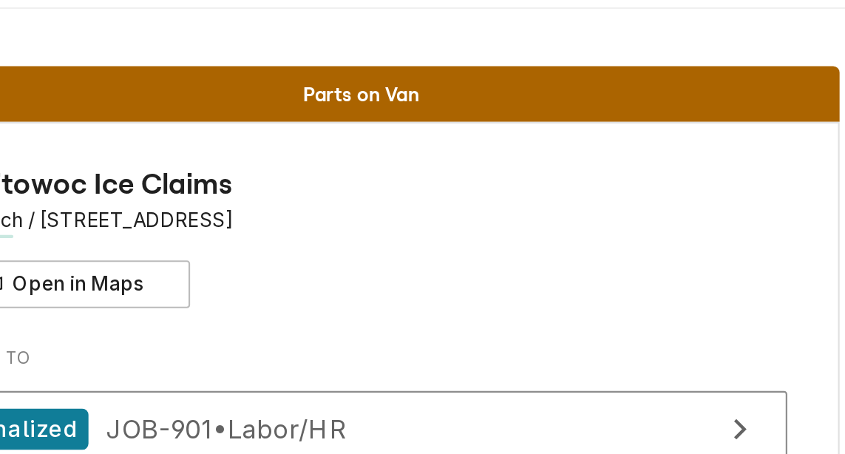
click at [506, 50] on div "Parts on Van Manitowoc Ice Claims IT Ranch / 4556 US-59, Beeville, TX 78102 Ope…" at bounding box center [517, 248] width 656 height 412
click at [491, 50] on div "Parts on Van Manitowoc Ice Claims IT Ranch / 4556 US-59, Beeville, TX 78102 Ope…" at bounding box center [517, 248] width 656 height 412
click at [483, 50] on div "Parts on Van Manitowoc Ice Claims IT Ranch / 4556 US-59, Beeville, TX 78102 Ope…" at bounding box center [517, 248] width 656 height 412
click at [483, 46] on div "Parts on Van Manitowoc Ice Claims IT Ranch / 4556 US-59, Beeville, TX 78102 Ope…" at bounding box center [517, 248] width 656 height 412
click at [506, 82] on span "Parts on Van" at bounding box center [517, 82] width 54 height 10
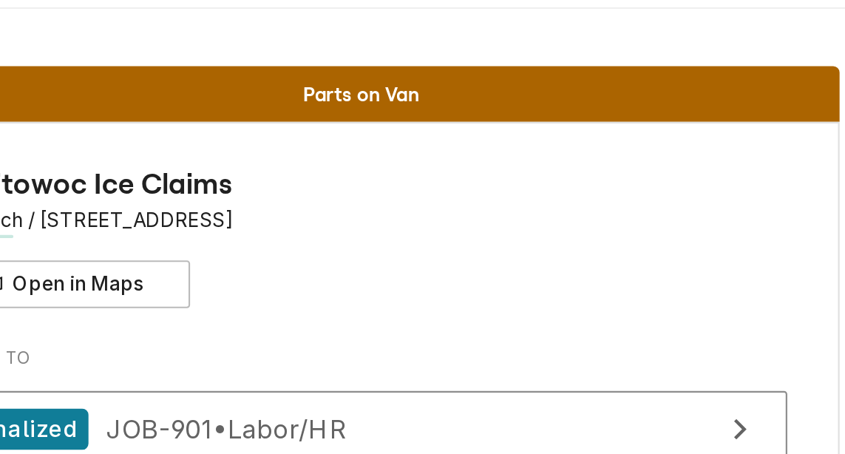
click at [506, 81] on span "Parts on Van" at bounding box center [517, 82] width 54 height 10
click at [506, 75] on div "Parts on Van" at bounding box center [517, 82] width 443 height 26
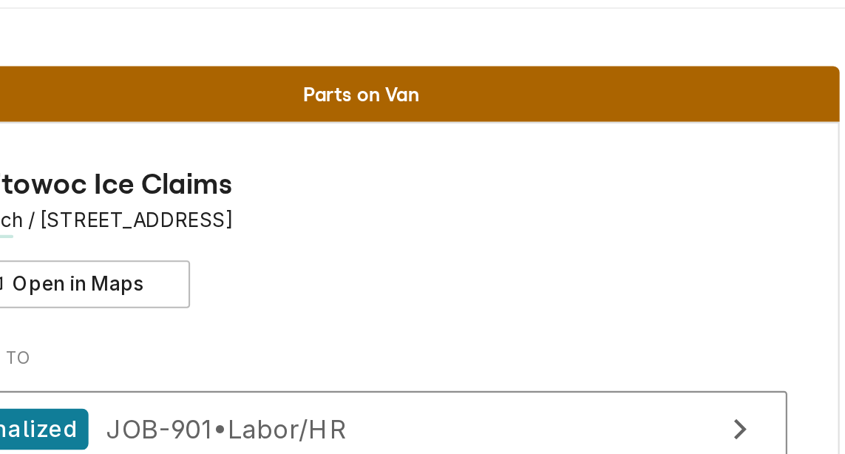
click at [506, 53] on div "Parts on Van Manitowoc Ice Claims IT Ranch / 4556 US-59, Beeville, TX 78102 Ope…" at bounding box center [517, 248] width 656 height 412
click at [506, 43] on div "Parts on Van Manitowoc Ice Claims IT Ranch / 4556 US-59, Beeville, TX 78102 Ope…" at bounding box center [517, 248] width 656 height 412
click at [506, 114] on span "Manitowoc Ice Claims" at bounding box center [516, 124] width 395 height 20
click at [432, 44] on div "Parts on Van Manitowoc Ice Claims IT Ranch / 4556 US-59, Beeville, TX 78102 Ope…" at bounding box center [517, 248] width 656 height 412
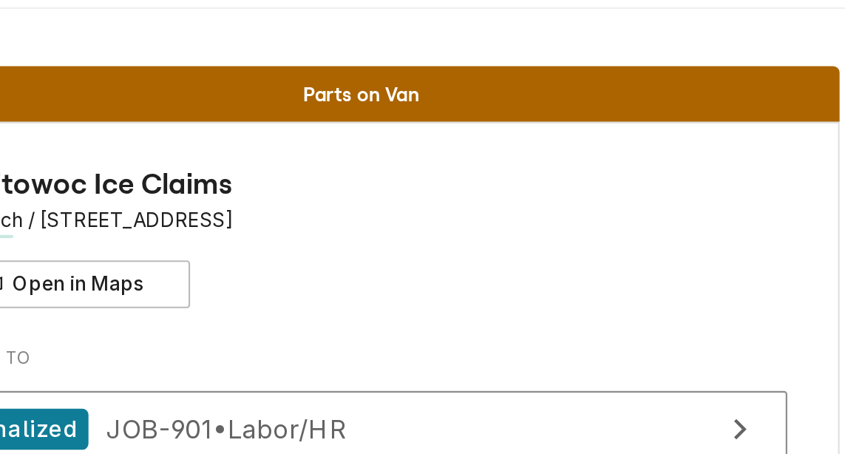
click at [438, 42] on div "Parts on Van Manitowoc Ice Claims IT Ranch / 4556 US-59, Beeville, TX 78102 Ope…" at bounding box center [517, 248] width 656 height 412
click at [449, 38] on div "Jobs Job Details" at bounding box center [517, 20] width 656 height 41
click at [506, 40] on div "Jobs Job Details" at bounding box center [517, 20] width 656 height 41
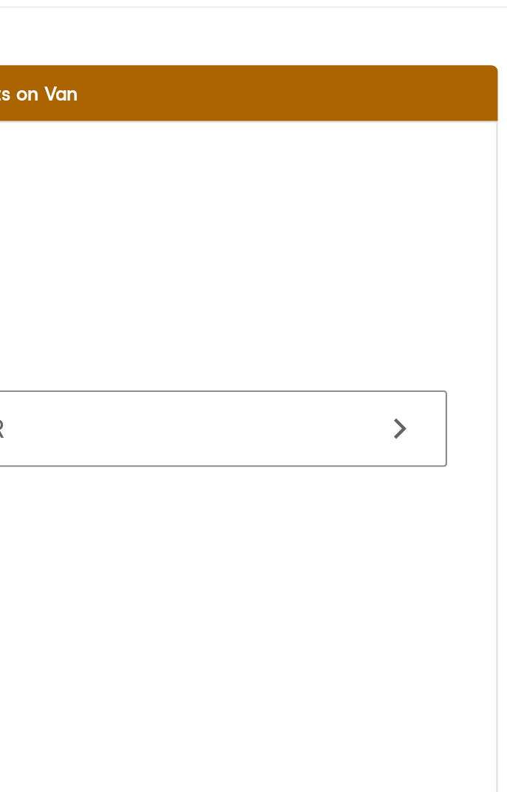
click at [259, 345] on span "Sep 27, 2025" at bounding box center [253, 351] width 395 height 18
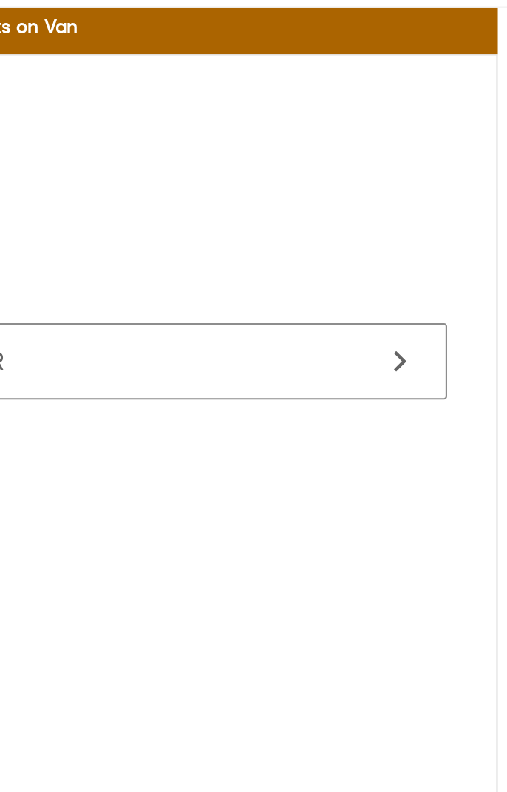
click at [278, 324] on span "Sep 27, 2025" at bounding box center [253, 320] width 395 height 18
click at [269, 316] on span "Sep 27, 2025" at bounding box center [253, 320] width 395 height 18
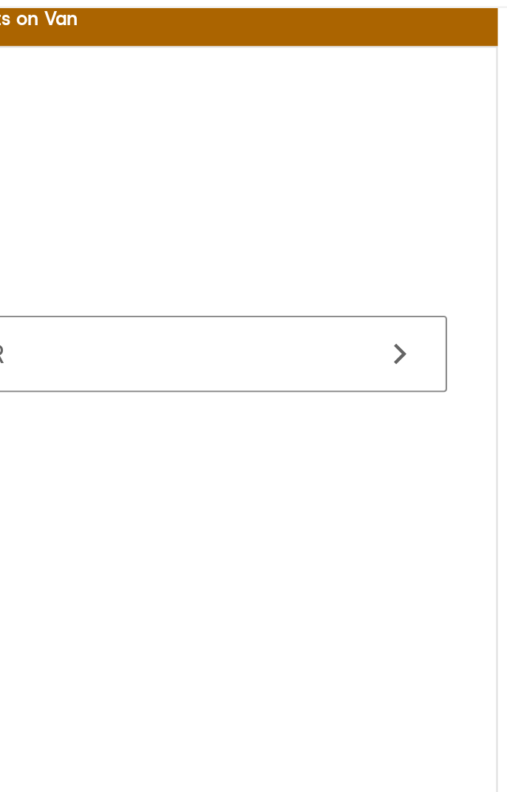
scroll to position [34, 0]
